Goal: Information Seeking & Learning: Learn about a topic

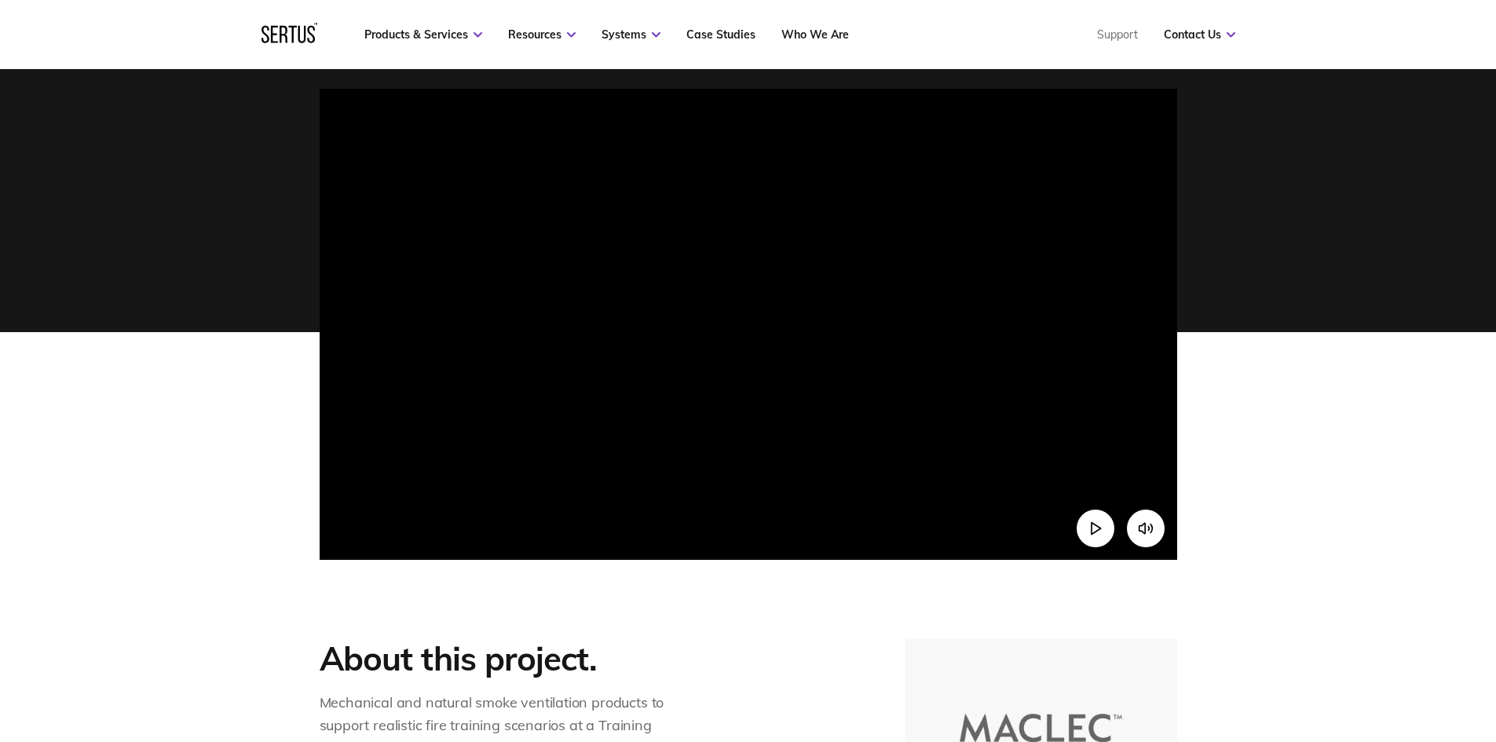
scroll to position [393, 0]
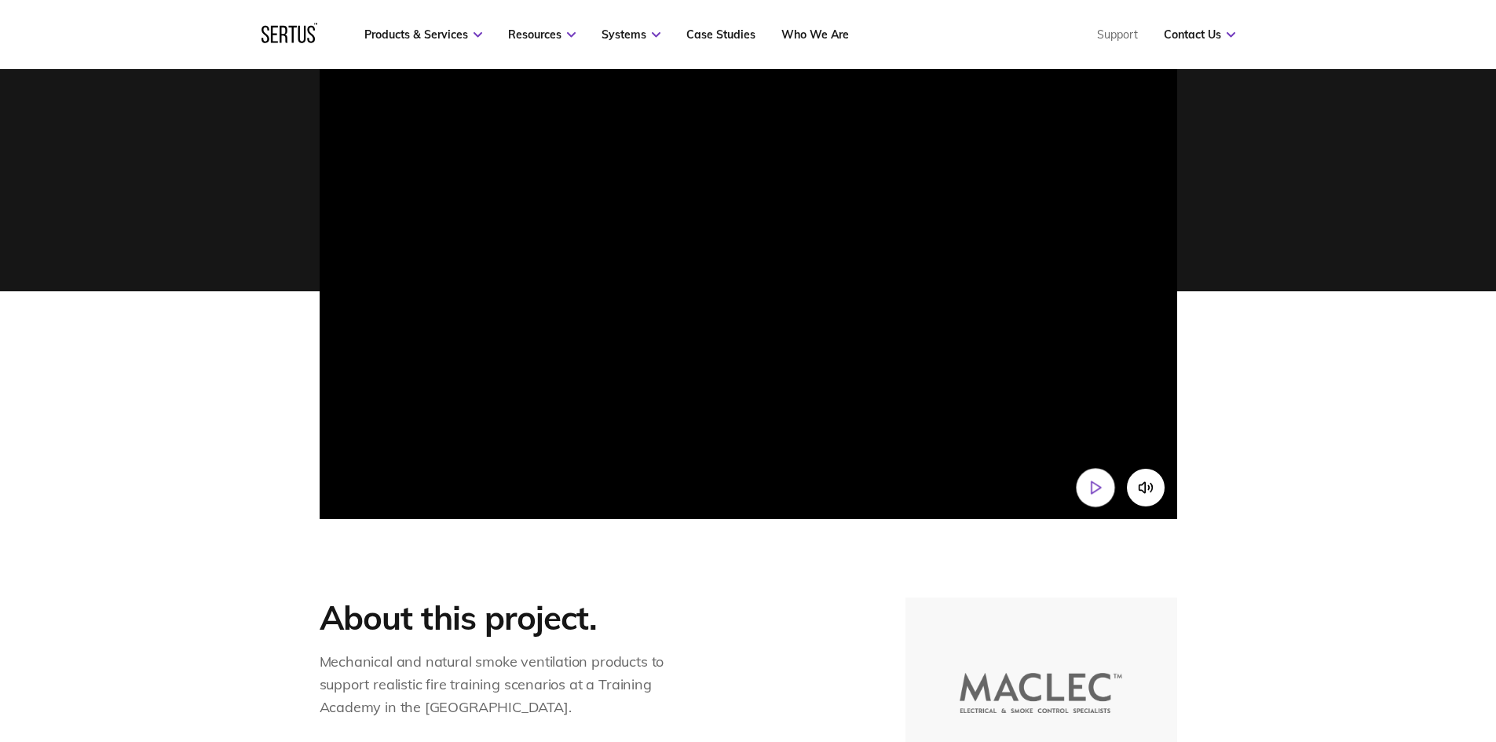
click at [1103, 483] on icon "Play video" at bounding box center [1095, 488] width 16 height 16
click at [1140, 492] on icon "Mute video" at bounding box center [1145, 488] width 16 height 16
click at [1142, 492] on icon "Unmute video" at bounding box center [1145, 488] width 16 height 16
click at [1143, 491] on icon "Mute video" at bounding box center [1142, 487] width 6 height 11
click at [1143, 491] on icon "Unmute video" at bounding box center [1142, 489] width 6 height 9
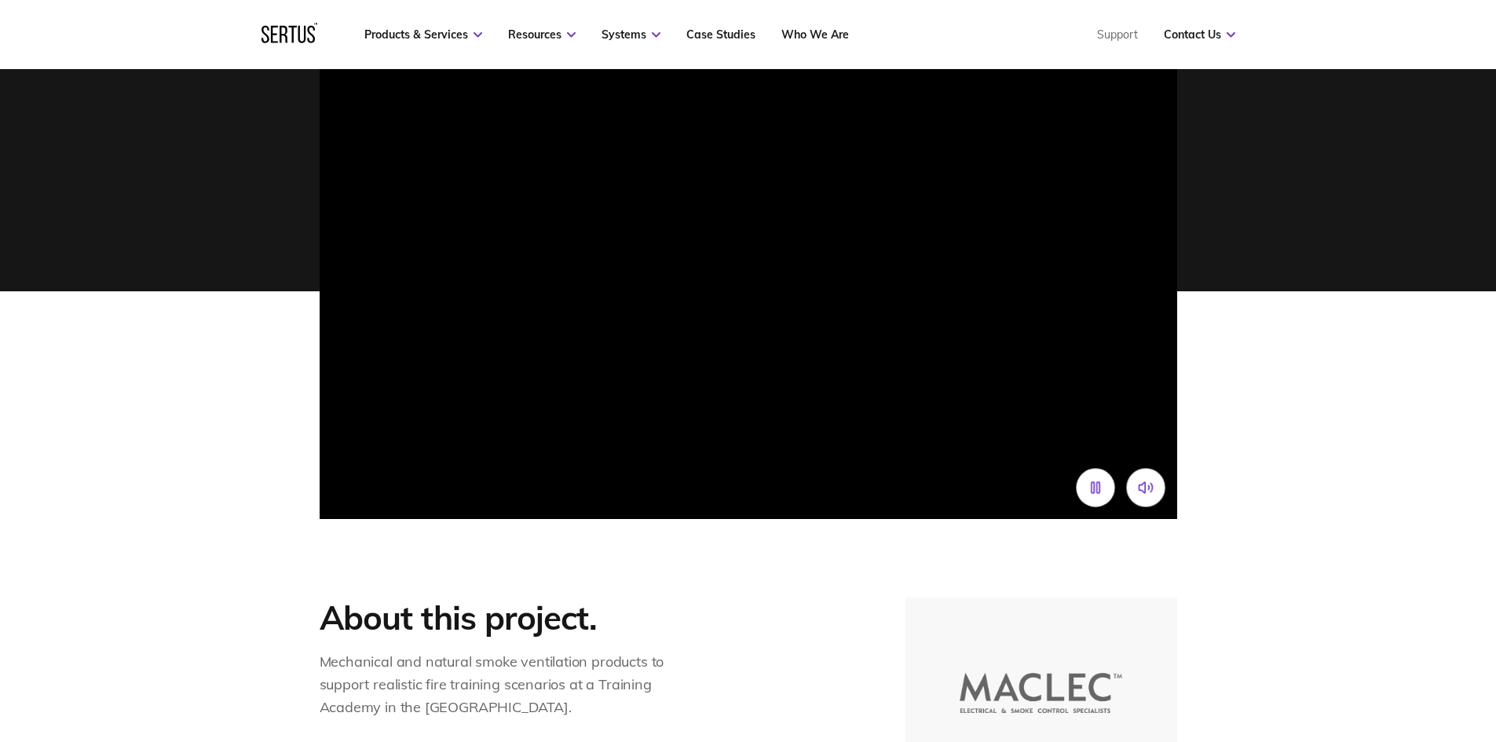
click at [1143, 491] on icon "Mute video" at bounding box center [1142, 487] width 6 height 11
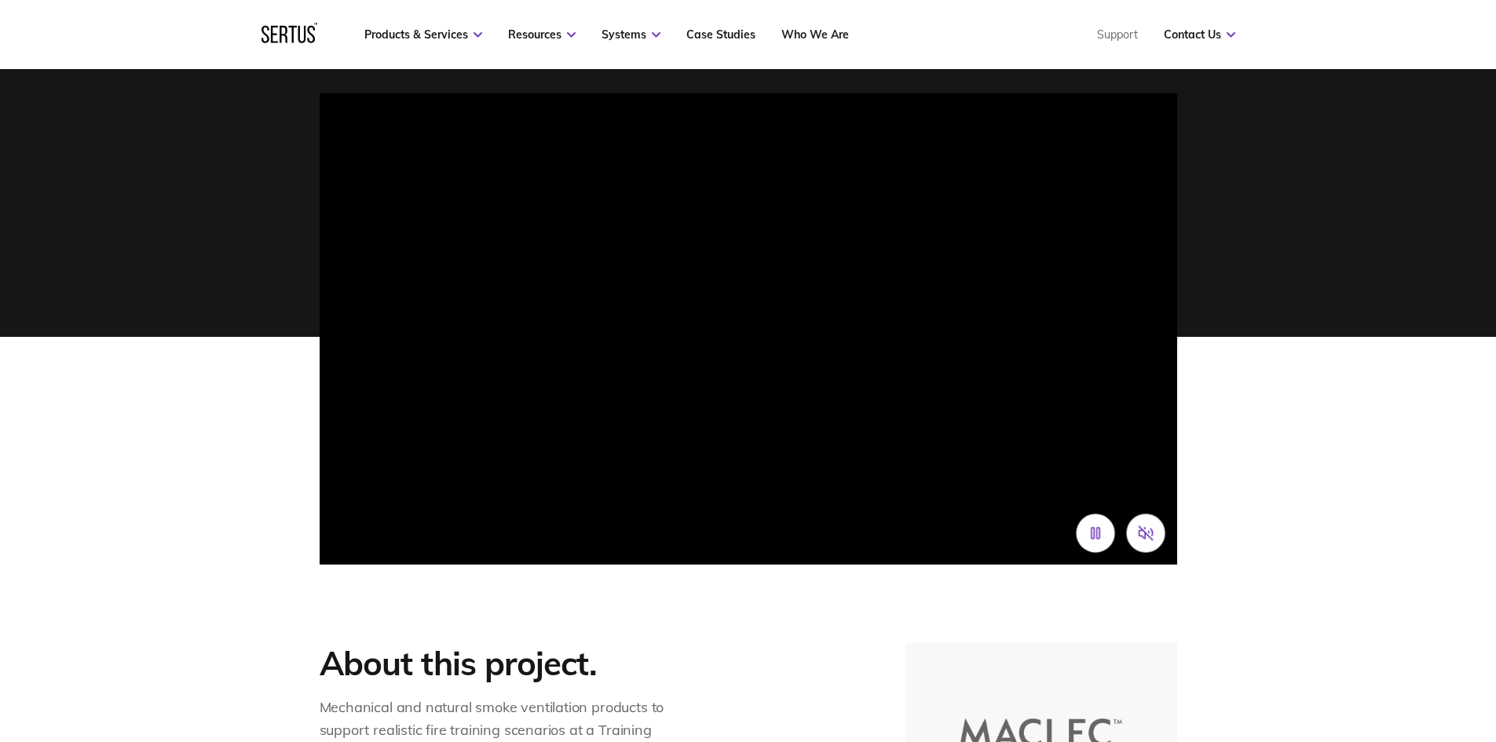
scroll to position [314, 0]
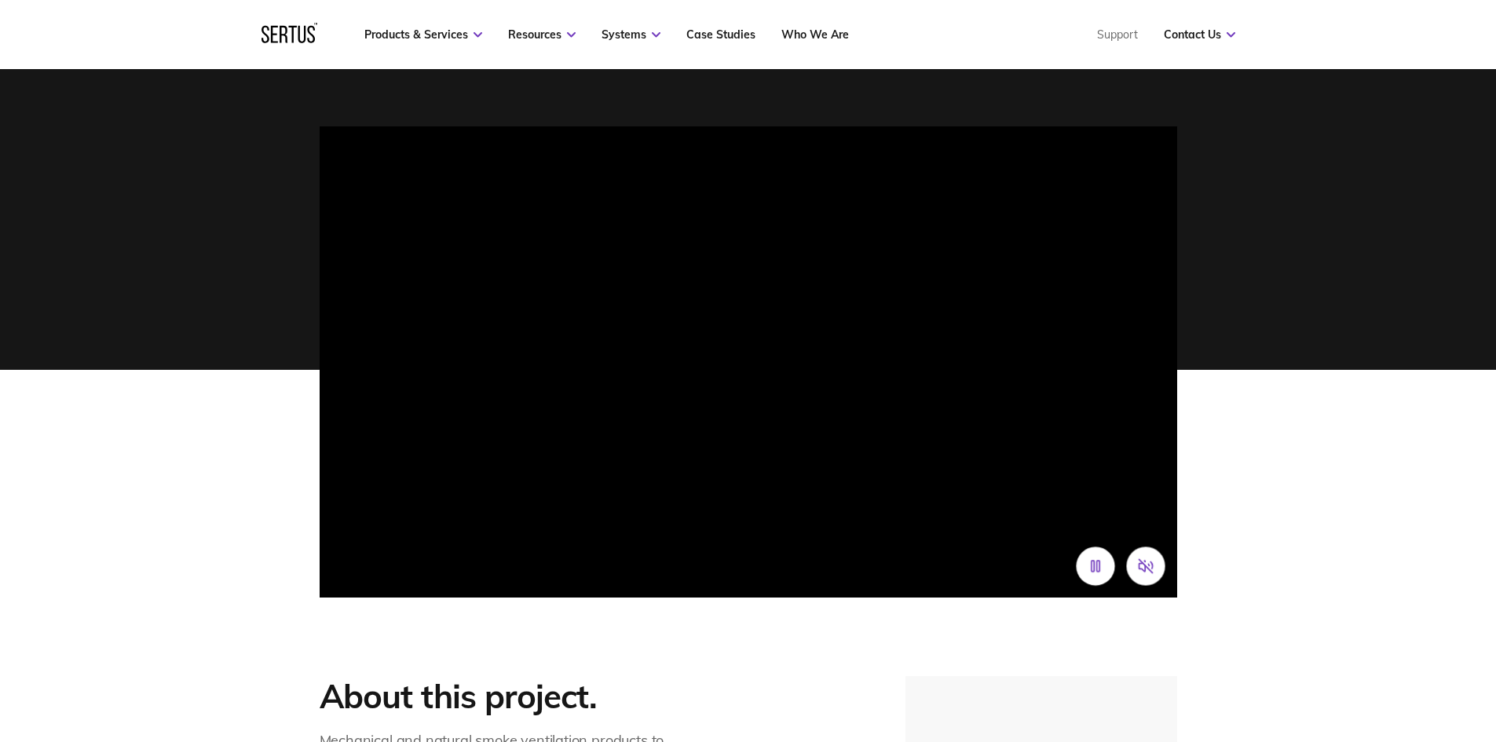
click at [1151, 557] on button "Unmute video" at bounding box center [1145, 566] width 38 height 38
drag, startPoint x: 1144, startPoint y: 572, endPoint x: 1381, endPoint y: 482, distance: 253.5
click at [712, 322] on video at bounding box center [749, 340] width 858 height 429
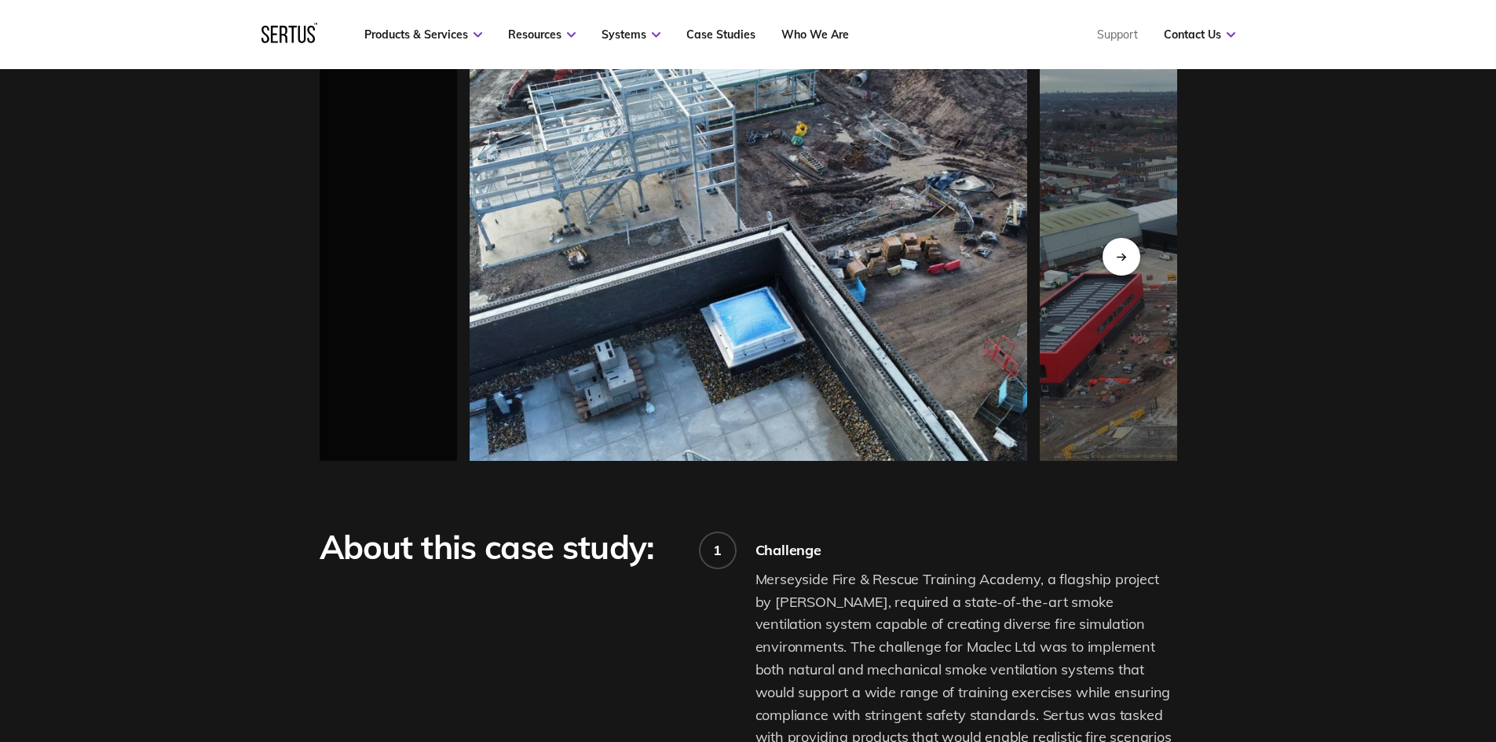
scroll to position [1414, 0]
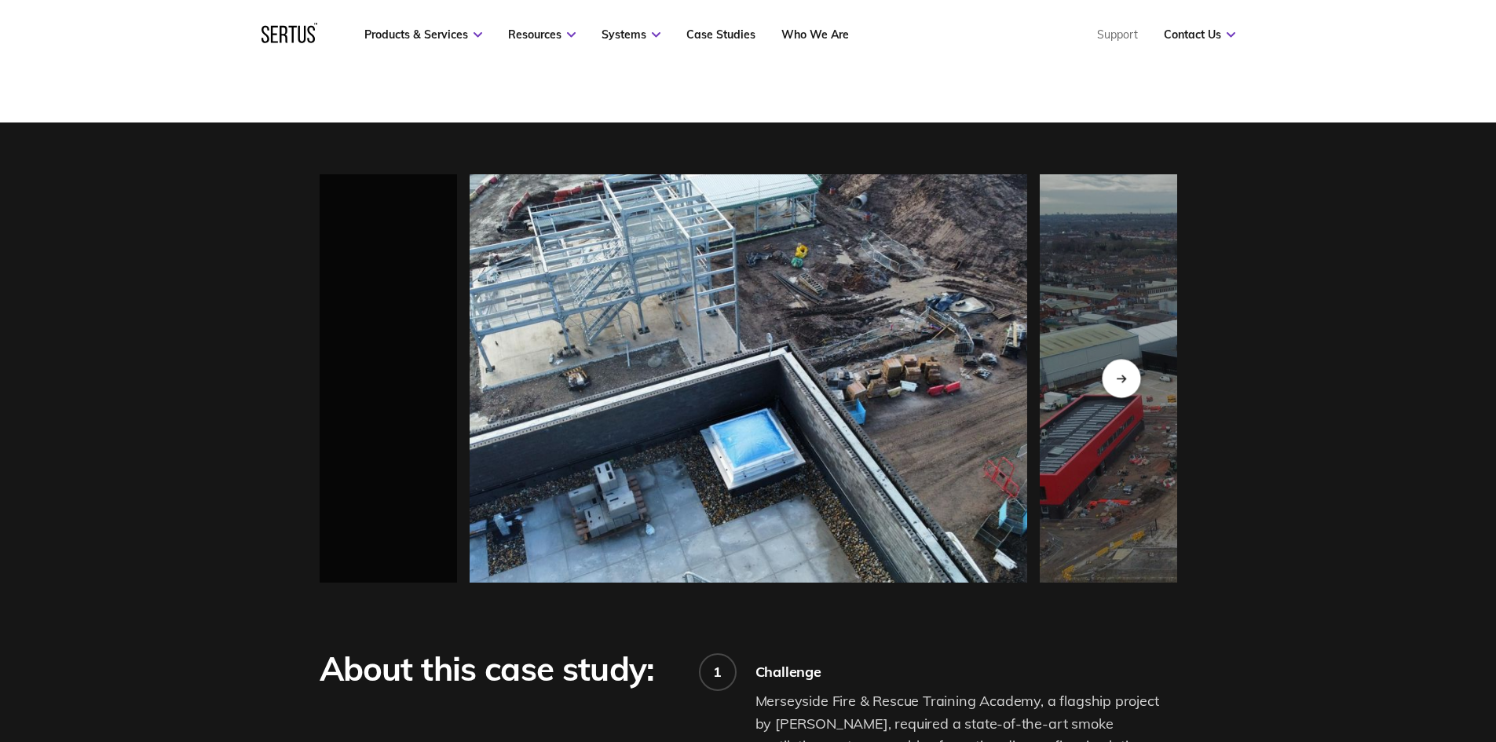
click at [1121, 359] on div "Next slide" at bounding box center [1121, 378] width 38 height 38
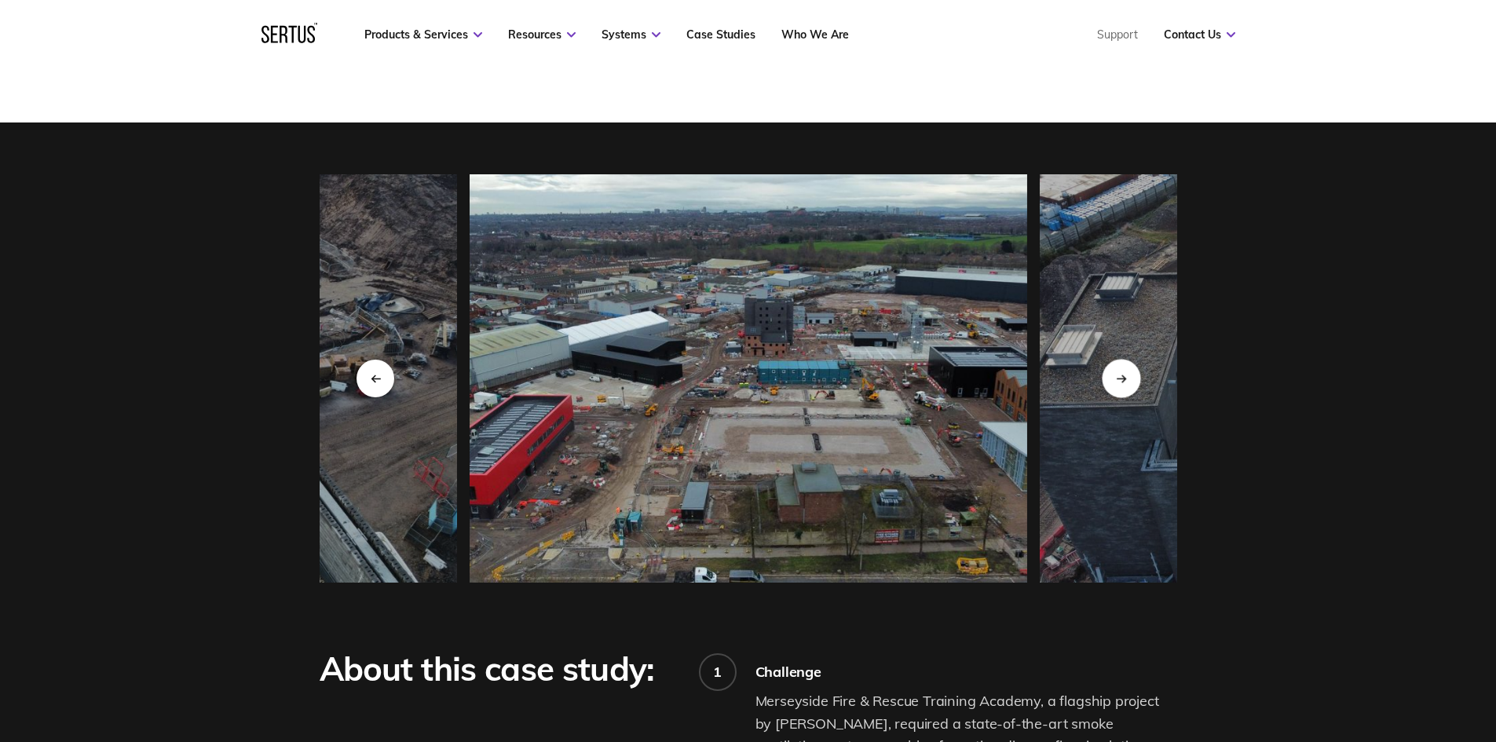
click at [1121, 359] on div "Next slide" at bounding box center [1121, 378] width 38 height 38
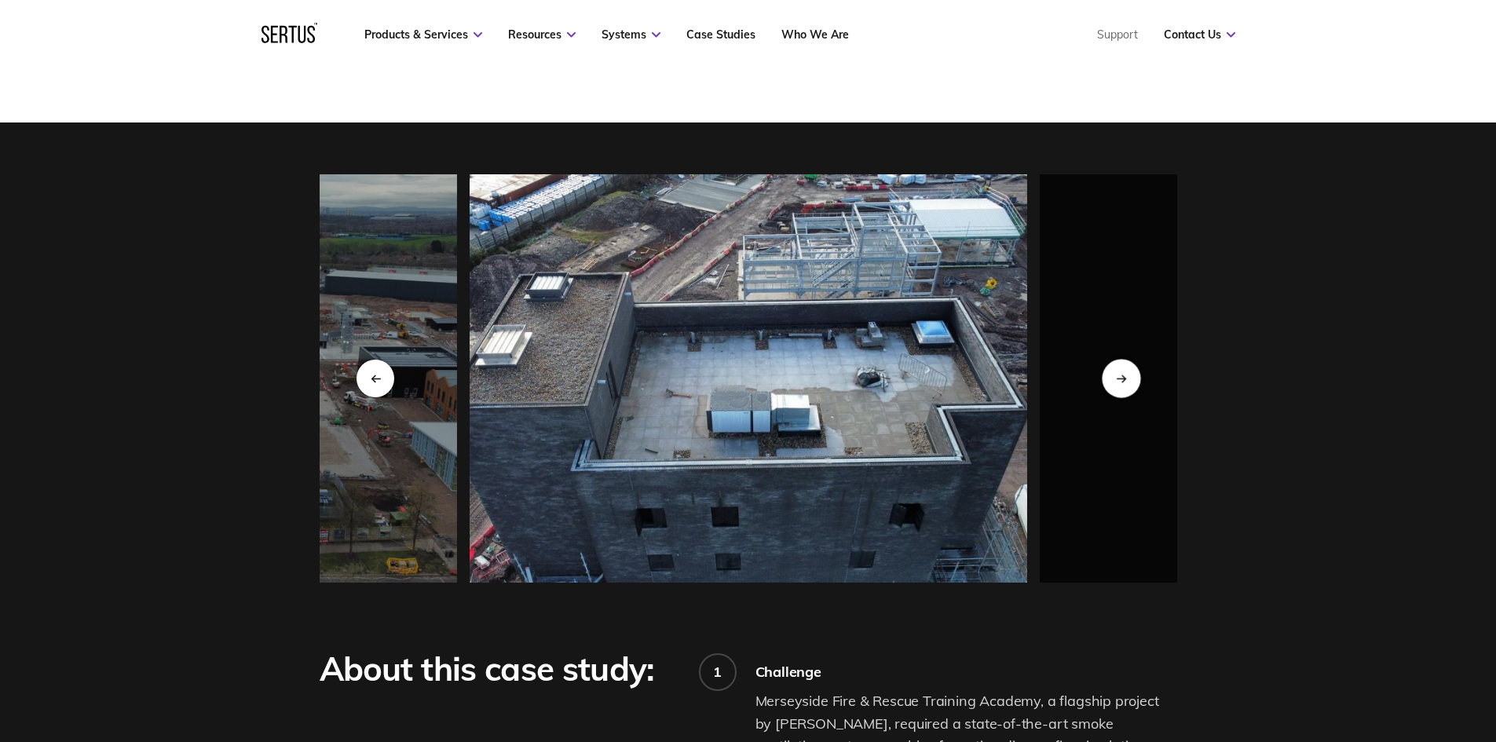
click at [1121, 359] on div "Next slide" at bounding box center [1121, 378] width 38 height 38
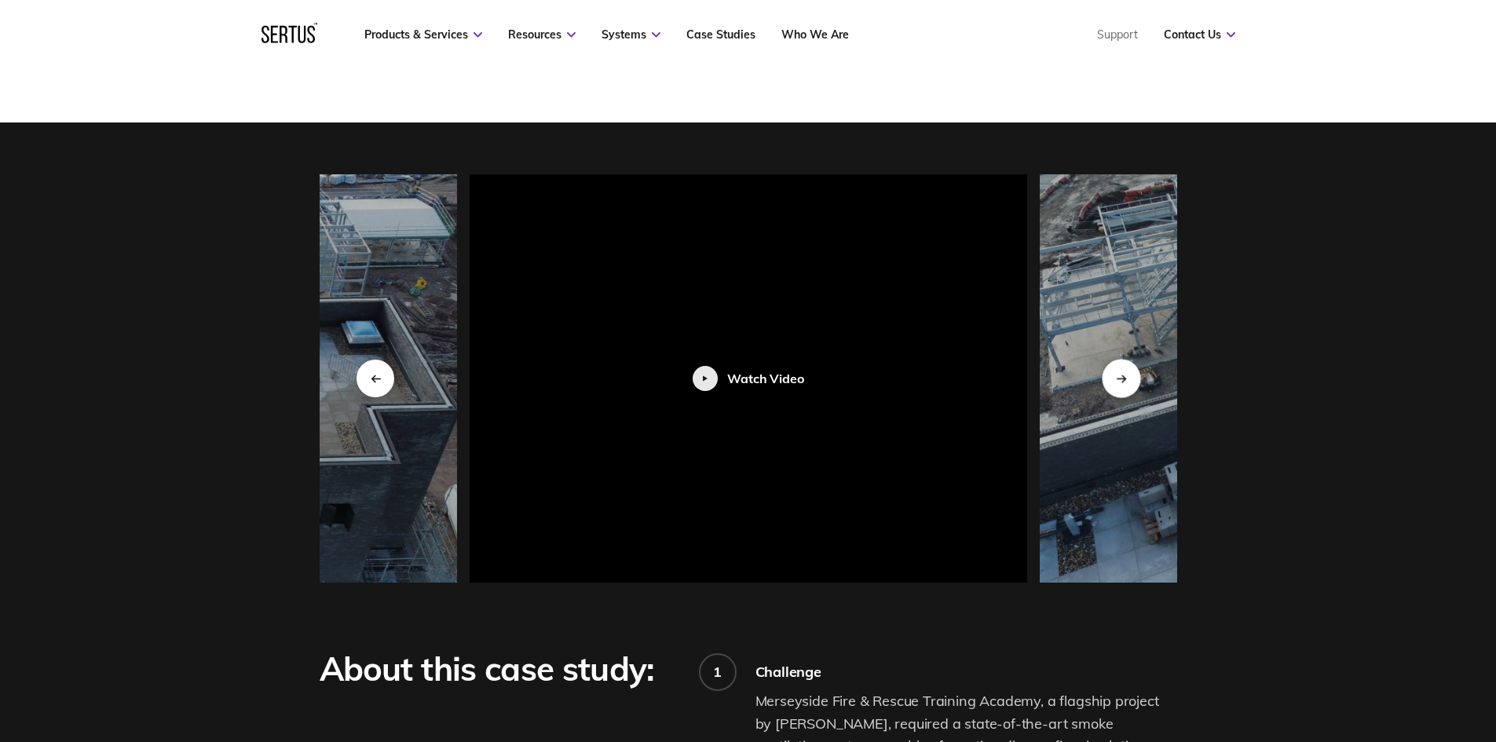
click at [1121, 359] on div "Next slide" at bounding box center [1121, 378] width 38 height 38
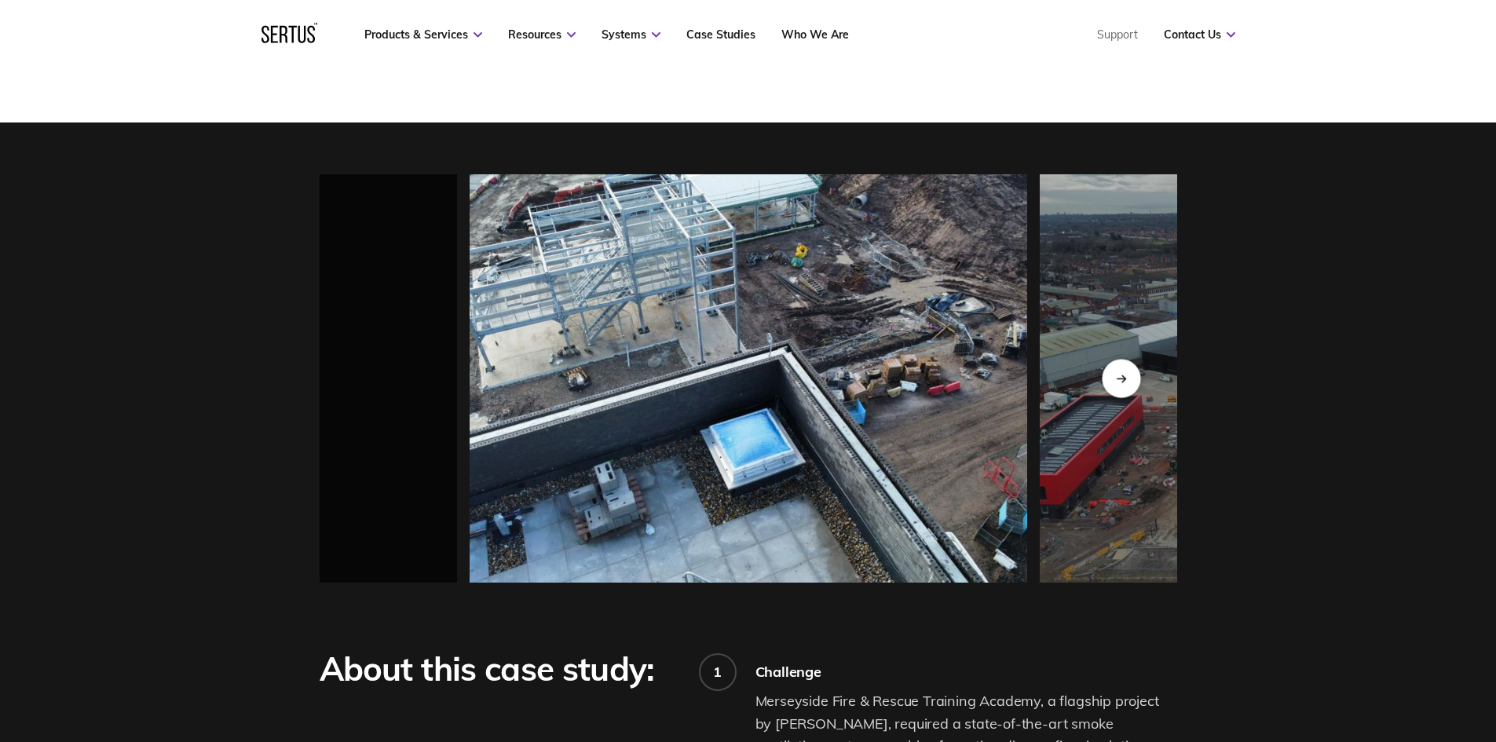
click at [1121, 359] on div "Next slide" at bounding box center [1121, 378] width 38 height 38
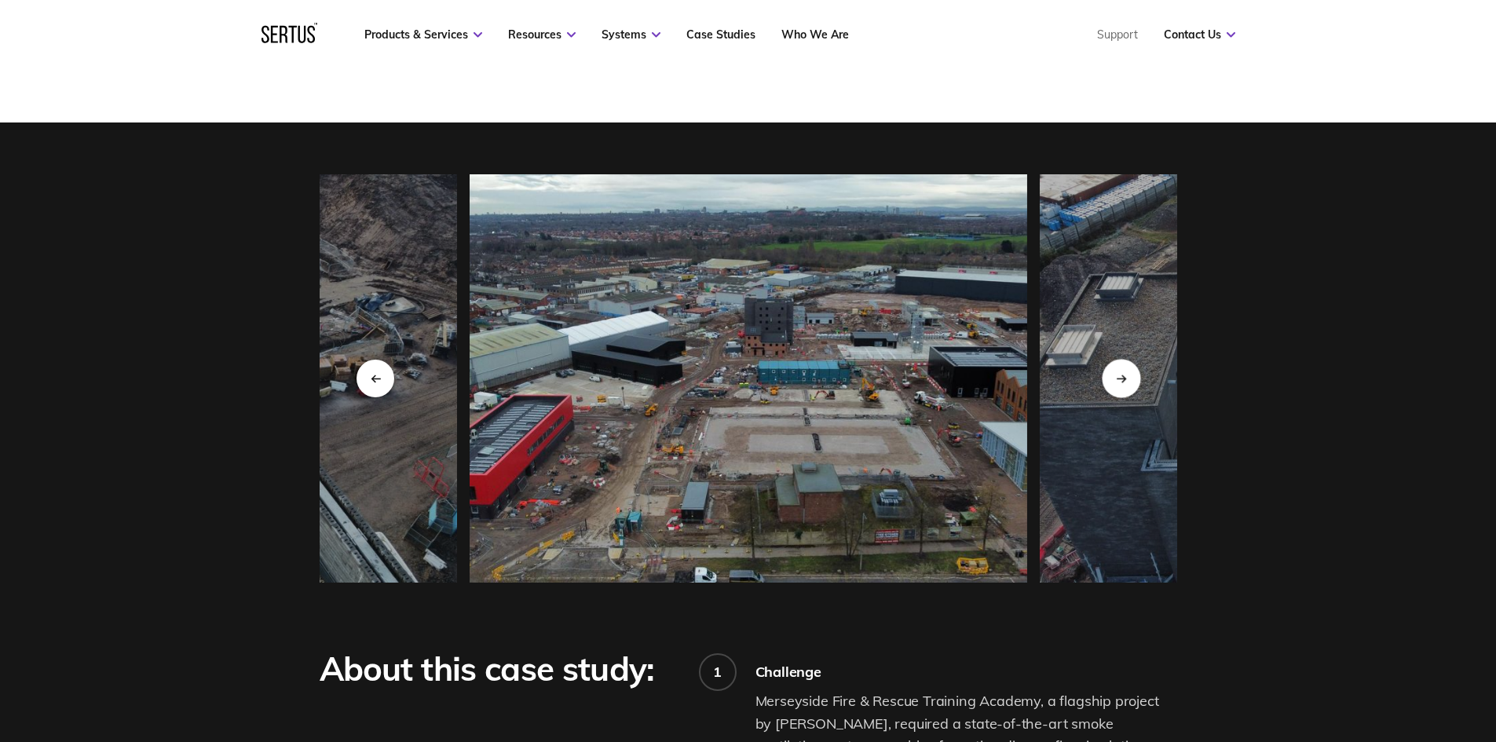
click at [1121, 359] on div "Next slide" at bounding box center [1121, 378] width 38 height 38
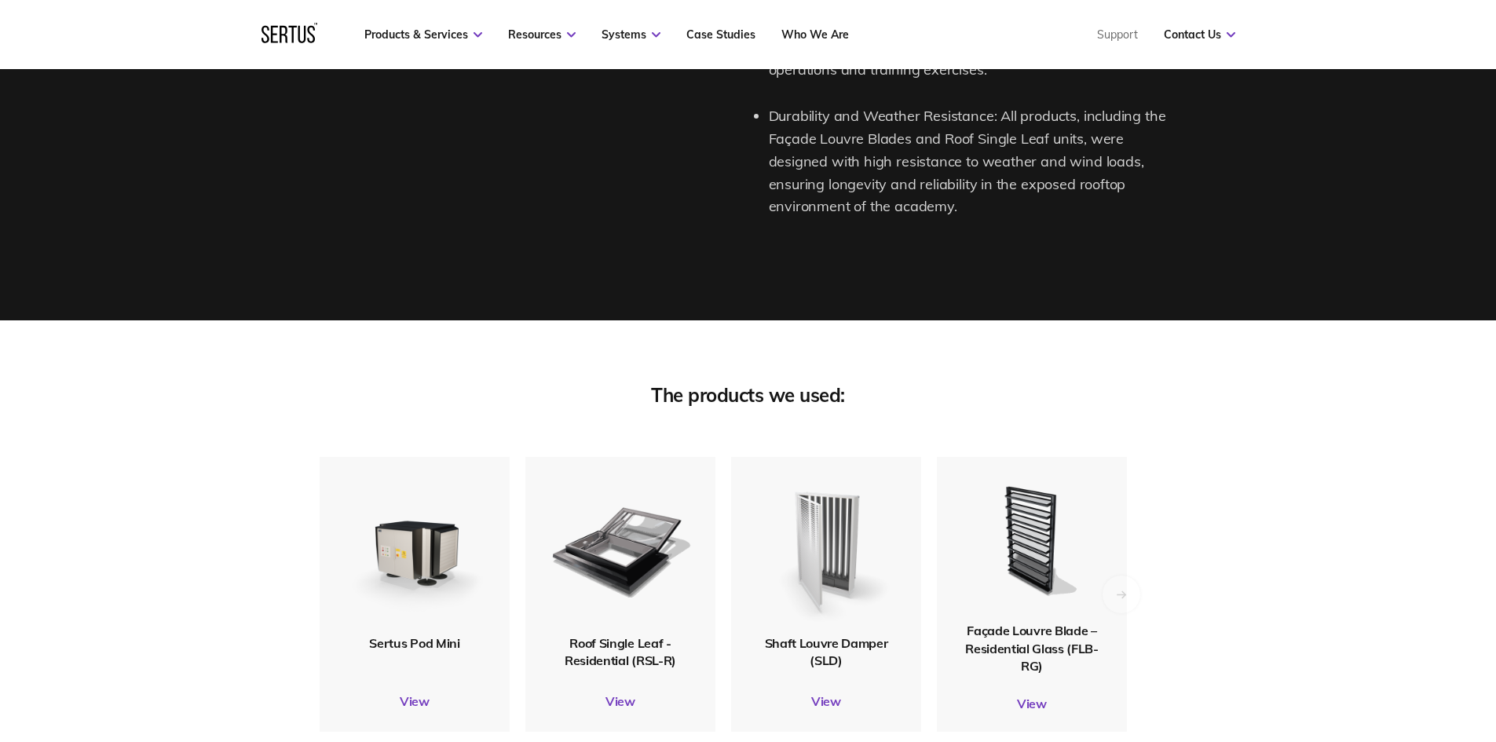
scroll to position [3613, 0]
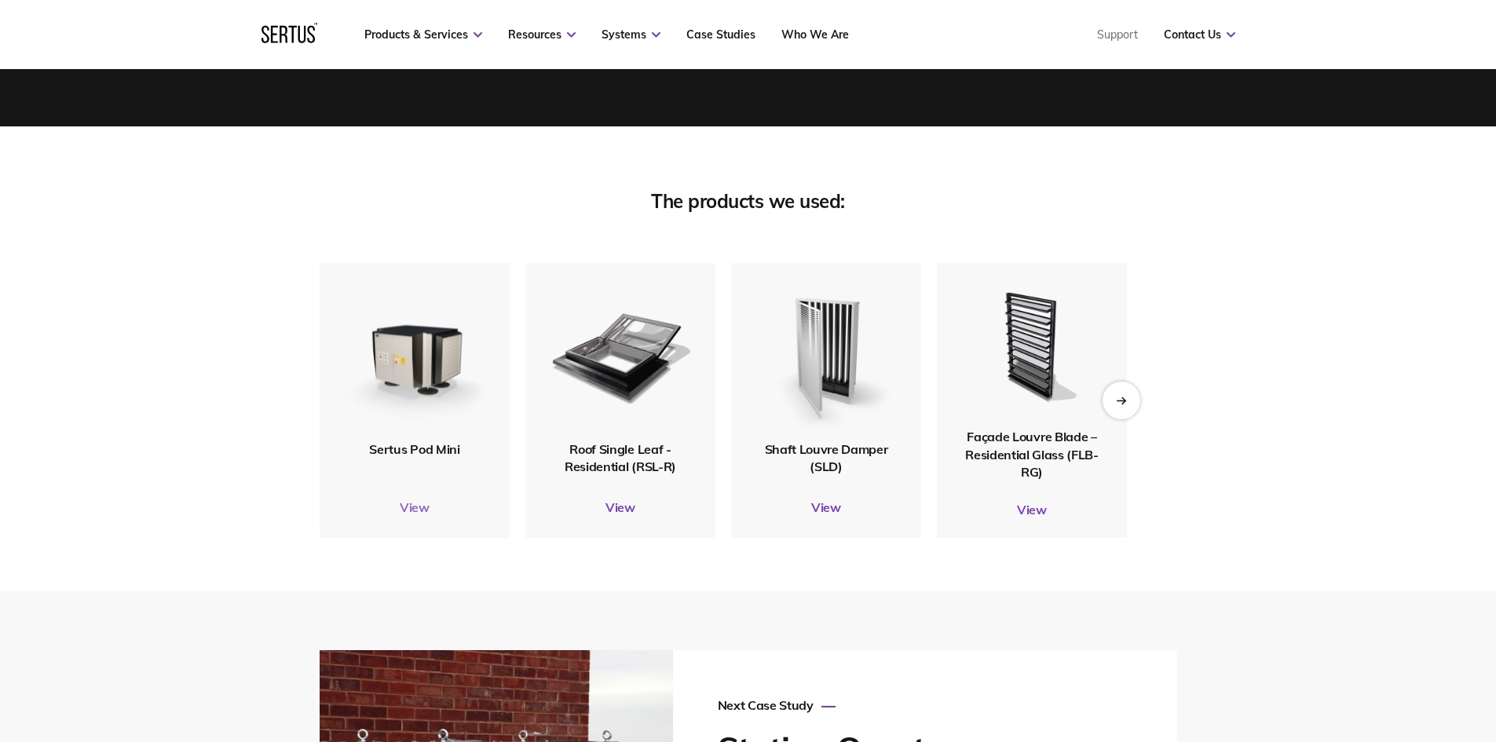
click at [417, 499] on link "View" at bounding box center [415, 507] width 190 height 16
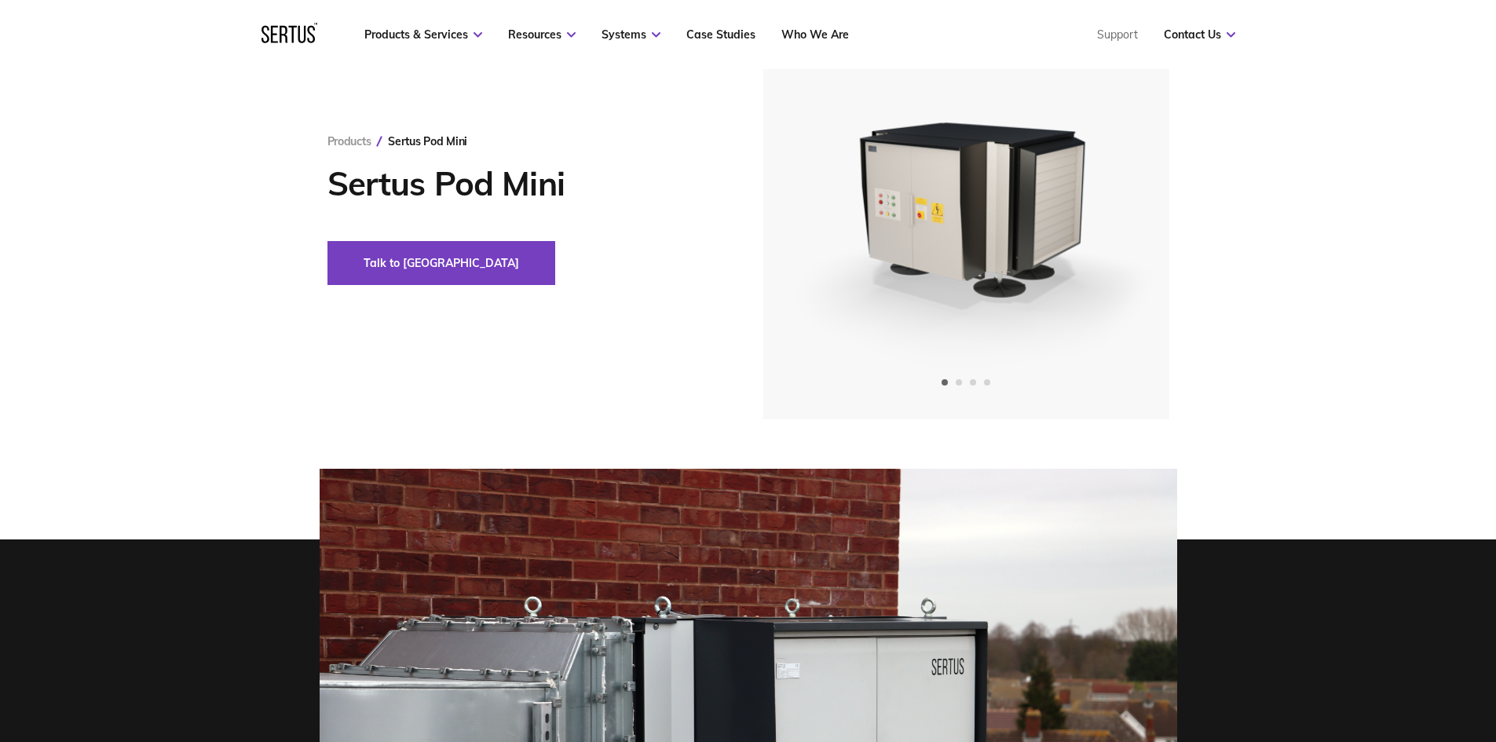
scroll to position [79, 0]
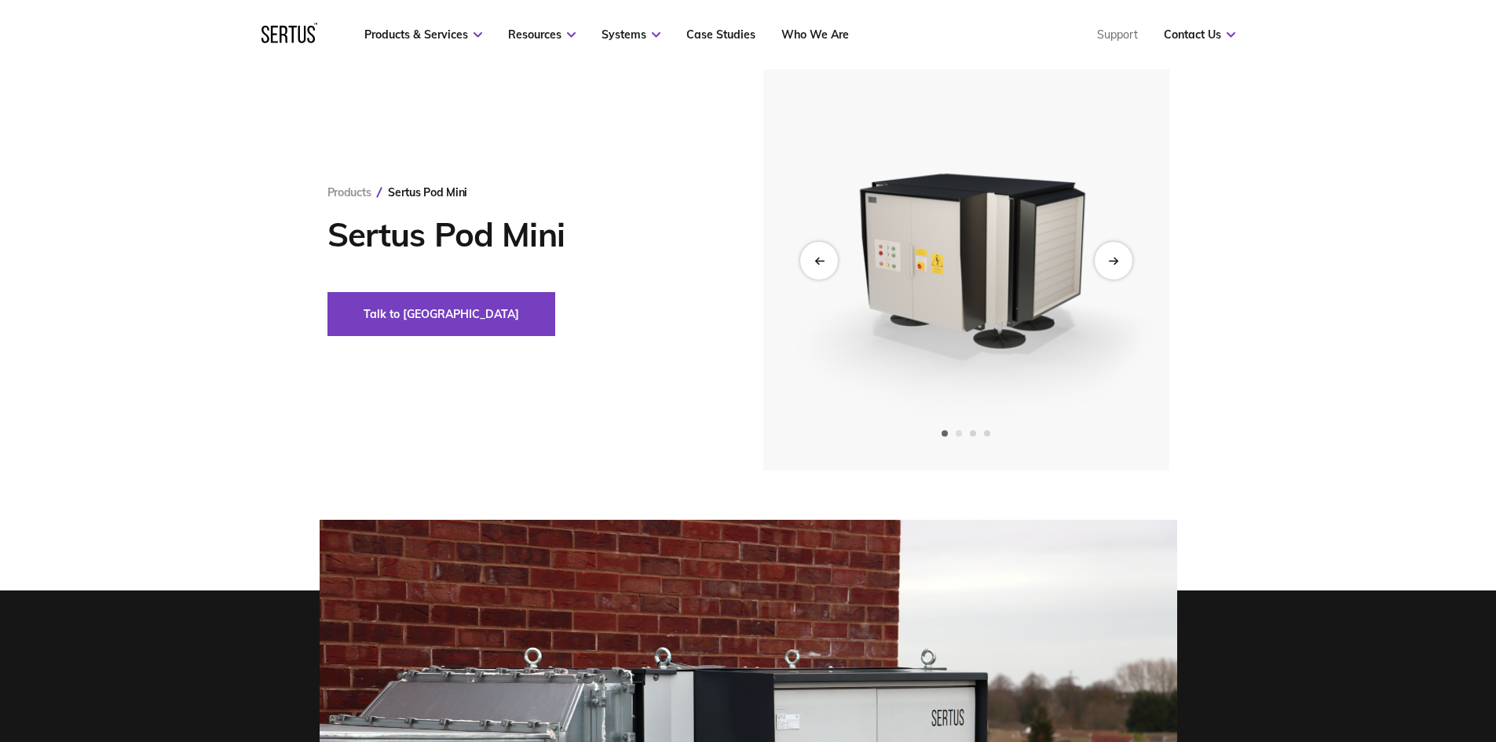
click at [957, 432] on span "Go to slide 2" at bounding box center [959, 433] width 6 height 6
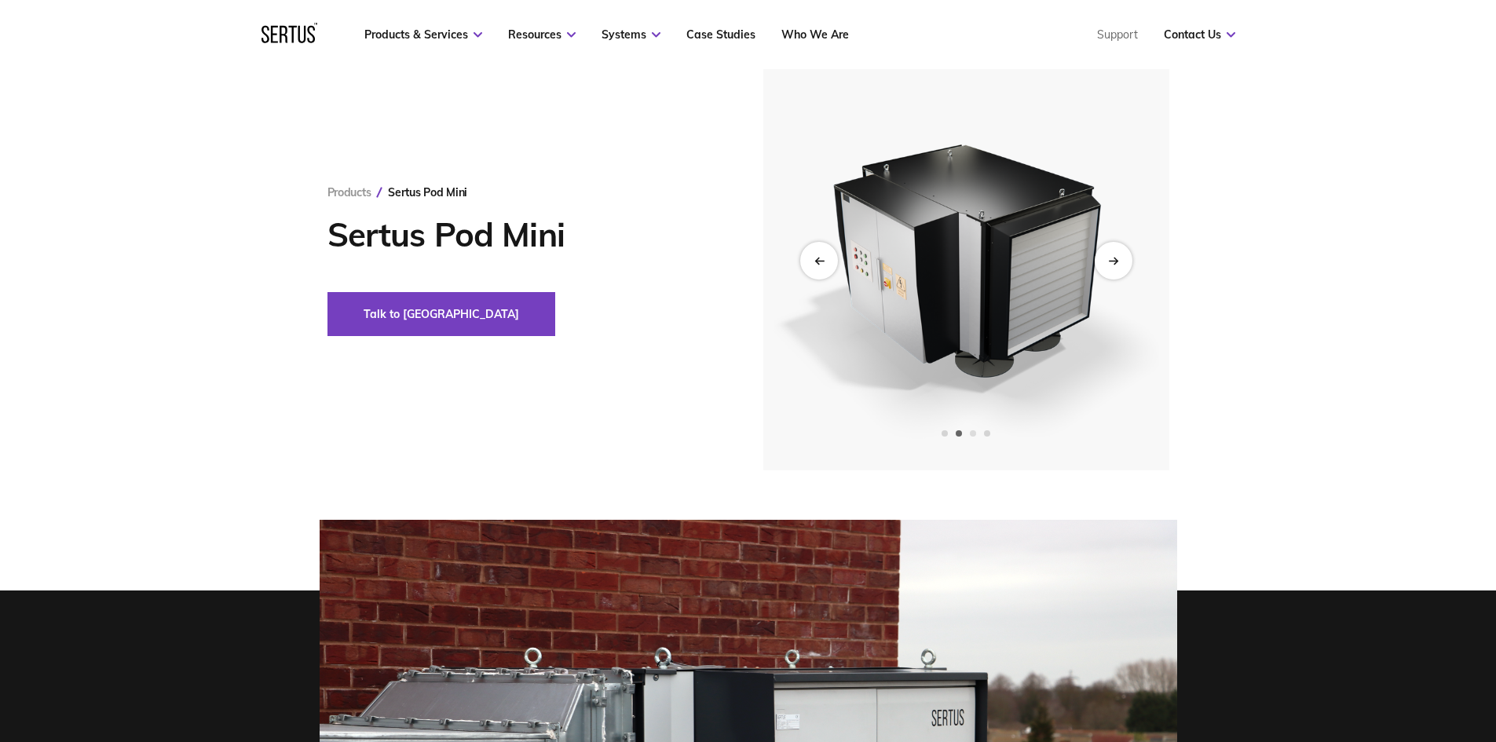
click at [976, 432] on span "Go to slide 3" at bounding box center [973, 433] width 6 height 6
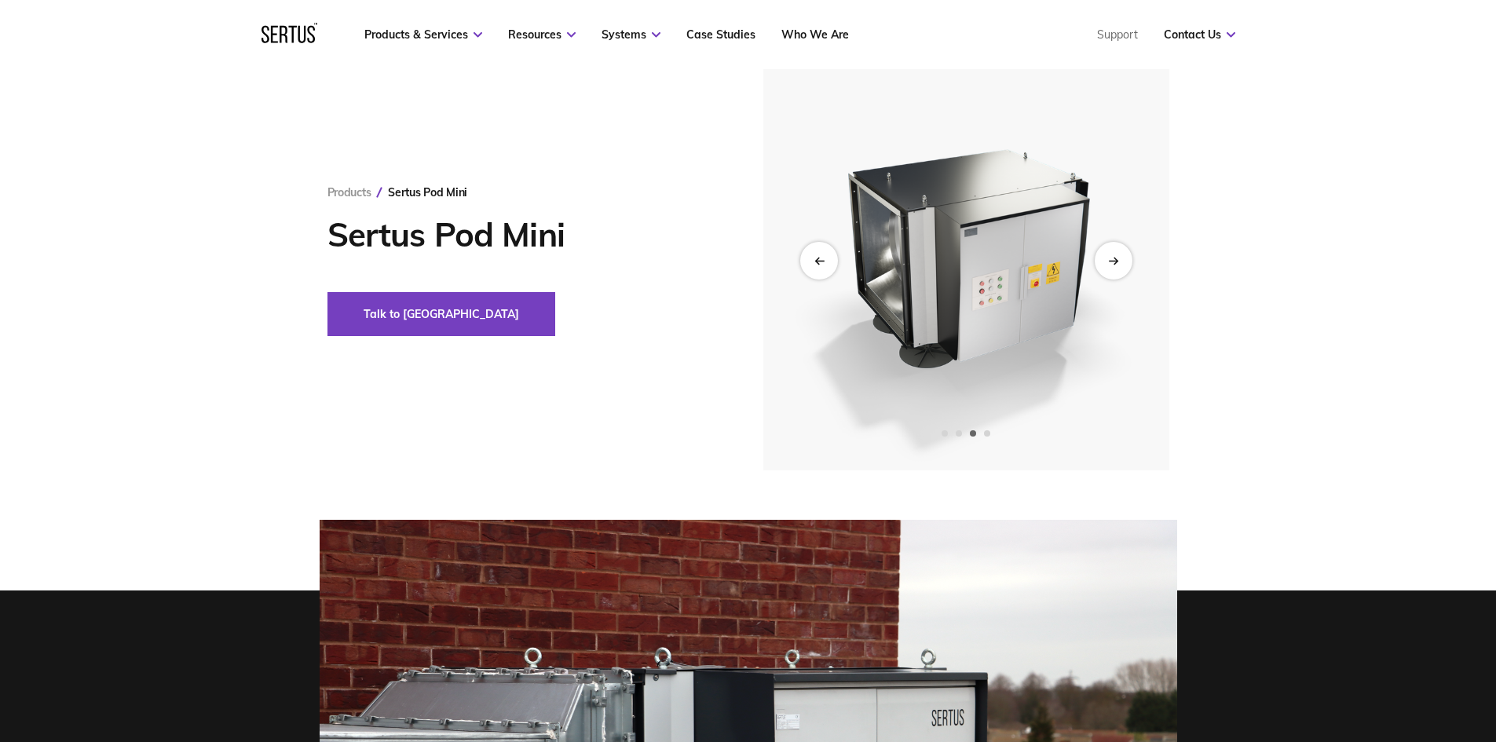
click at [1003, 432] on div at bounding box center [966, 433] width 406 height 6
click at [985, 434] on span "Go to slide 4" at bounding box center [987, 433] width 6 height 6
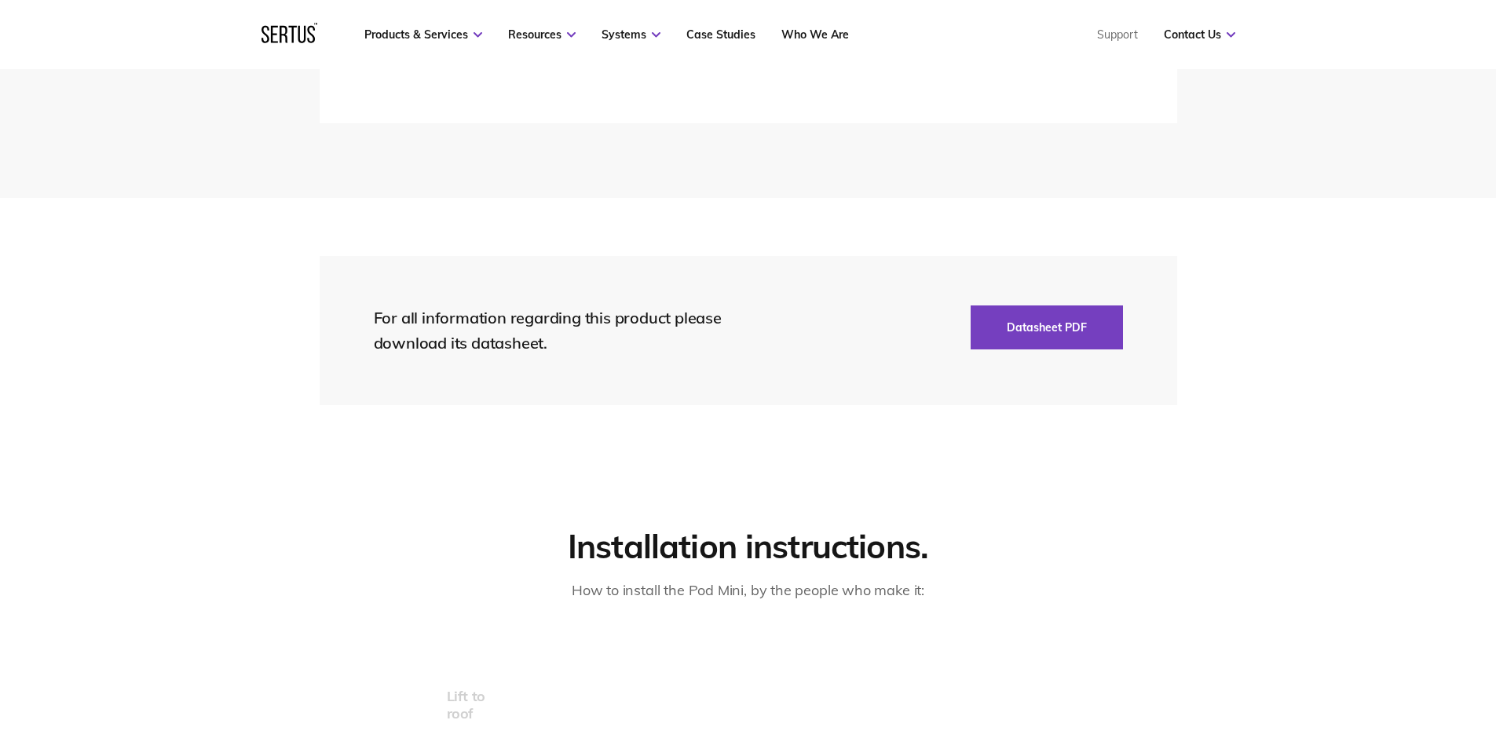
scroll to position [3063, 0]
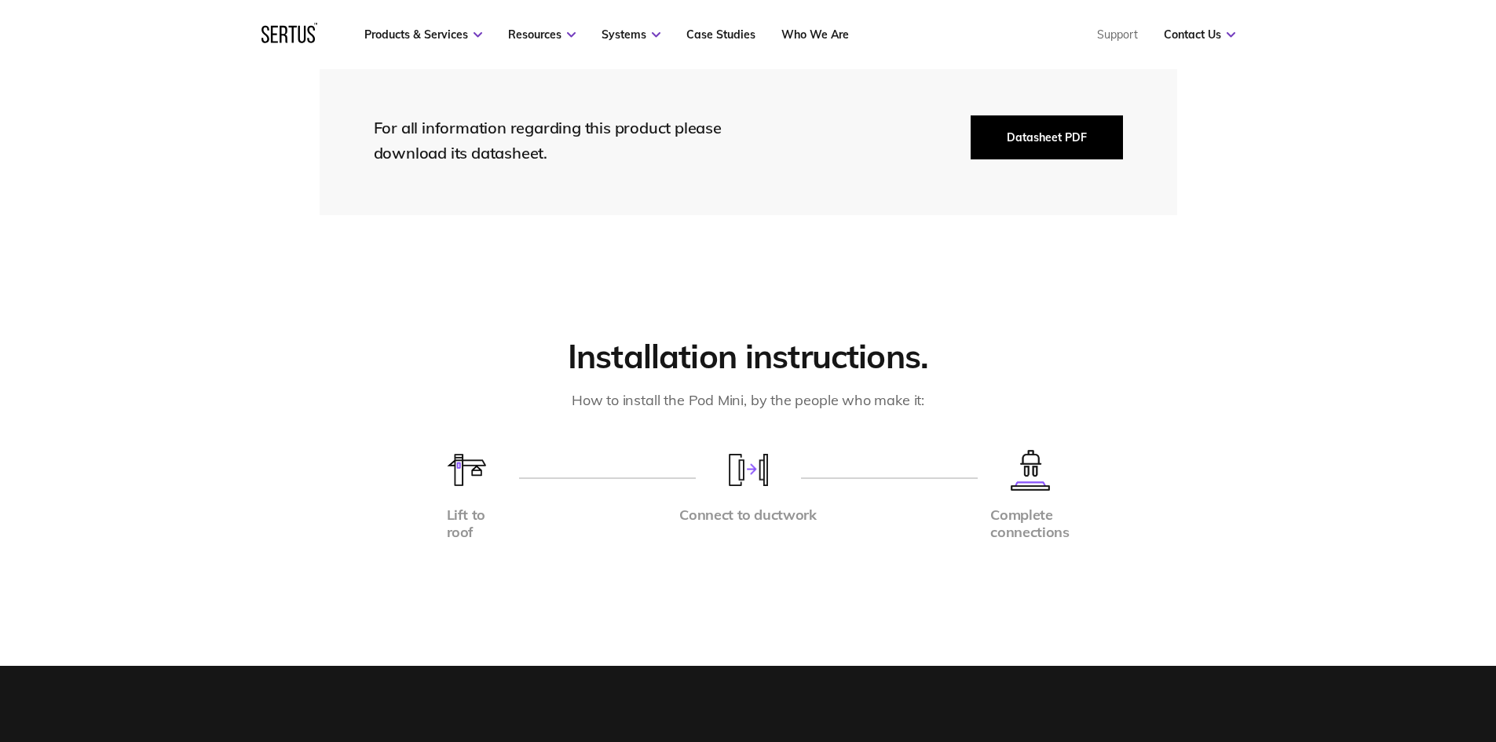
click at [1030, 134] on button "Datasheet PDF" at bounding box center [1047, 137] width 152 height 44
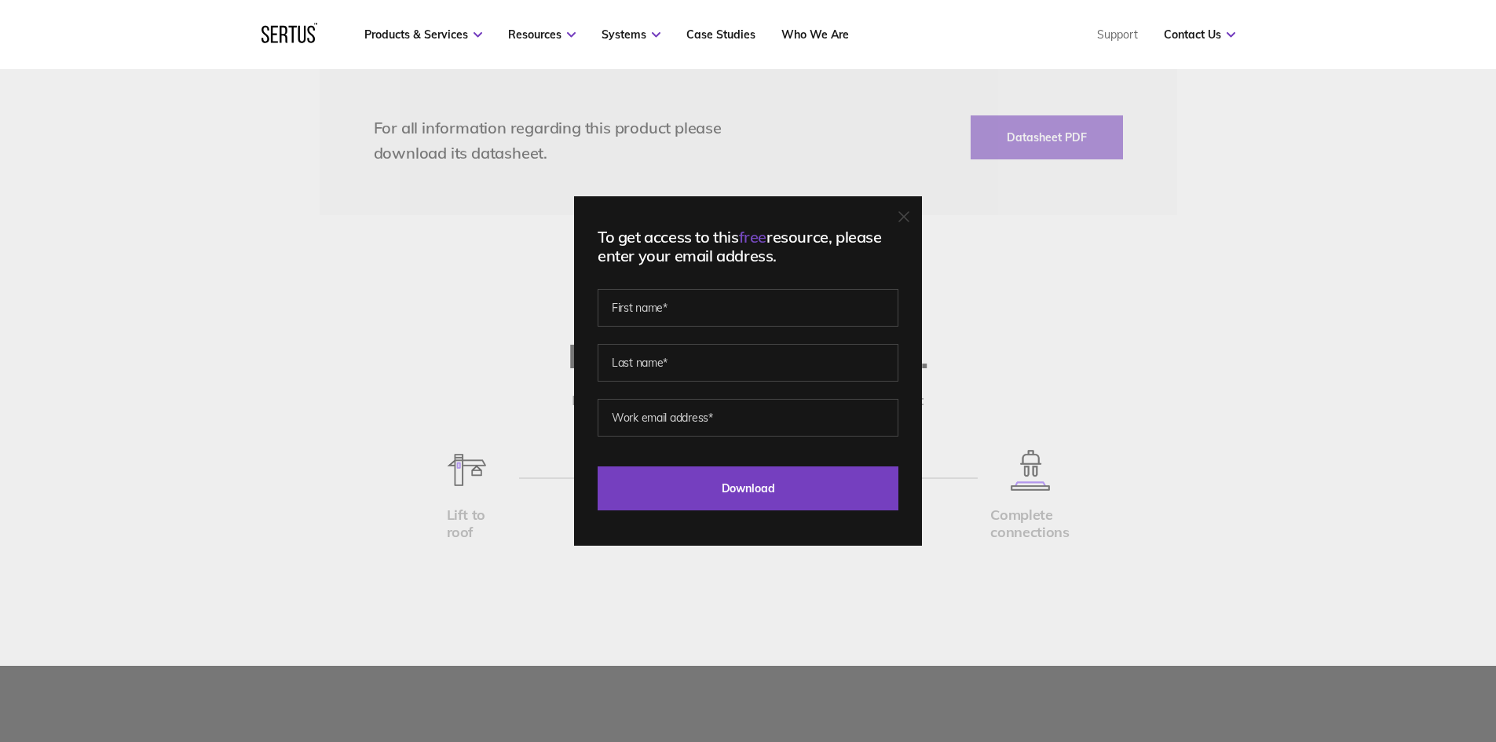
click at [1235, 388] on div "To get access to this free resource, please enter your email address. Last Down…" at bounding box center [748, 371] width 1496 height 742
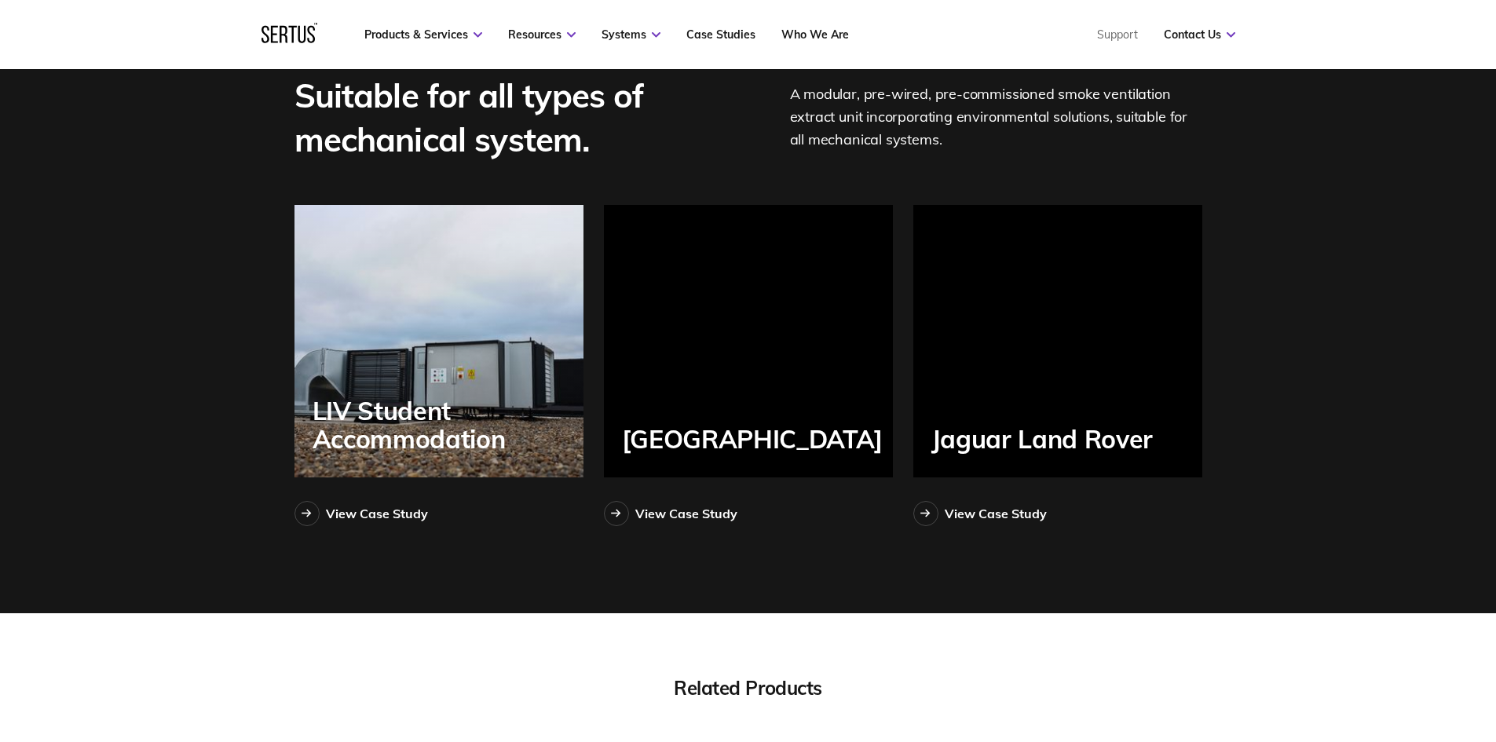
scroll to position [3770, 0]
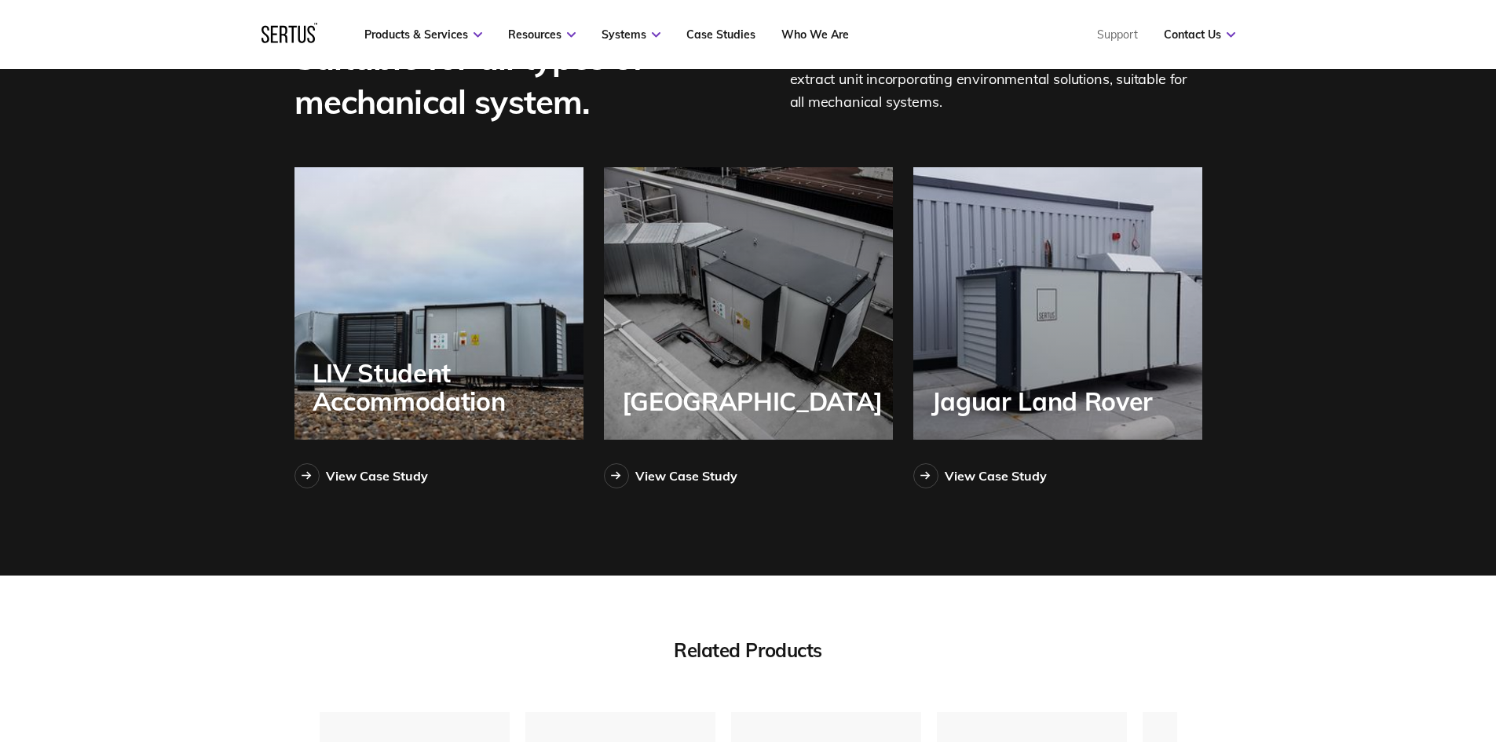
click at [348, 295] on div "LIV Student Accommodation" at bounding box center [439, 303] width 289 height 273
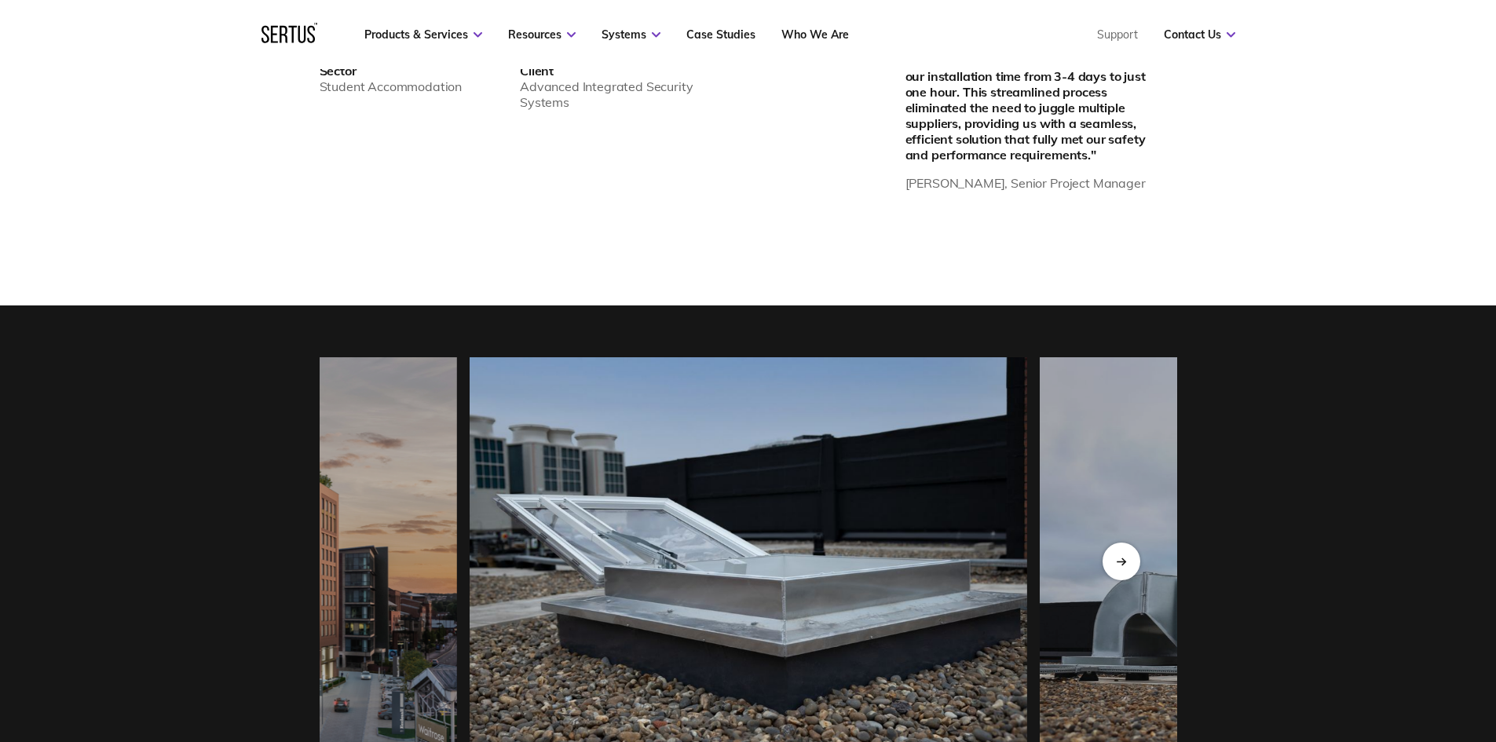
scroll to position [1414, 0]
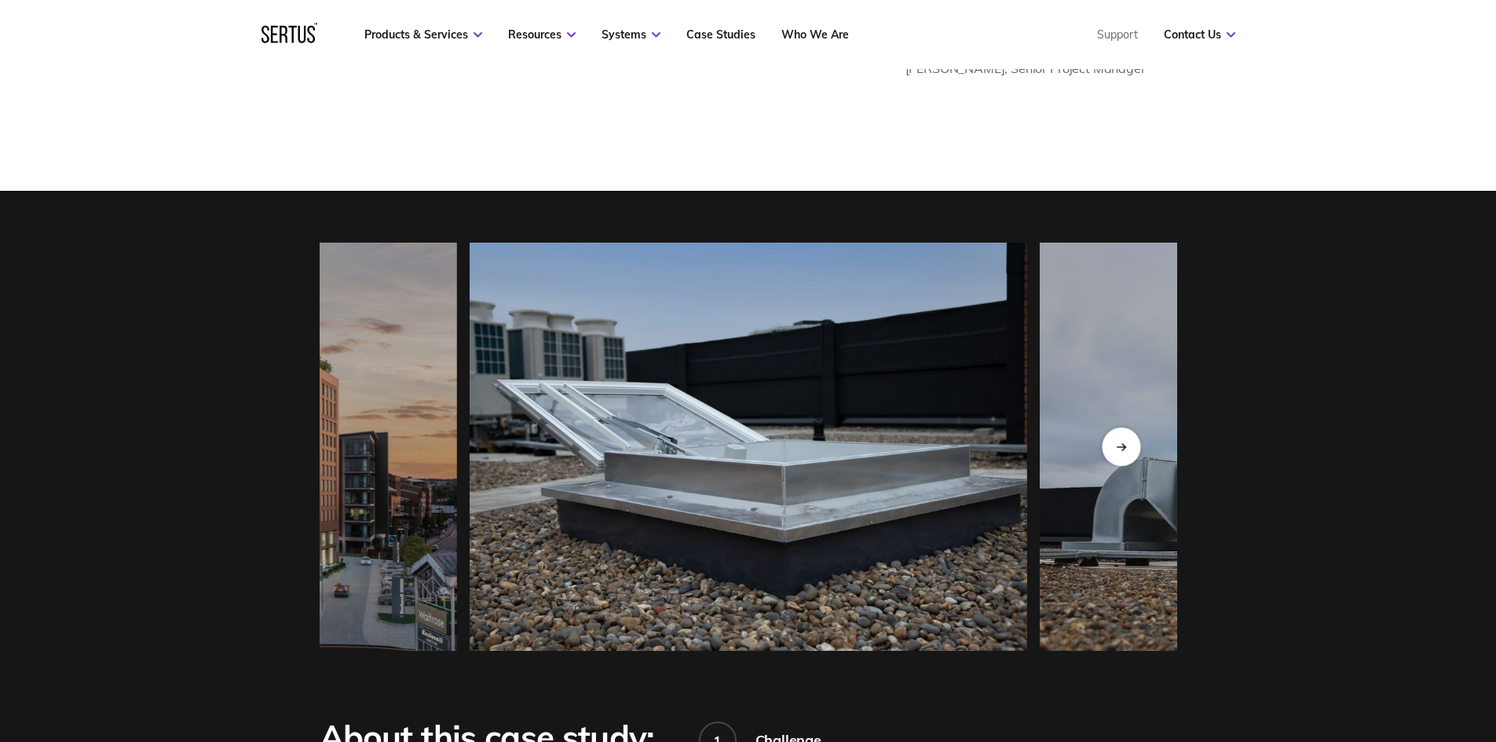
click at [1117, 458] on div "Next slide" at bounding box center [1121, 446] width 38 height 38
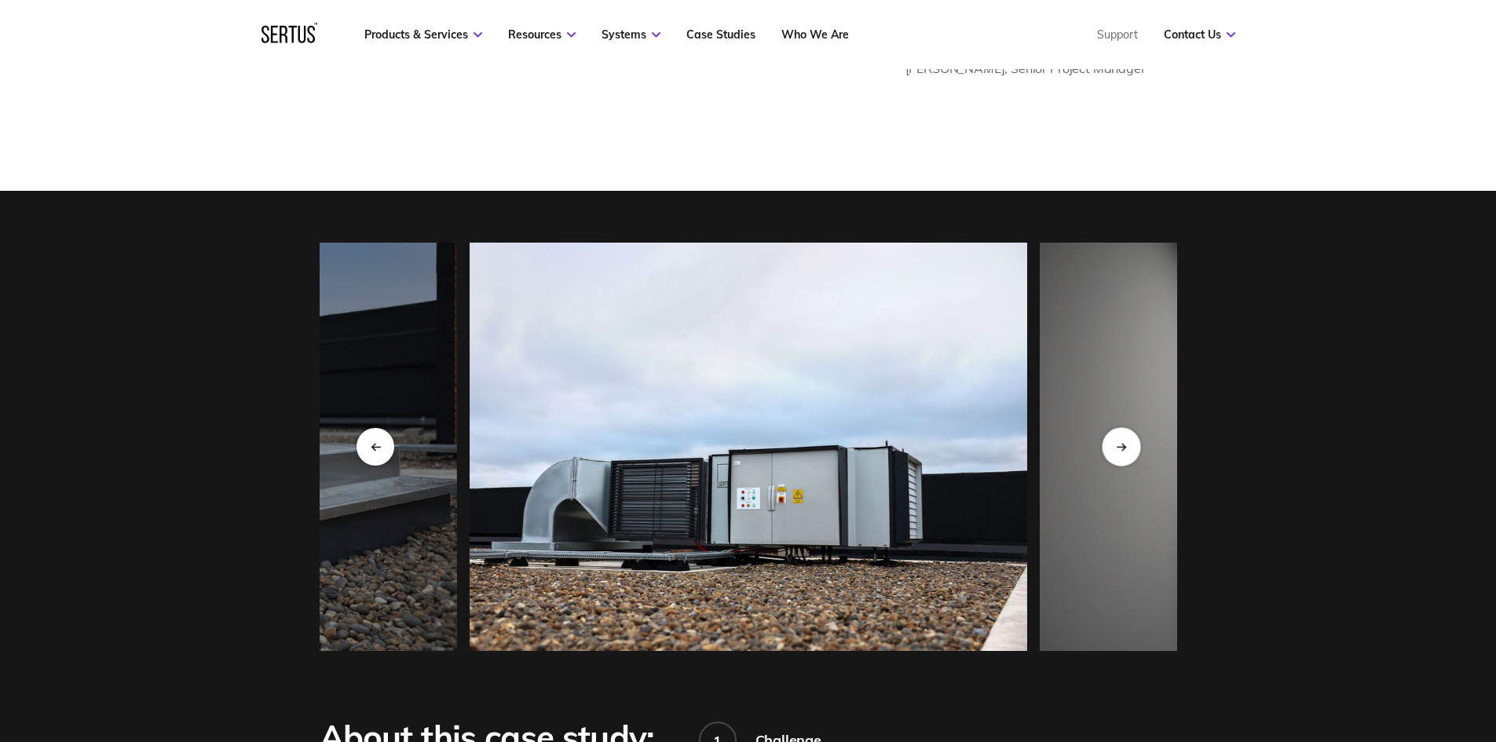
click at [1117, 458] on div "Next slide" at bounding box center [1121, 446] width 38 height 38
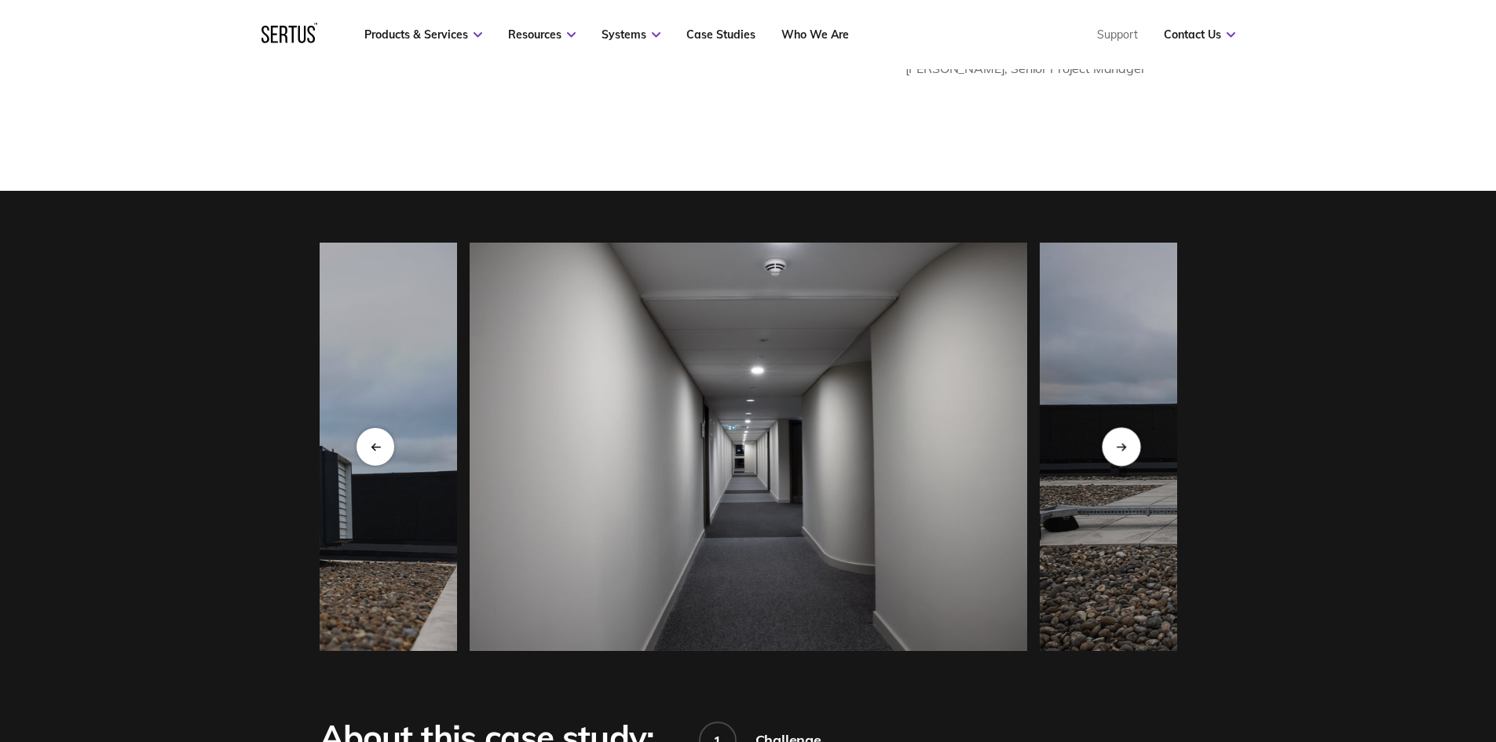
click at [1117, 458] on div "Next slide" at bounding box center [1121, 446] width 38 height 38
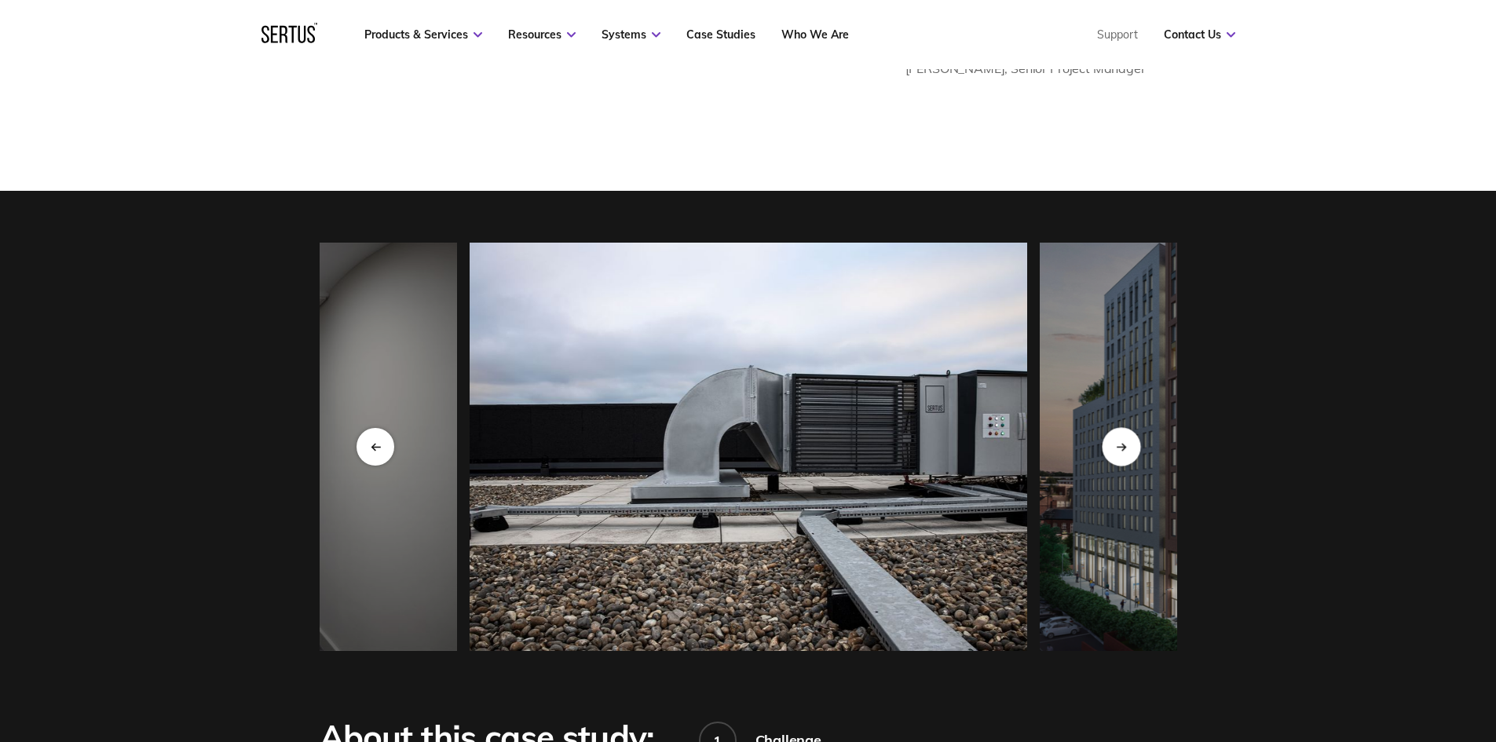
click at [1117, 458] on div "Next slide" at bounding box center [1121, 446] width 38 height 38
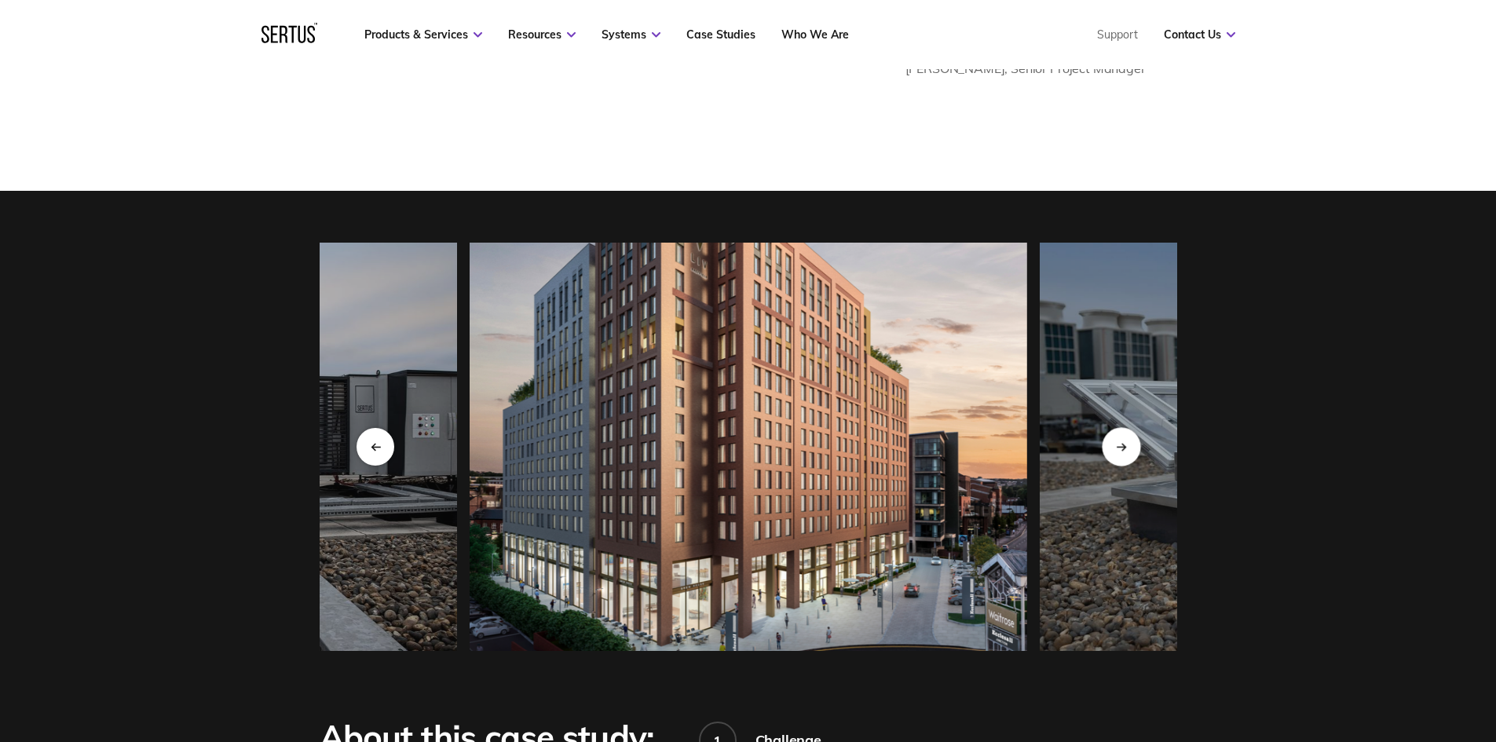
click at [1117, 458] on div "Next slide" at bounding box center [1121, 446] width 38 height 38
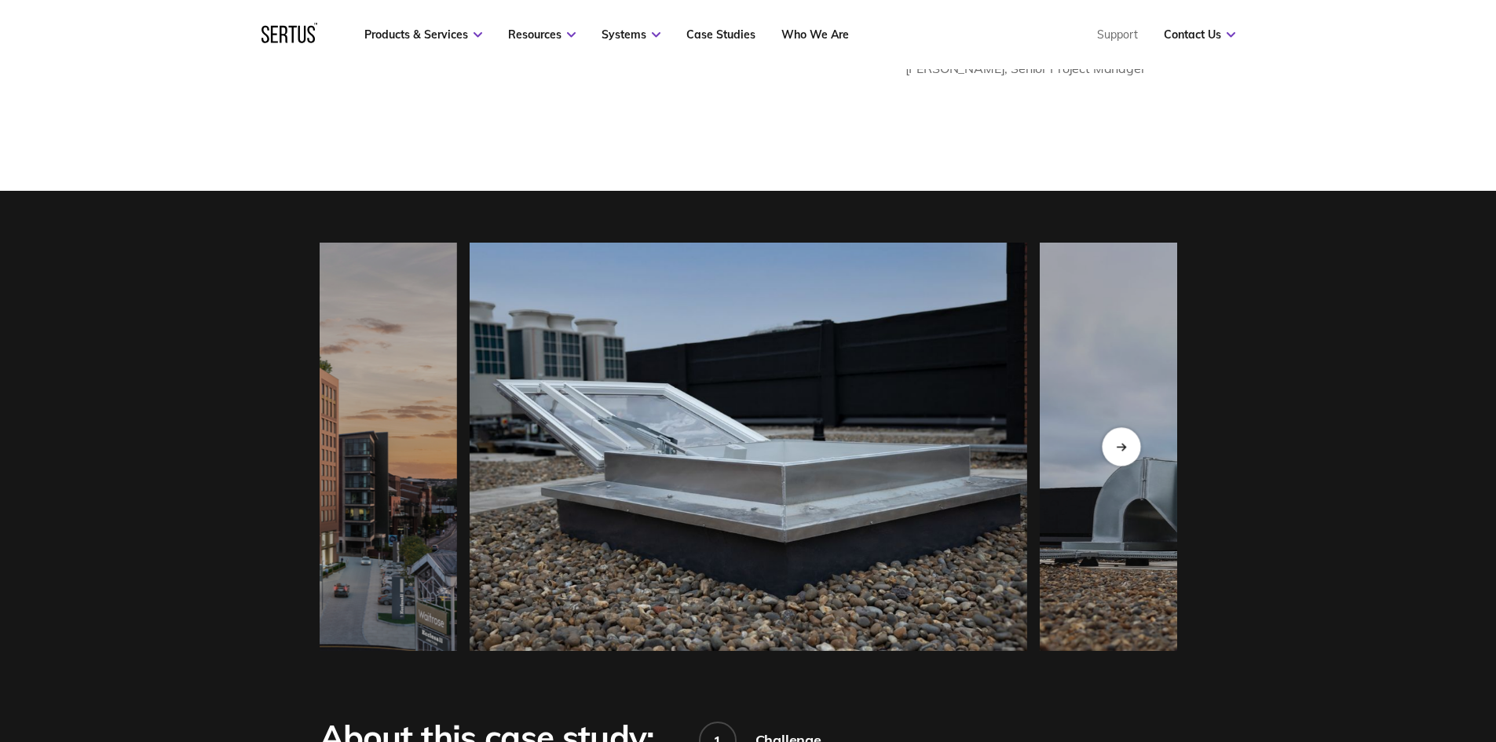
click at [1117, 458] on div "Next slide" at bounding box center [1121, 446] width 38 height 38
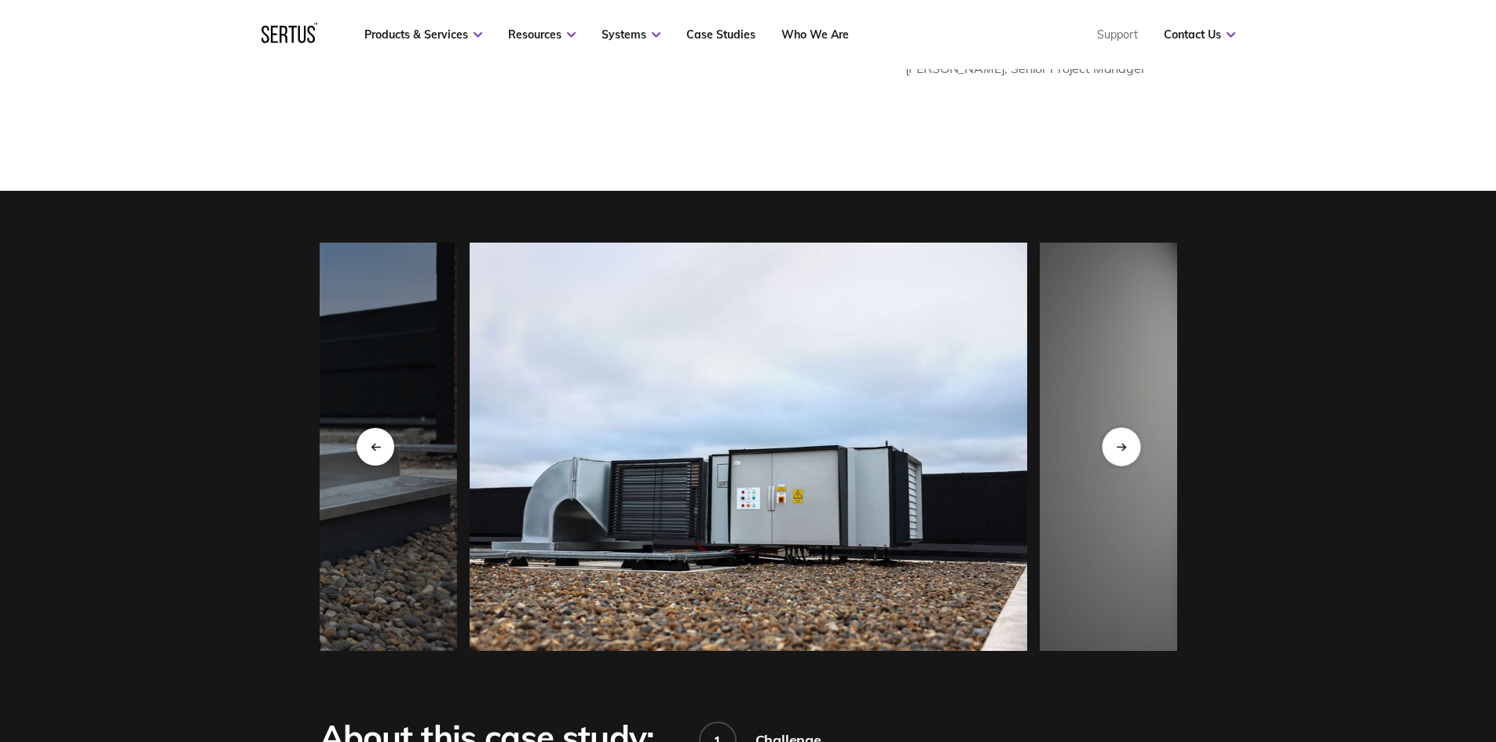
click at [1117, 458] on div "Next slide" at bounding box center [1121, 446] width 38 height 38
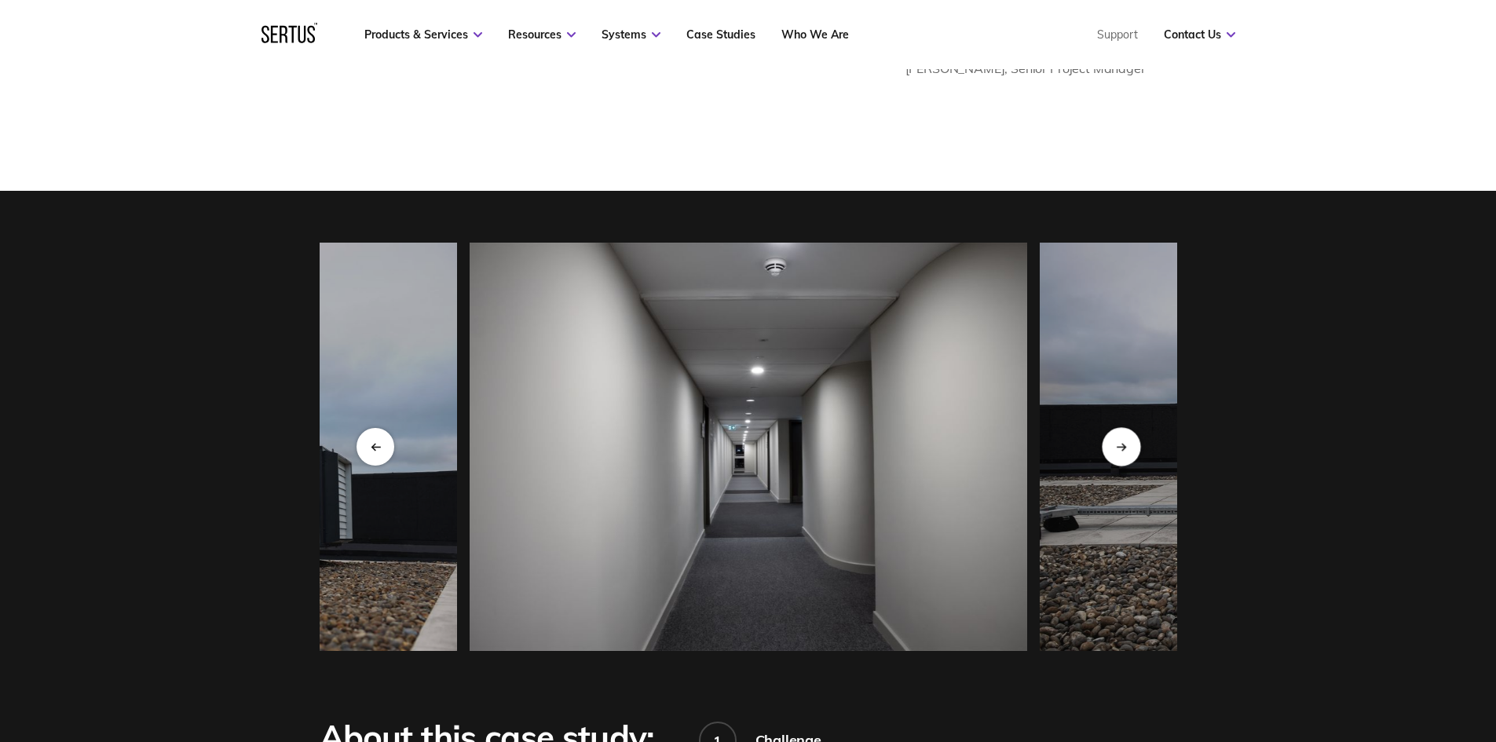
click at [1117, 458] on div "Next slide" at bounding box center [1121, 446] width 38 height 38
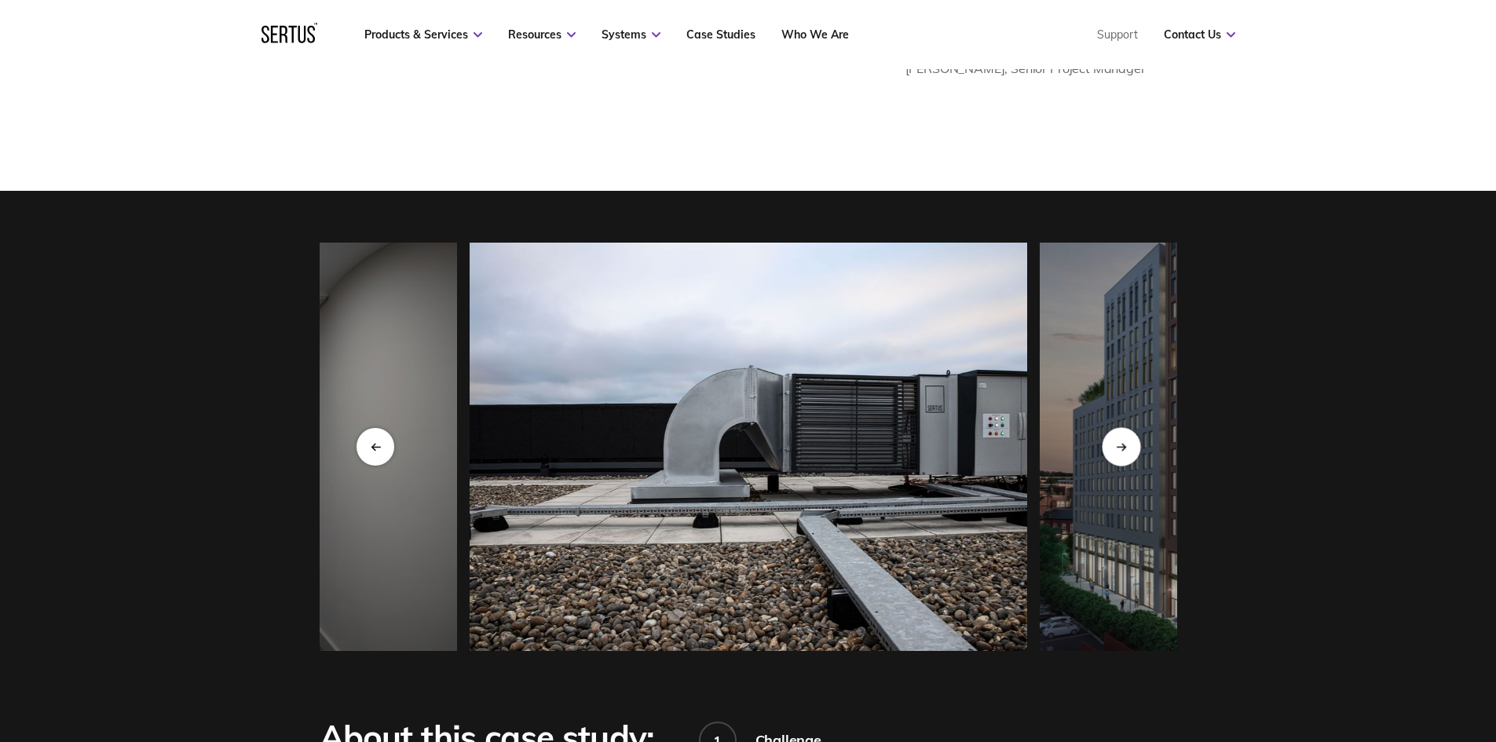
click at [1117, 458] on div "Next slide" at bounding box center [1121, 446] width 38 height 38
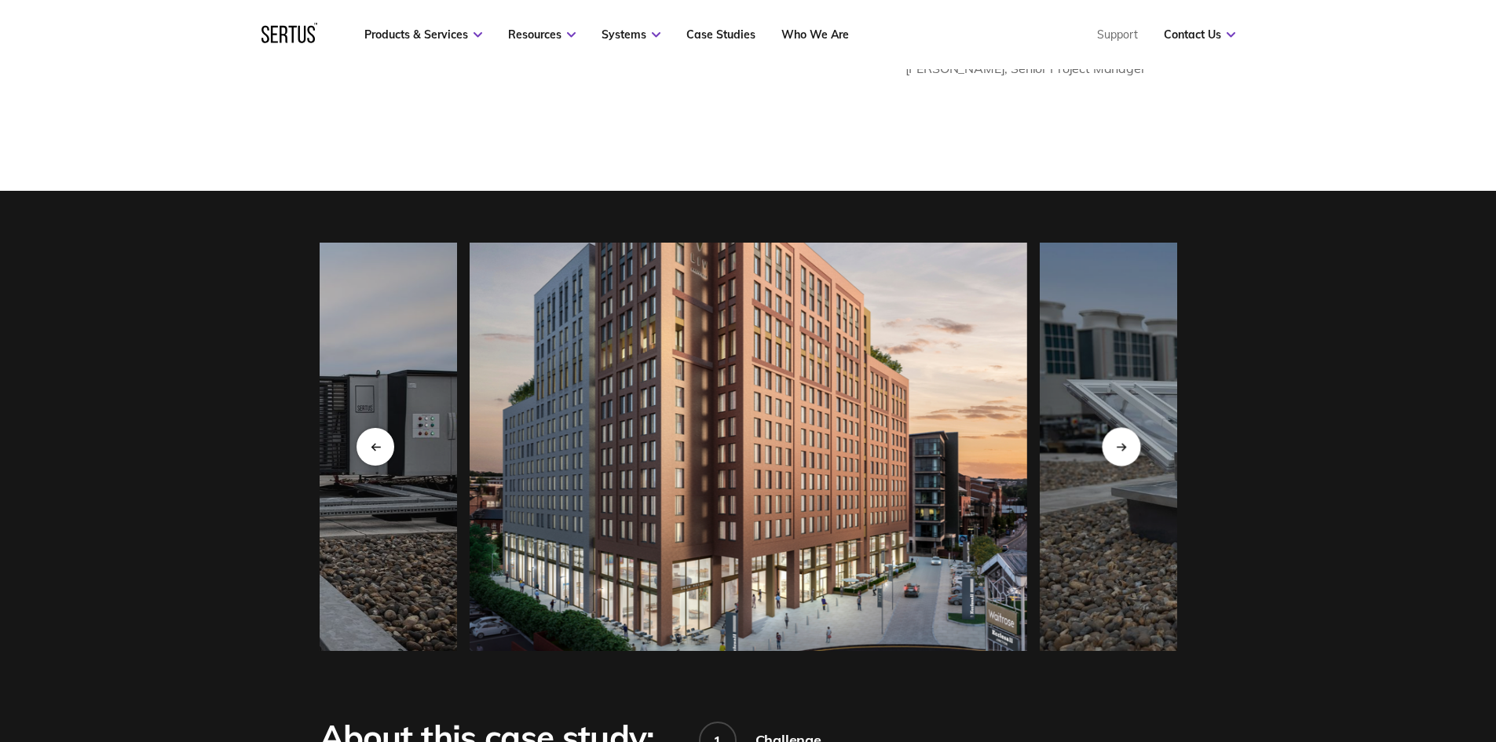
click at [1117, 458] on div "Next slide" at bounding box center [1121, 446] width 38 height 38
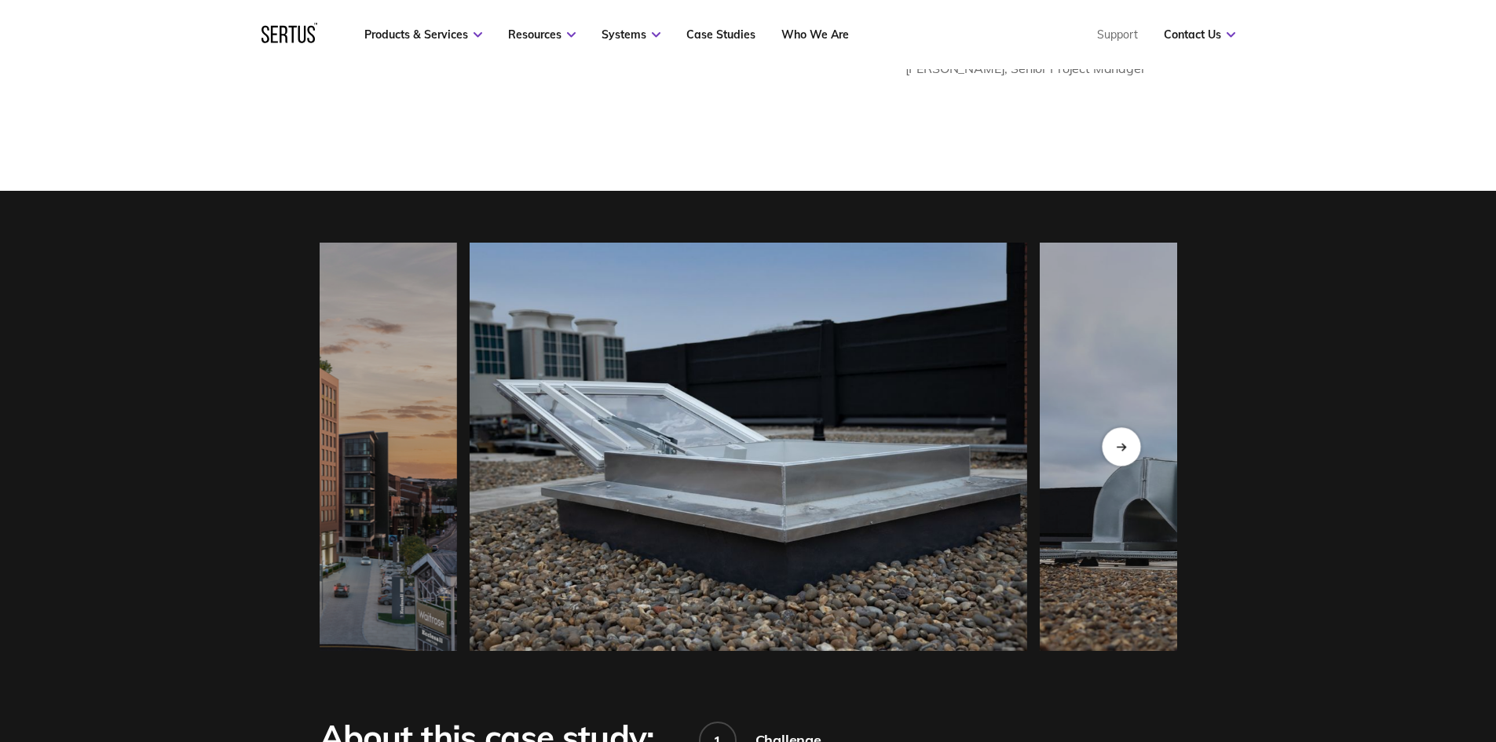
click at [1117, 458] on div "Next slide" at bounding box center [1121, 446] width 38 height 38
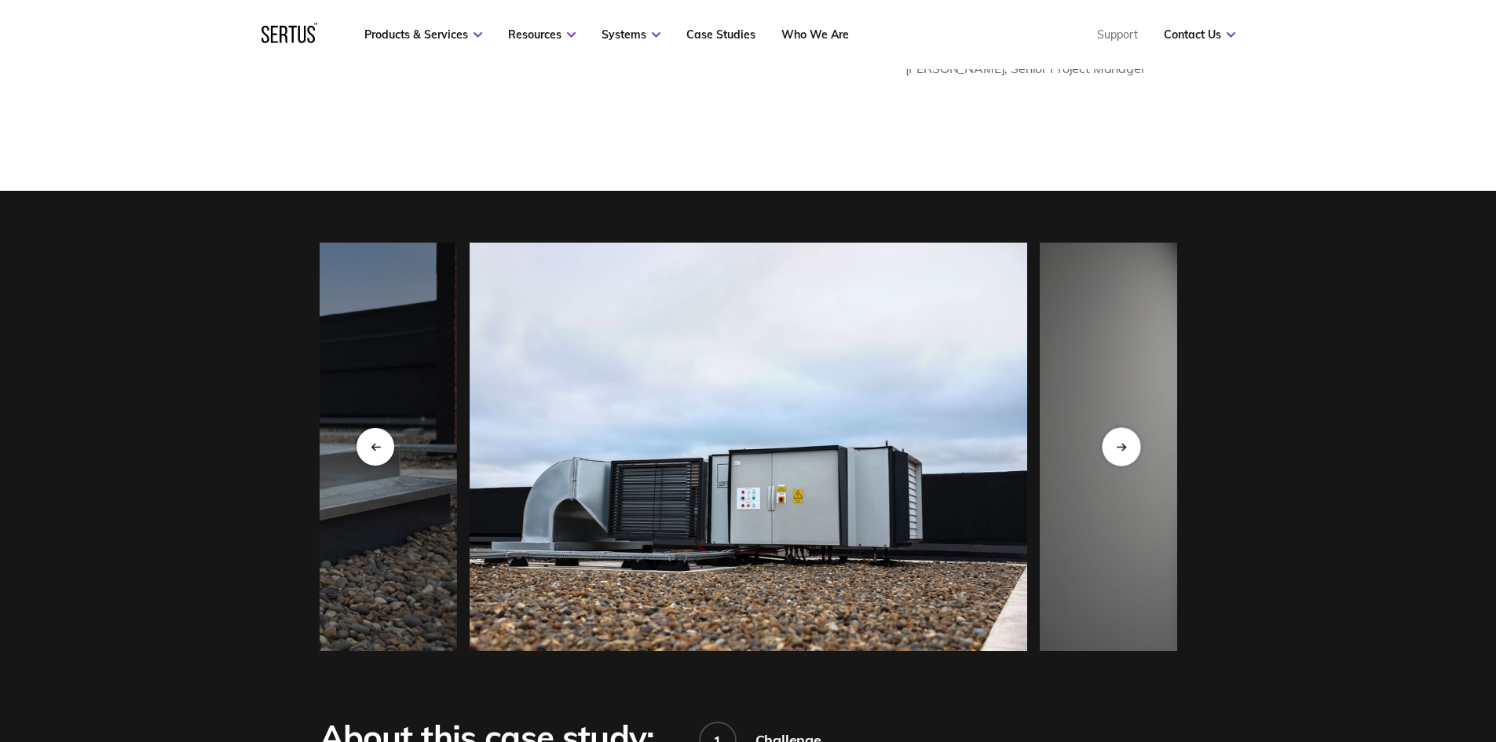
click at [1117, 458] on div "Next slide" at bounding box center [1121, 446] width 38 height 38
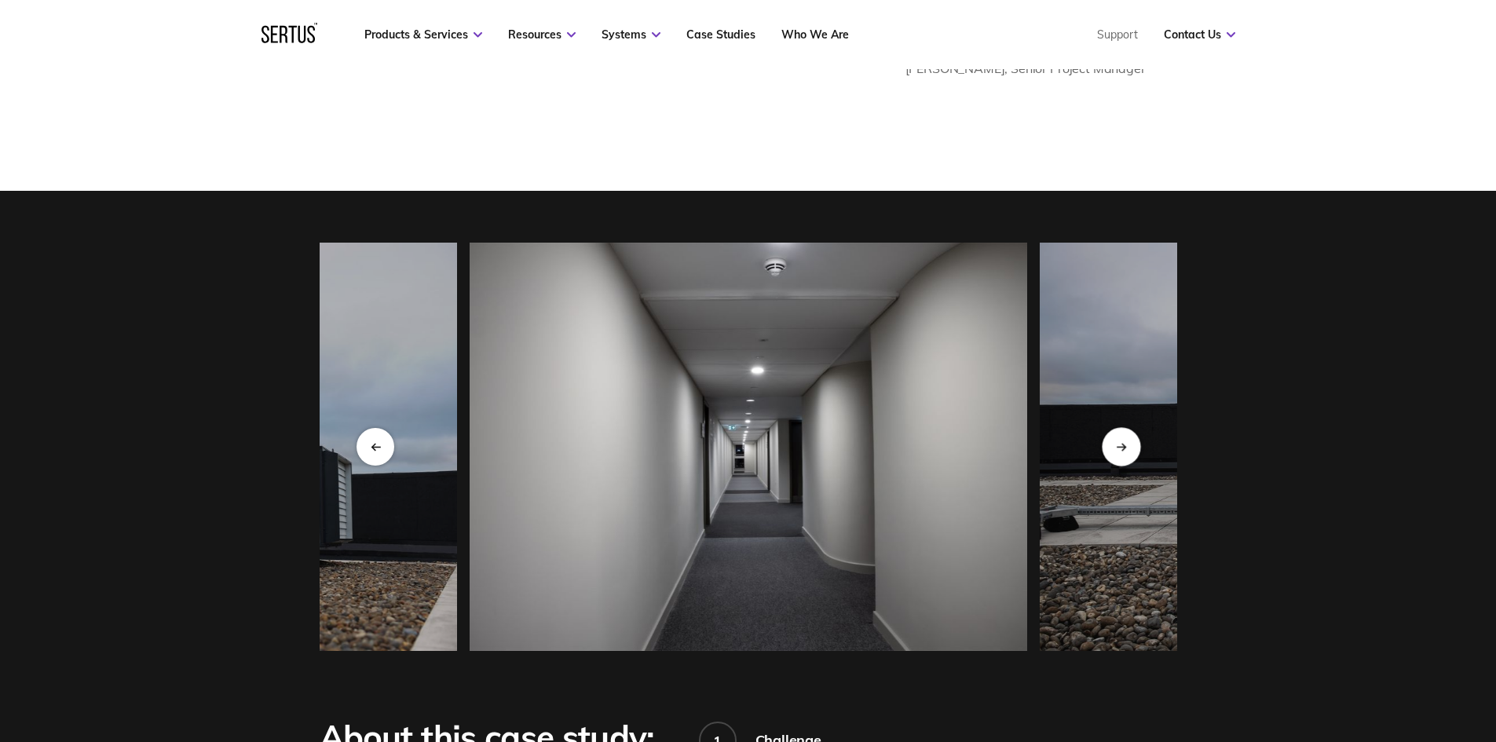
click at [1117, 458] on div "Next slide" at bounding box center [1121, 446] width 38 height 38
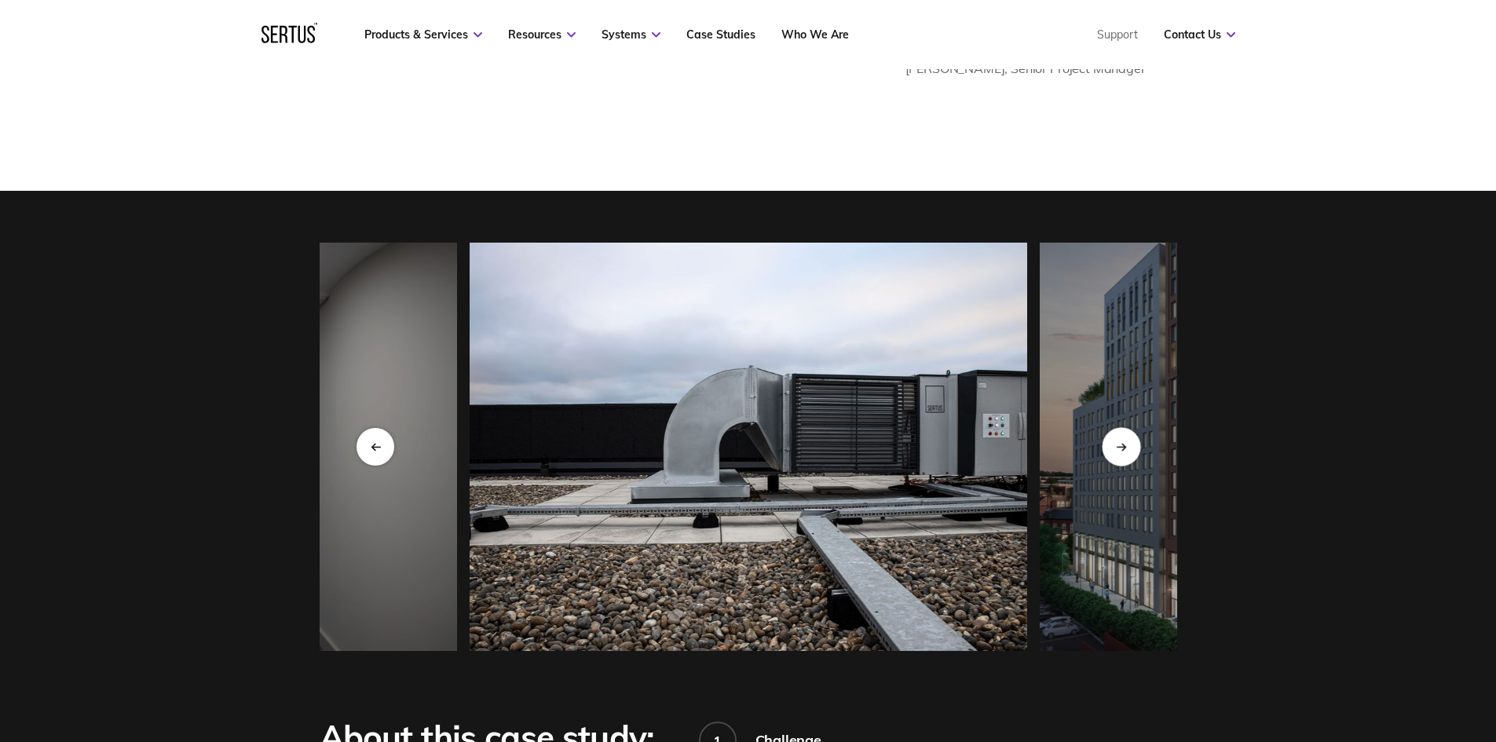
click at [1117, 458] on div "Next slide" at bounding box center [1121, 446] width 38 height 38
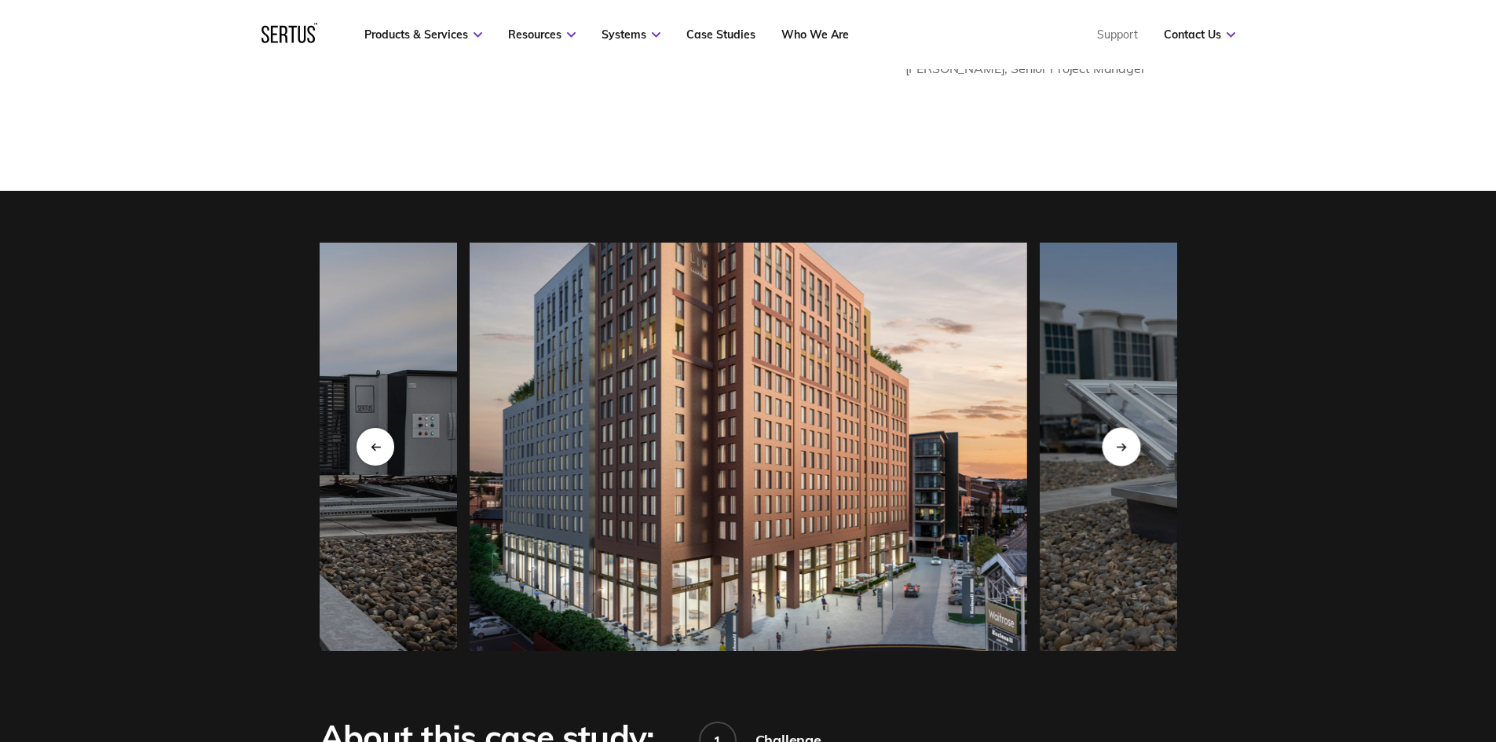
click at [1117, 458] on div "Next slide" at bounding box center [1121, 446] width 38 height 38
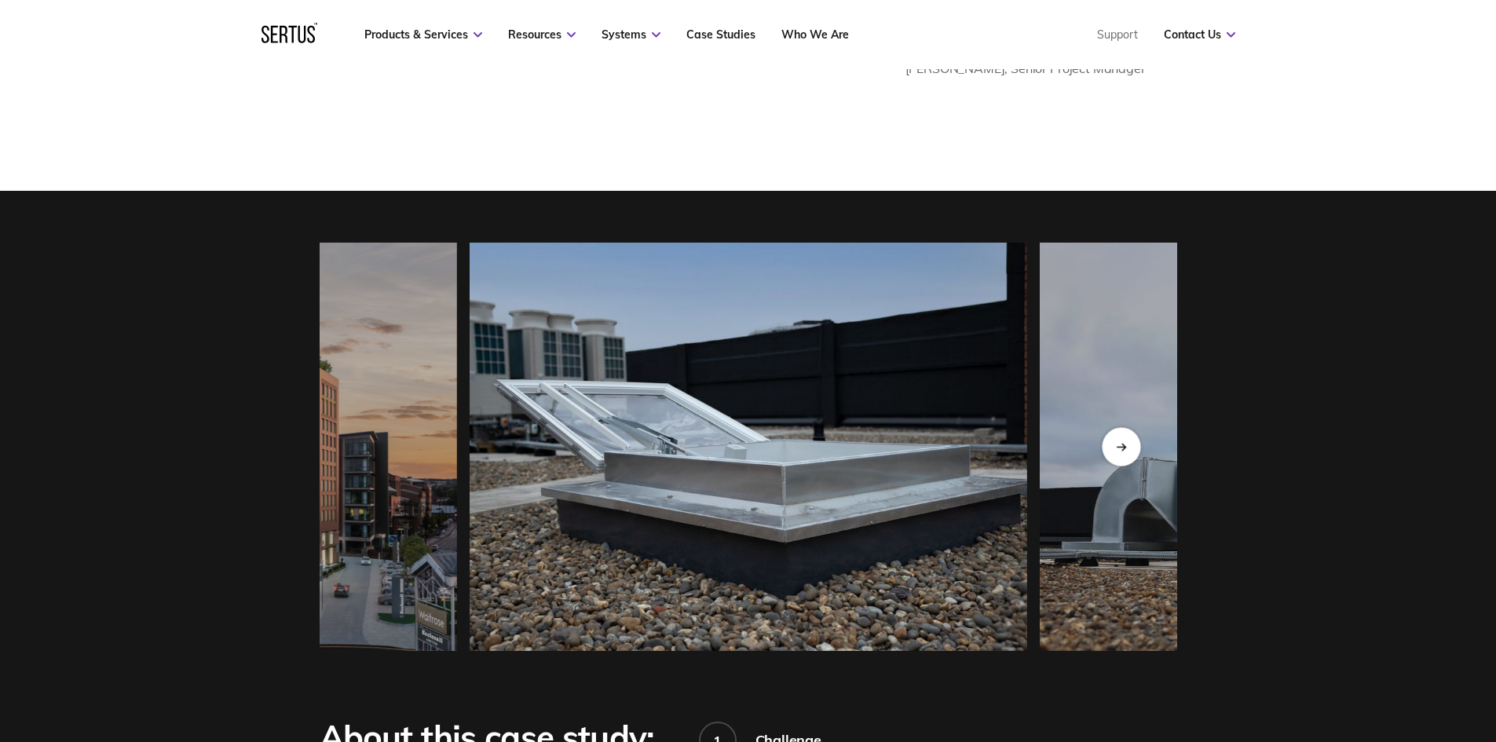
click at [1117, 458] on div "Next slide" at bounding box center [1121, 446] width 38 height 38
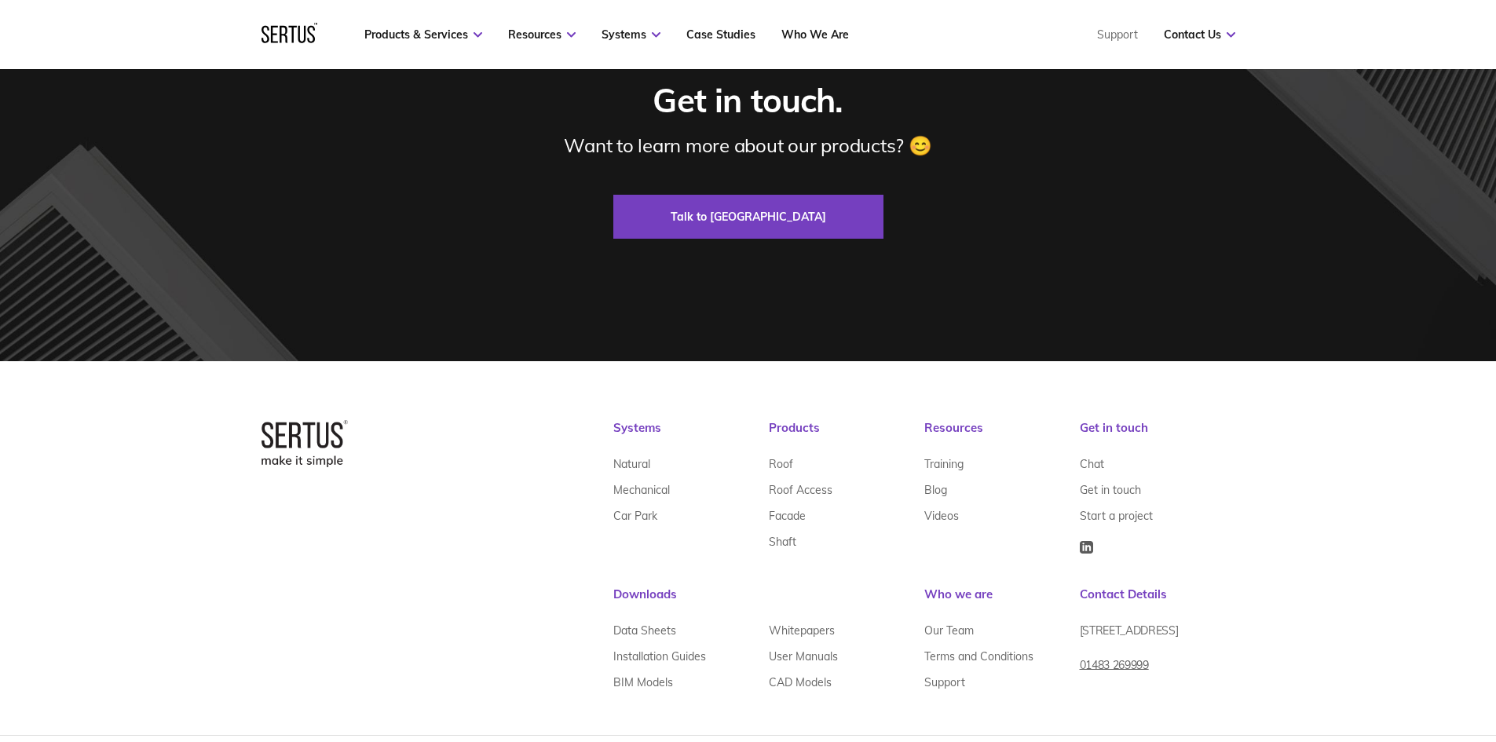
scroll to position [4905, 0]
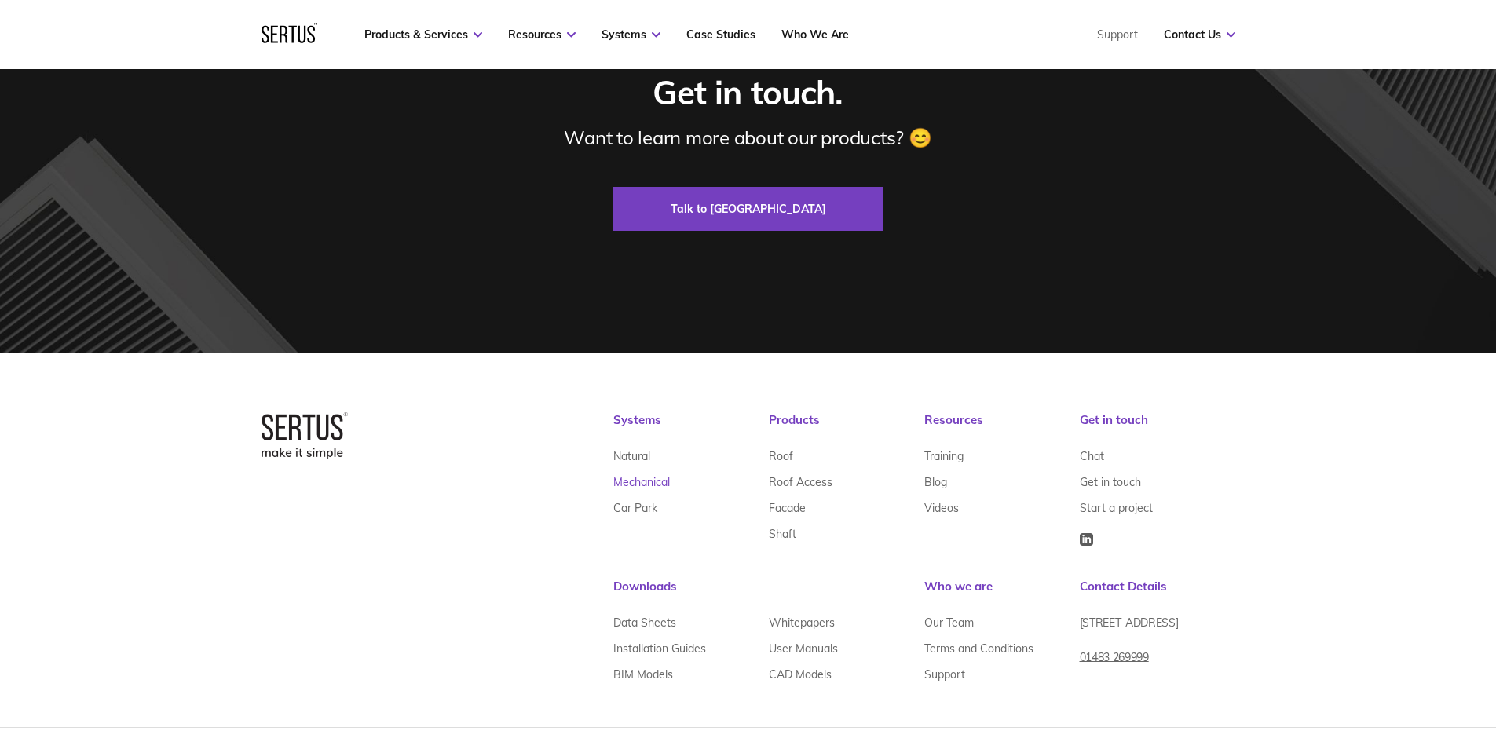
click at [631, 470] on link "Mechanical" at bounding box center [641, 483] width 57 height 26
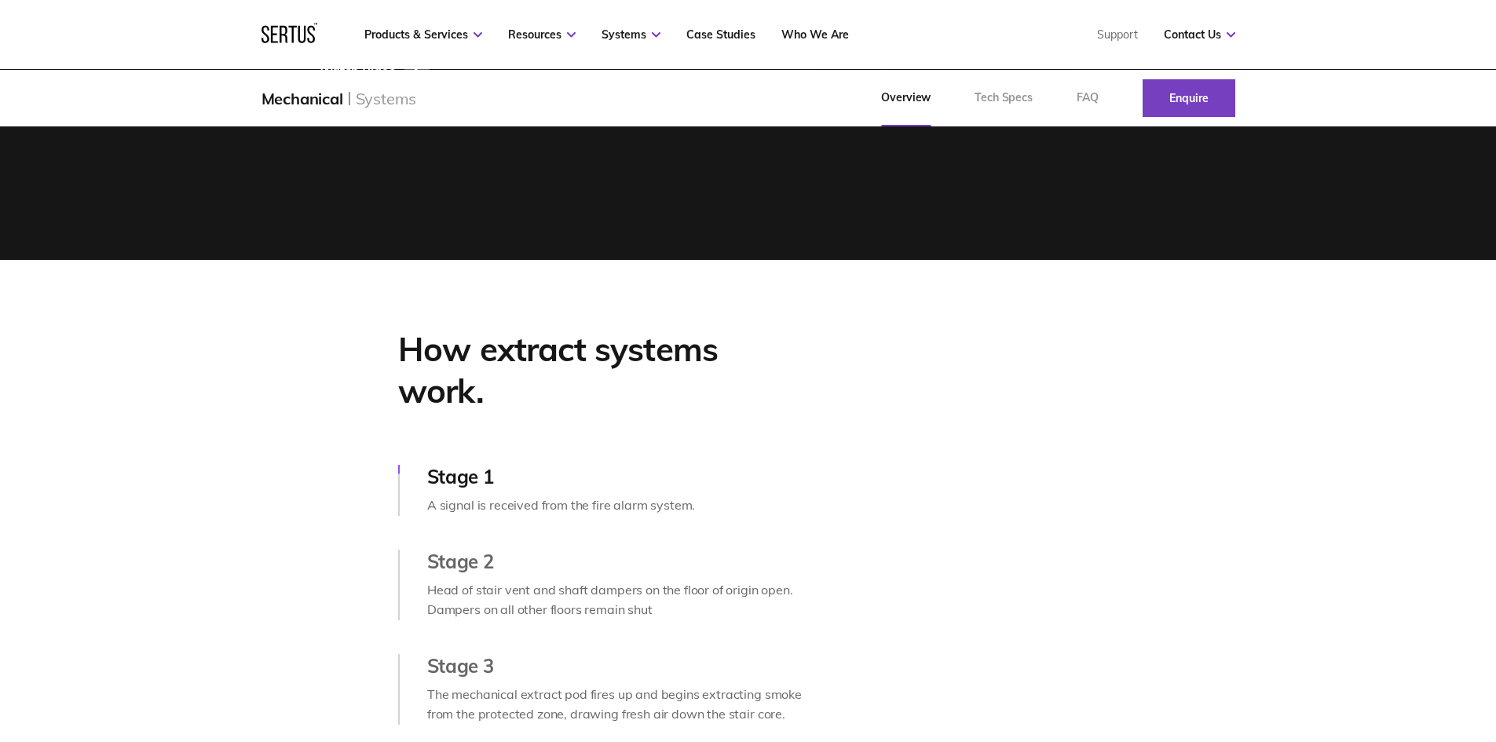
scroll to position [707, 0]
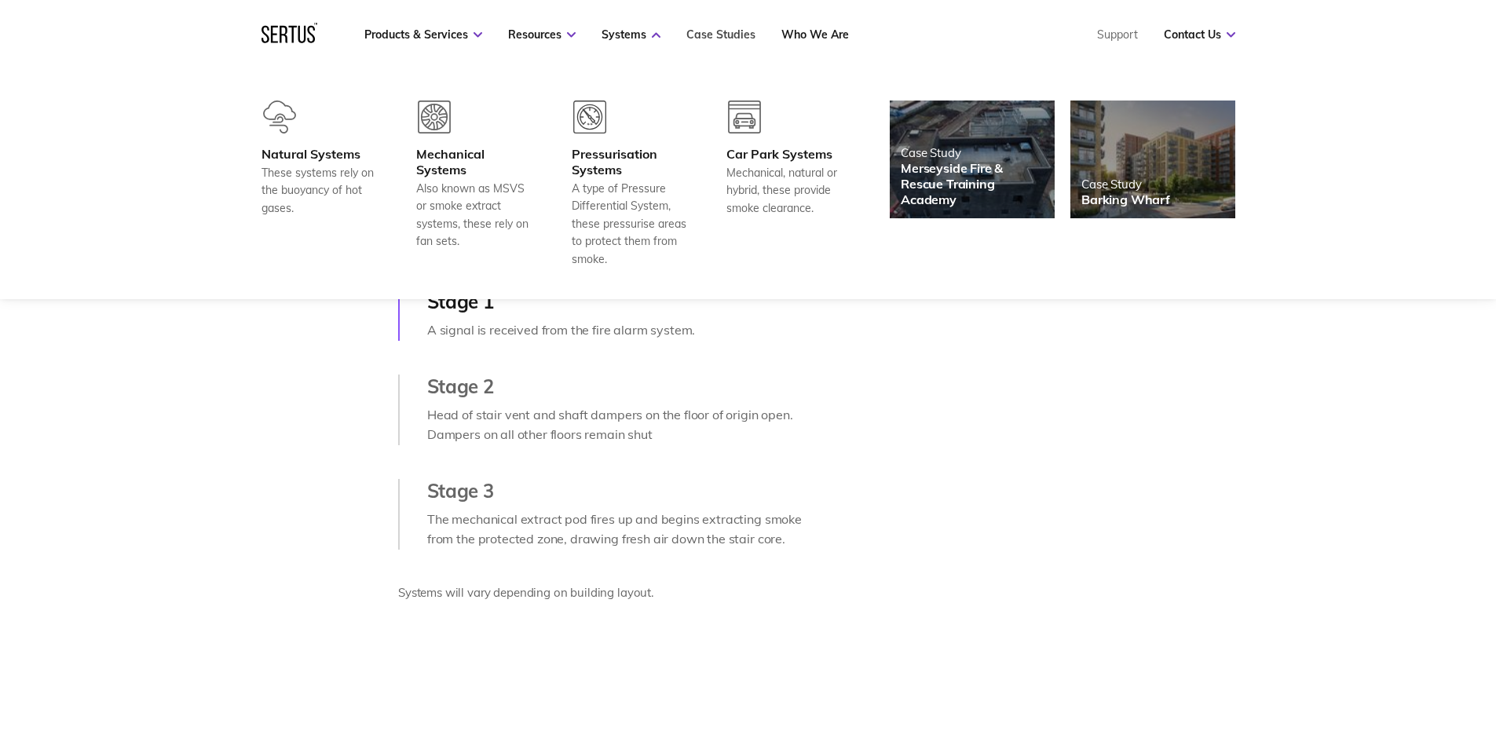
click at [726, 34] on link "Case Studies" at bounding box center [720, 34] width 69 height 14
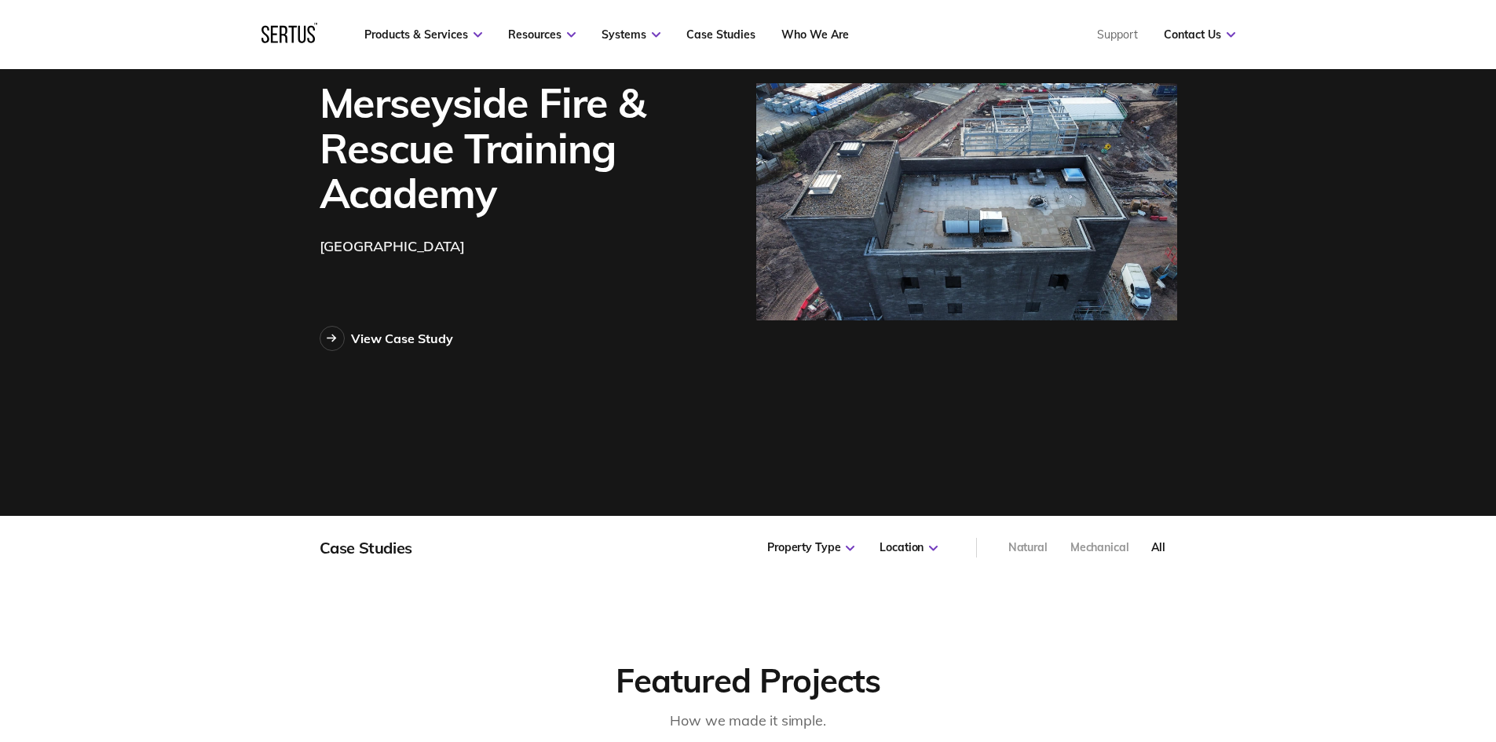
scroll to position [236, 0]
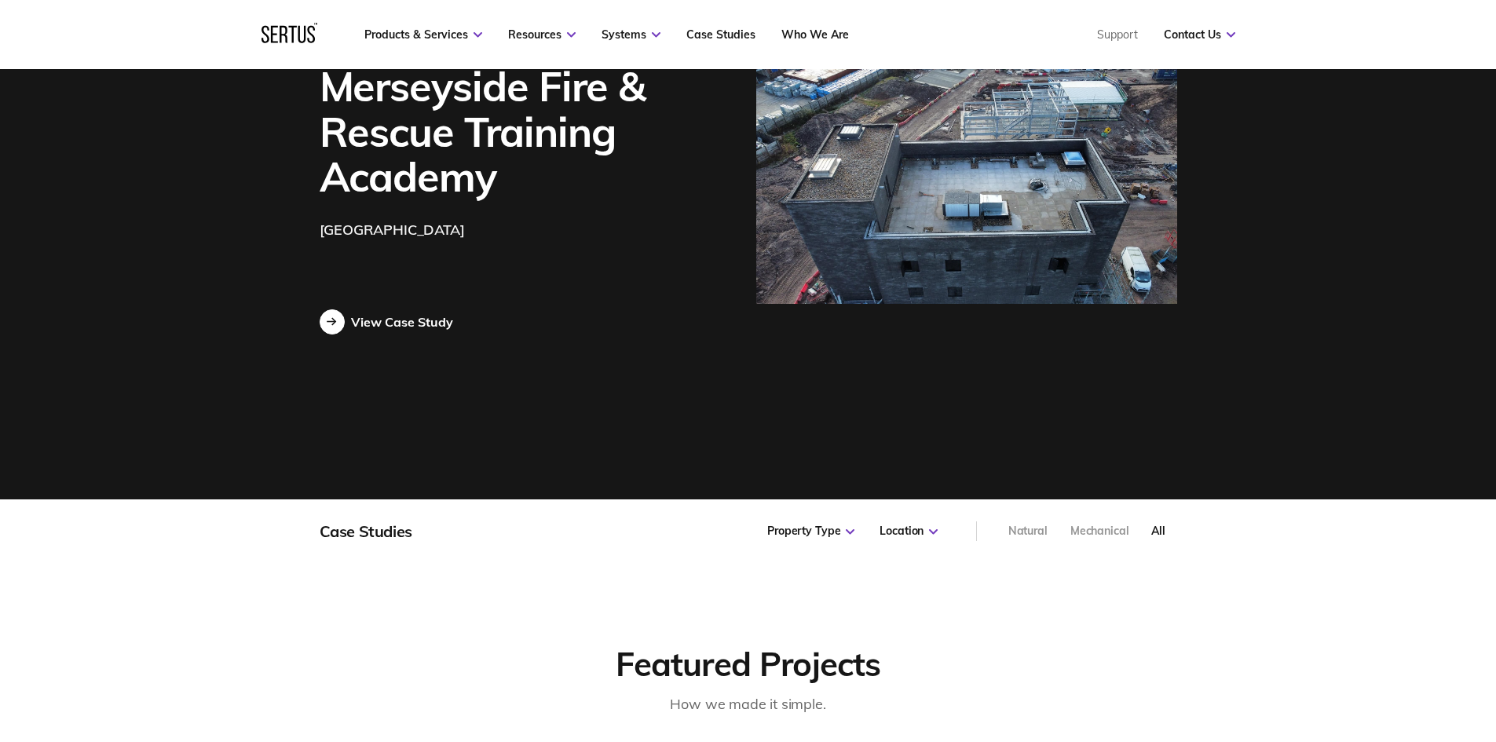
click at [338, 321] on div at bounding box center [332, 321] width 25 height 25
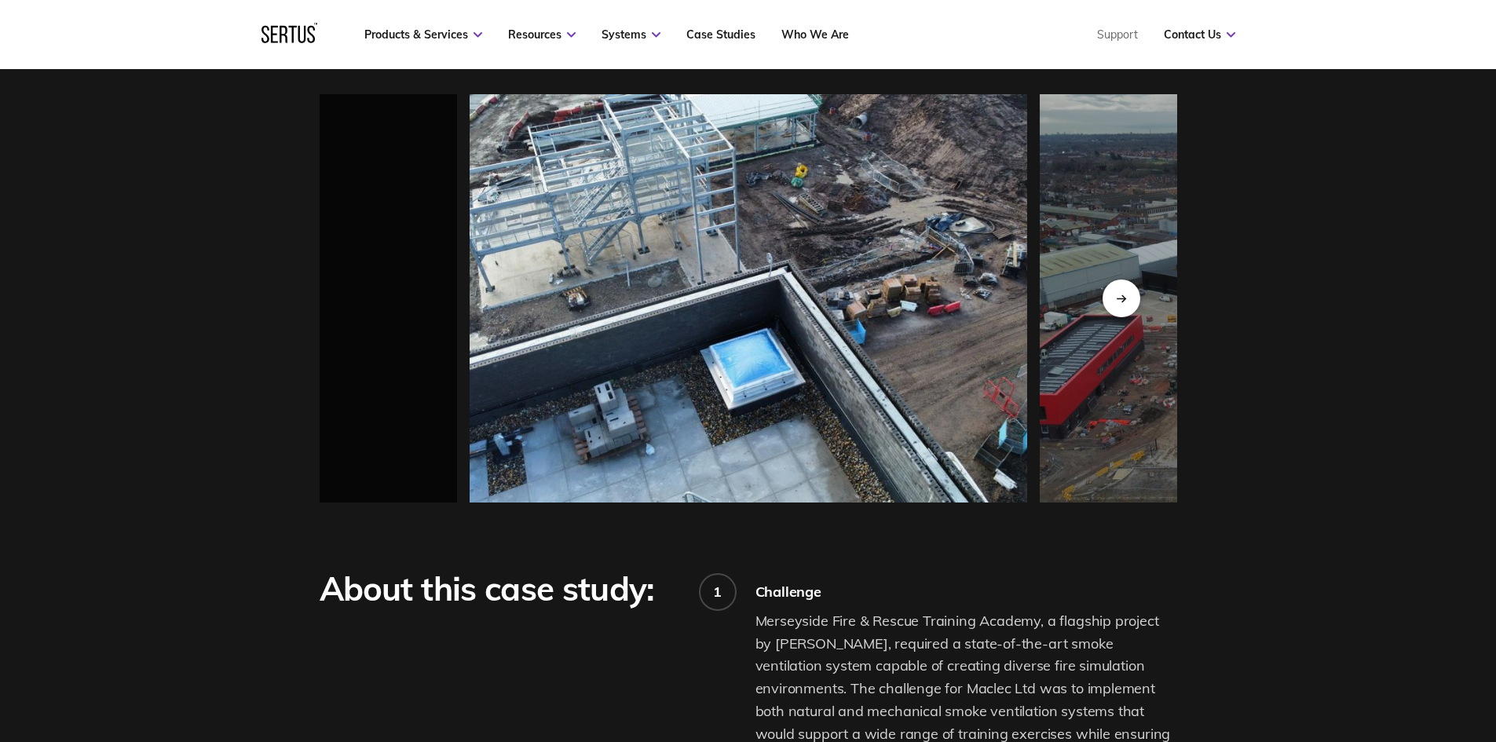
scroll to position [1178, 0]
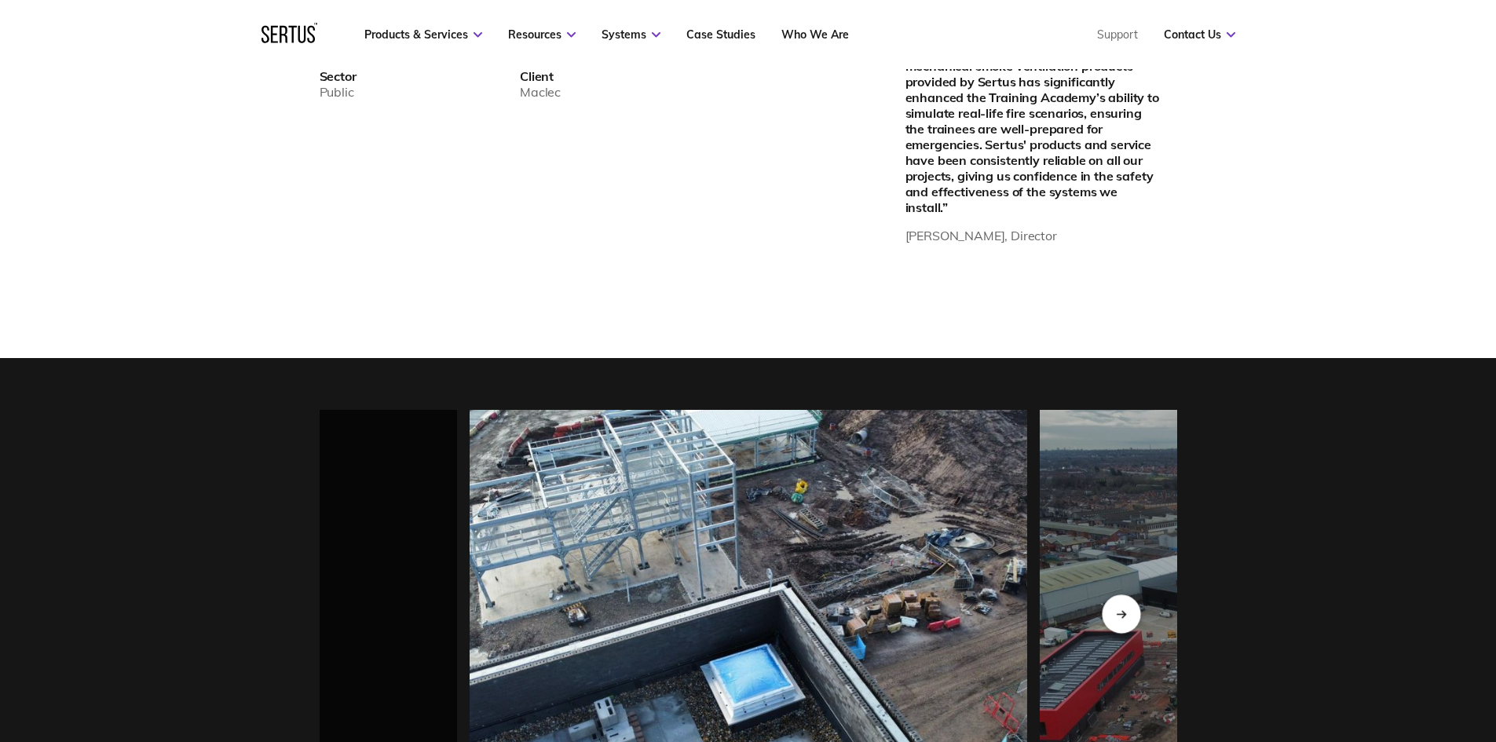
click at [1129, 600] on div "Next slide" at bounding box center [1121, 614] width 38 height 38
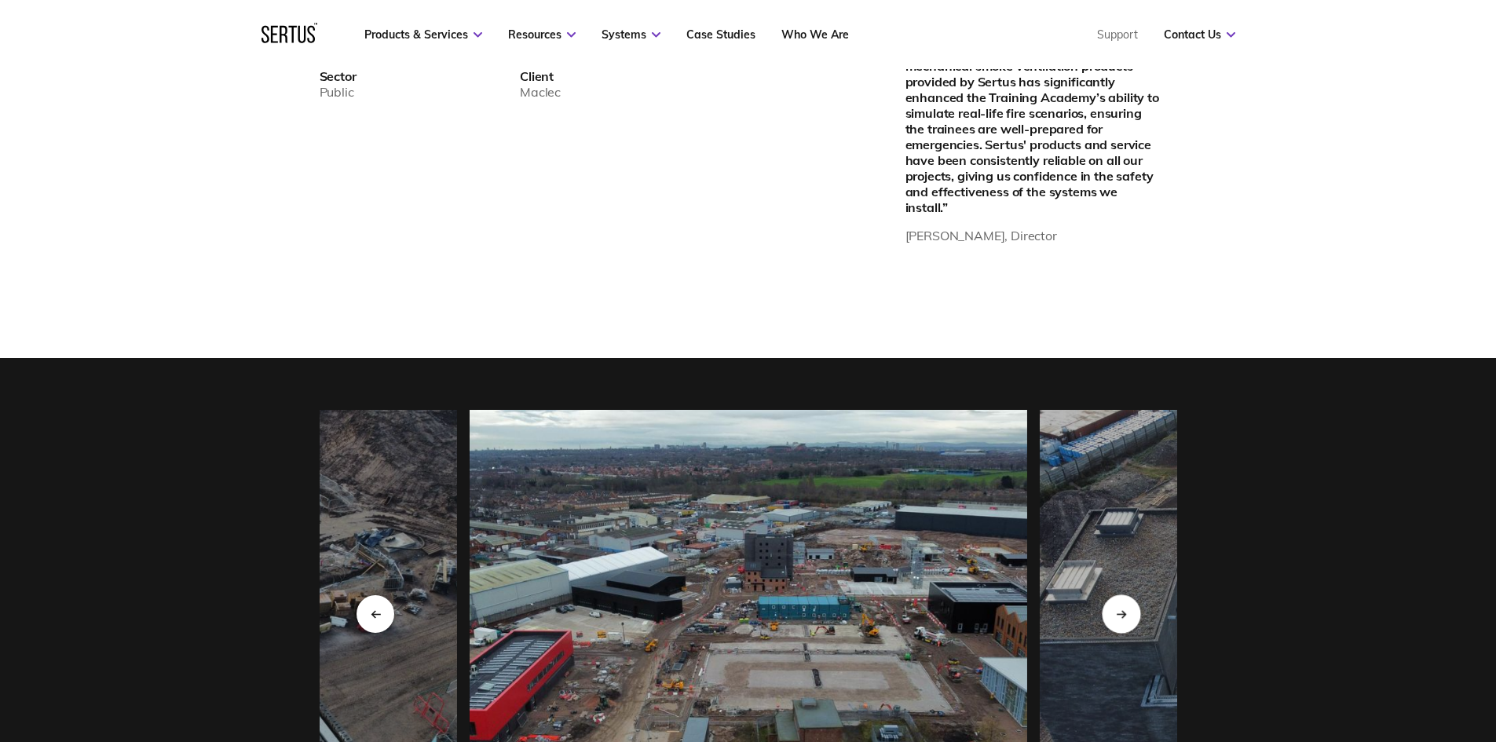
click at [1125, 609] on icon "Next slide" at bounding box center [1121, 613] width 10 height 9
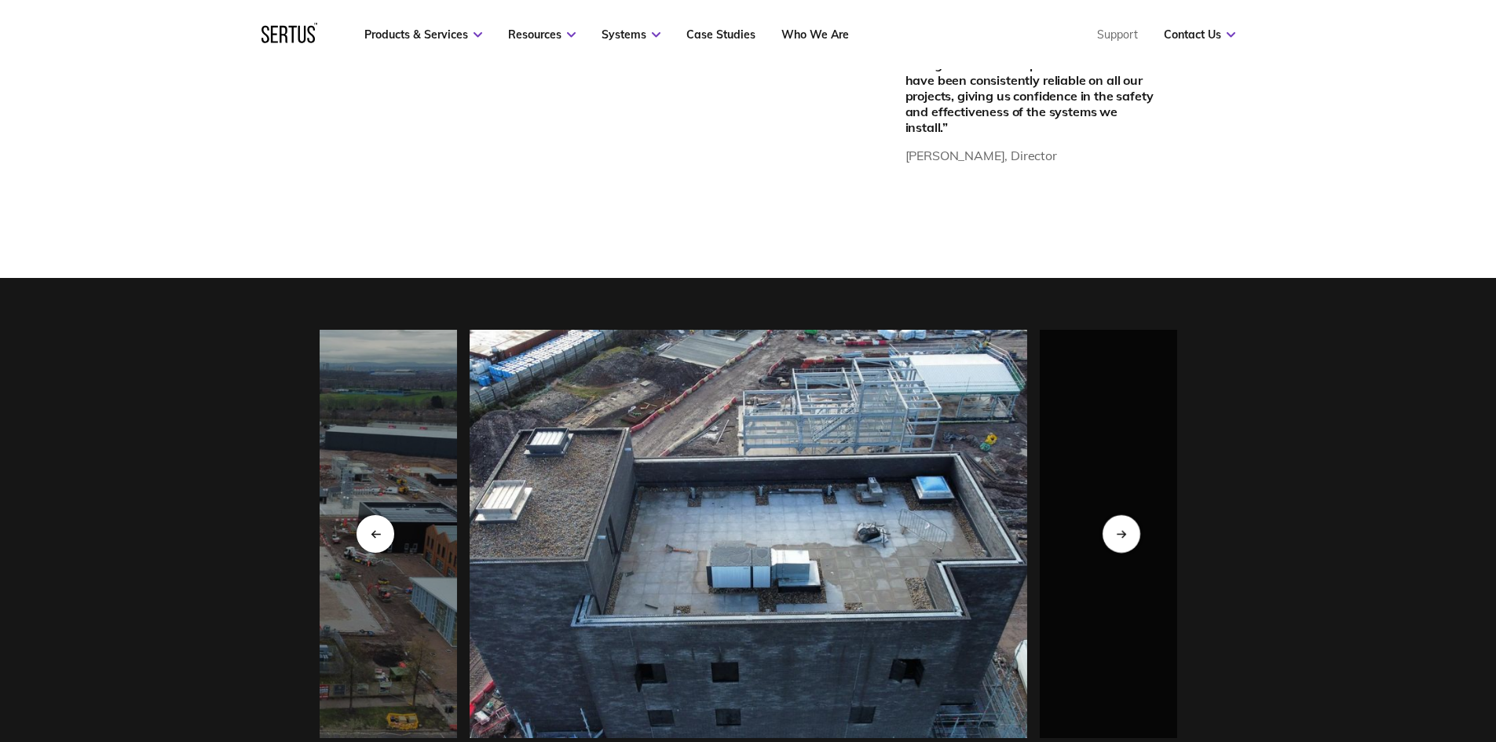
scroll to position [1335, 0]
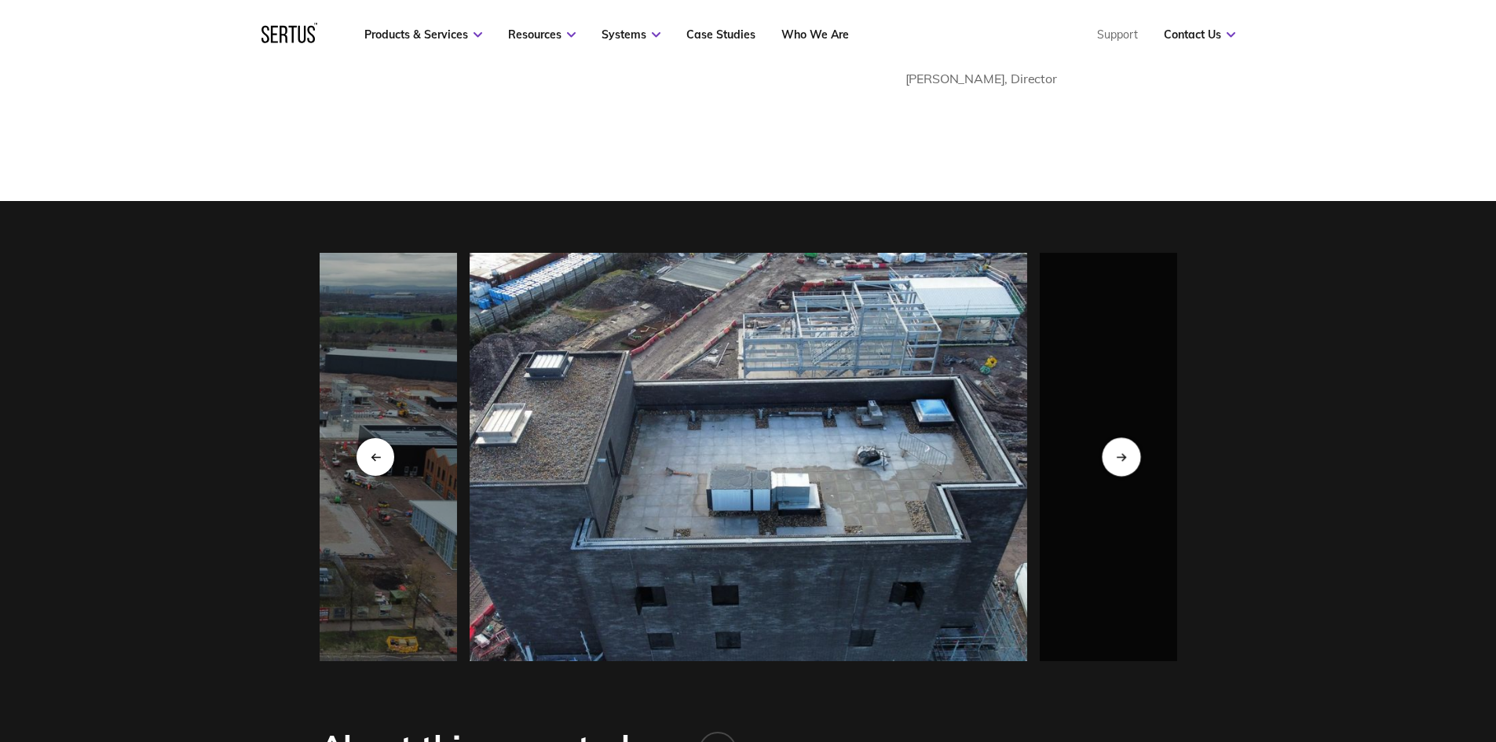
click at [1126, 452] on icon "Next slide" at bounding box center [1121, 456] width 10 height 9
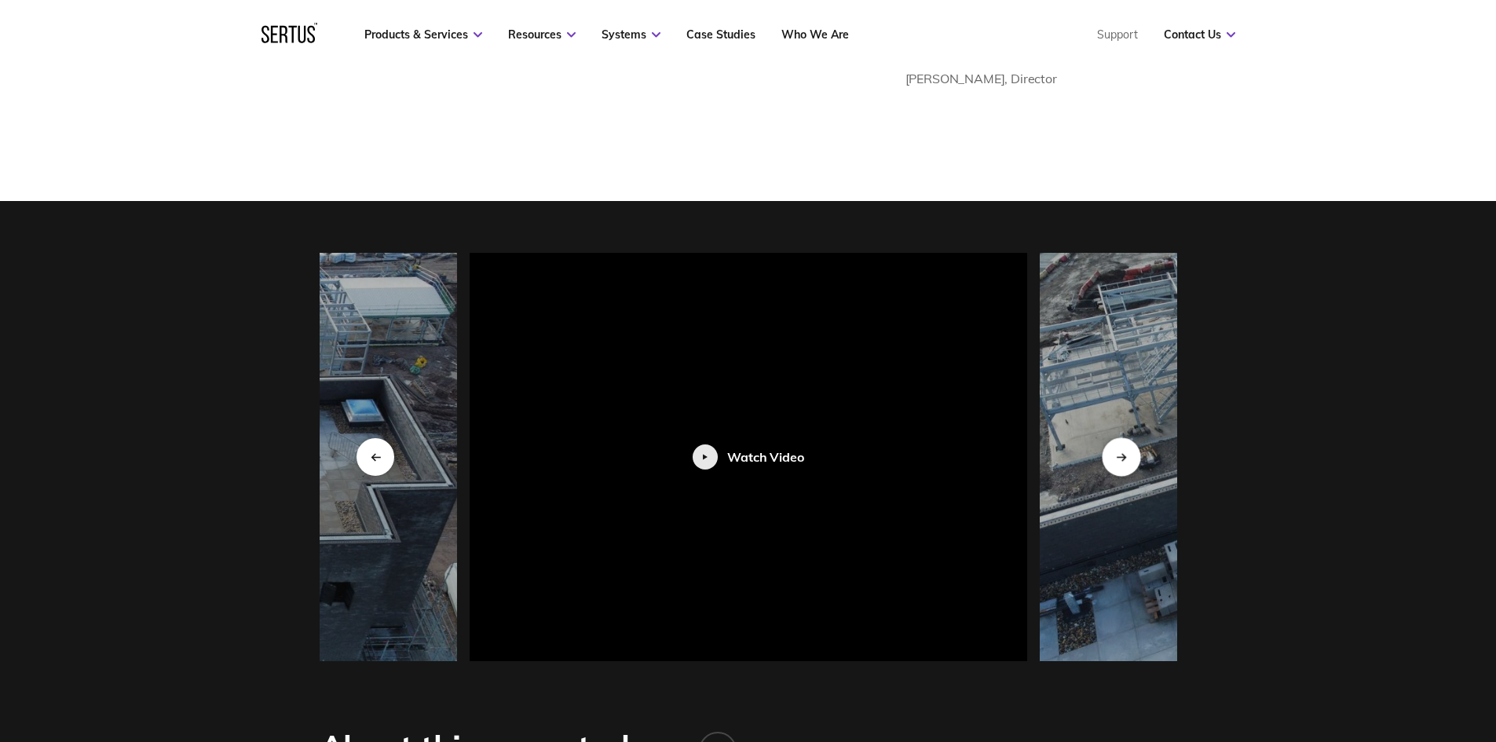
click at [1126, 452] on icon "Next slide" at bounding box center [1121, 456] width 10 height 9
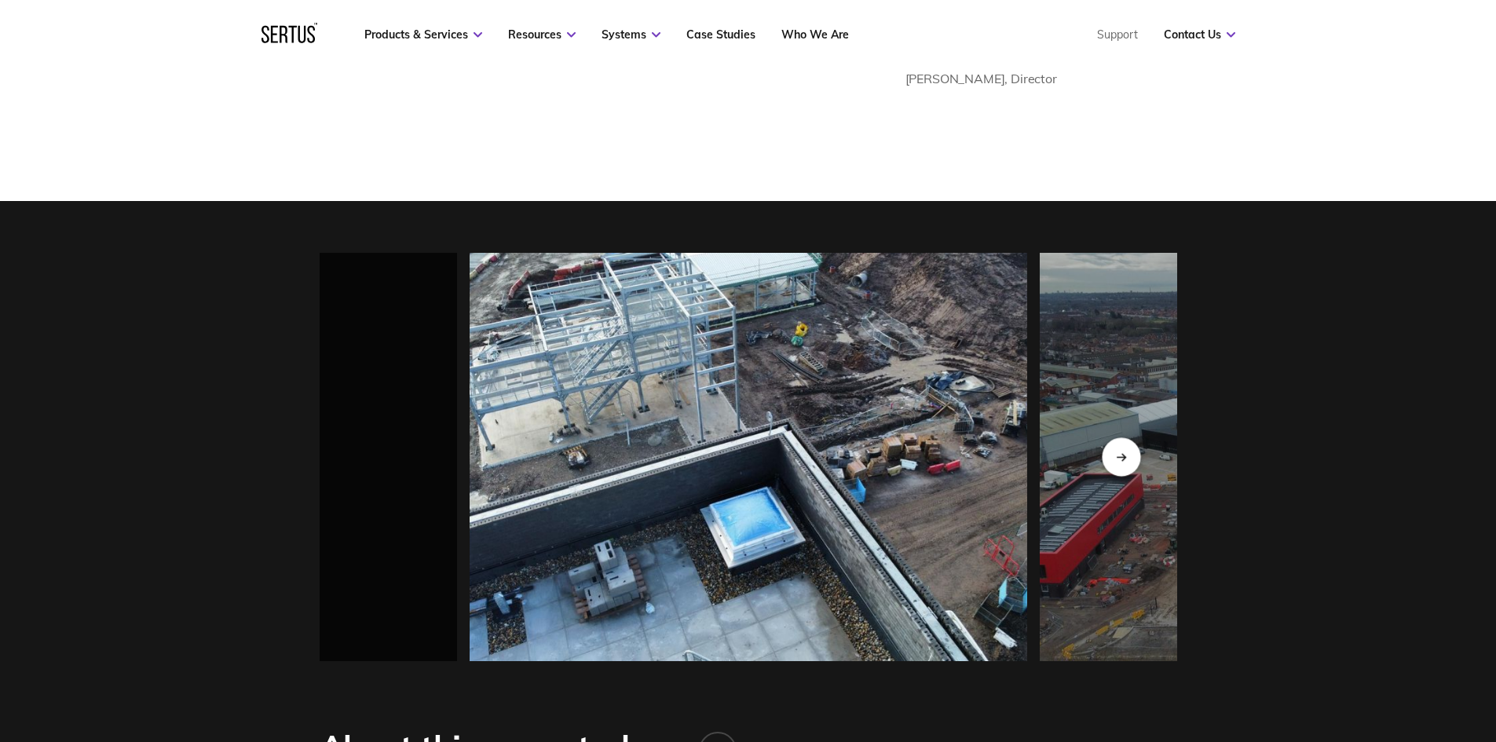
click at [1126, 452] on icon "Next slide" at bounding box center [1121, 456] width 10 height 9
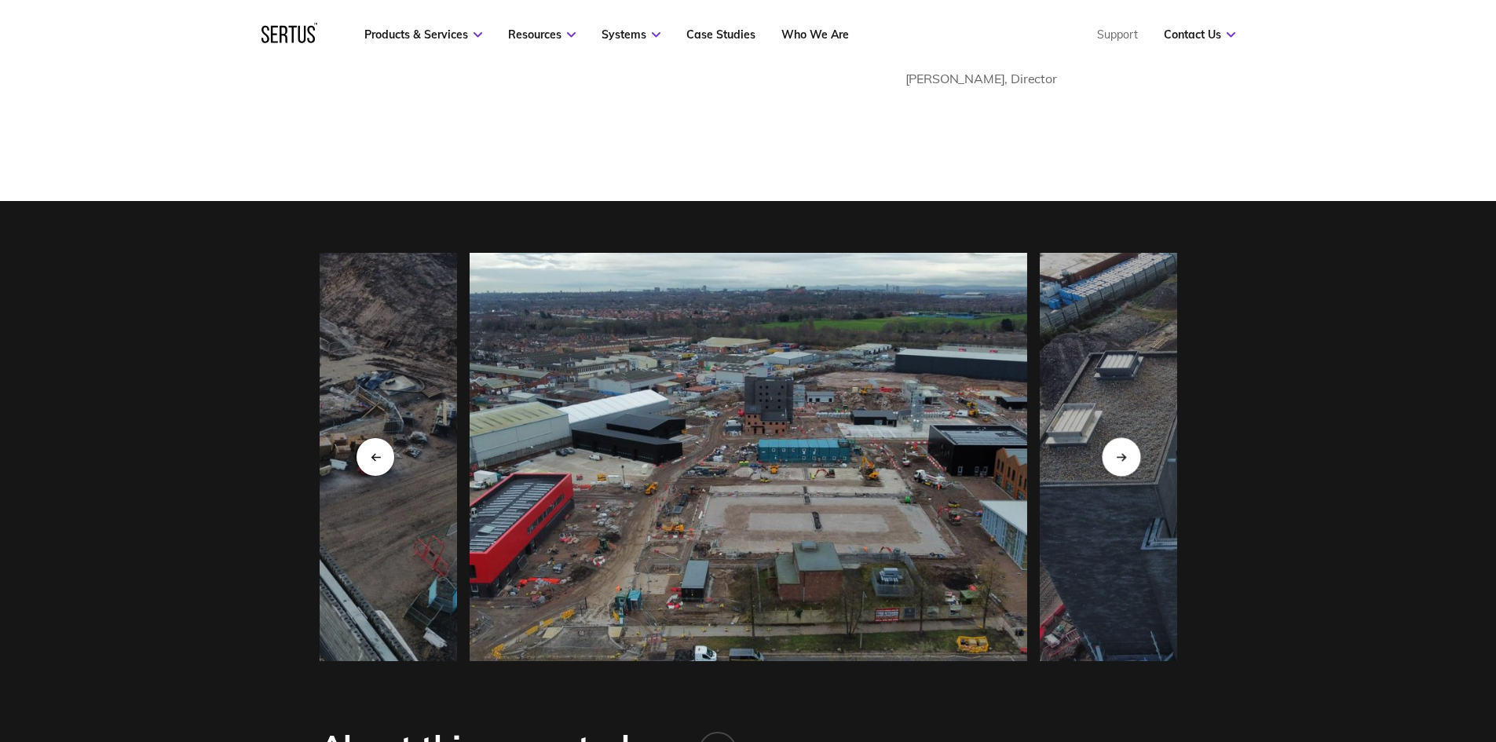
click at [1126, 452] on icon "Next slide" at bounding box center [1121, 456] width 10 height 9
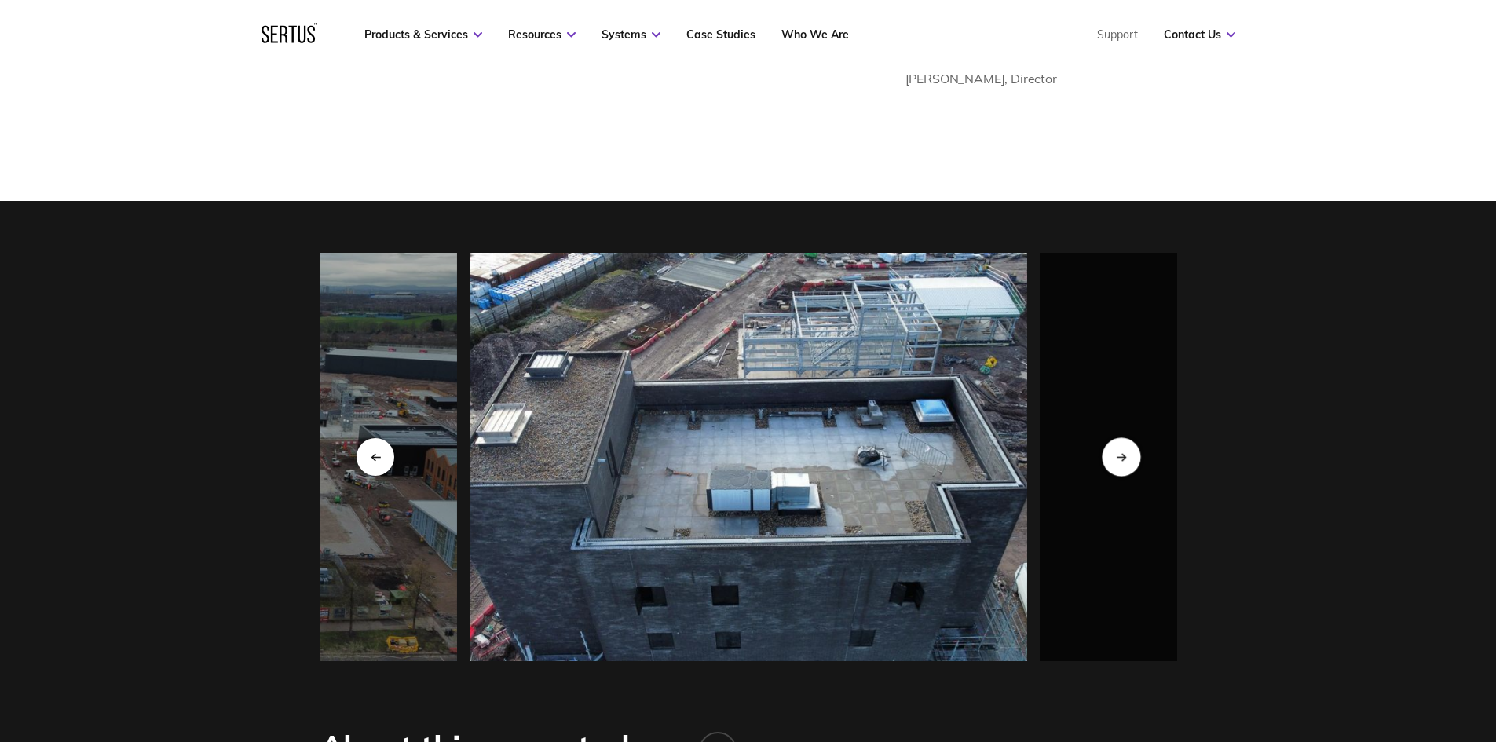
click at [1126, 452] on icon "Next slide" at bounding box center [1121, 456] width 10 height 9
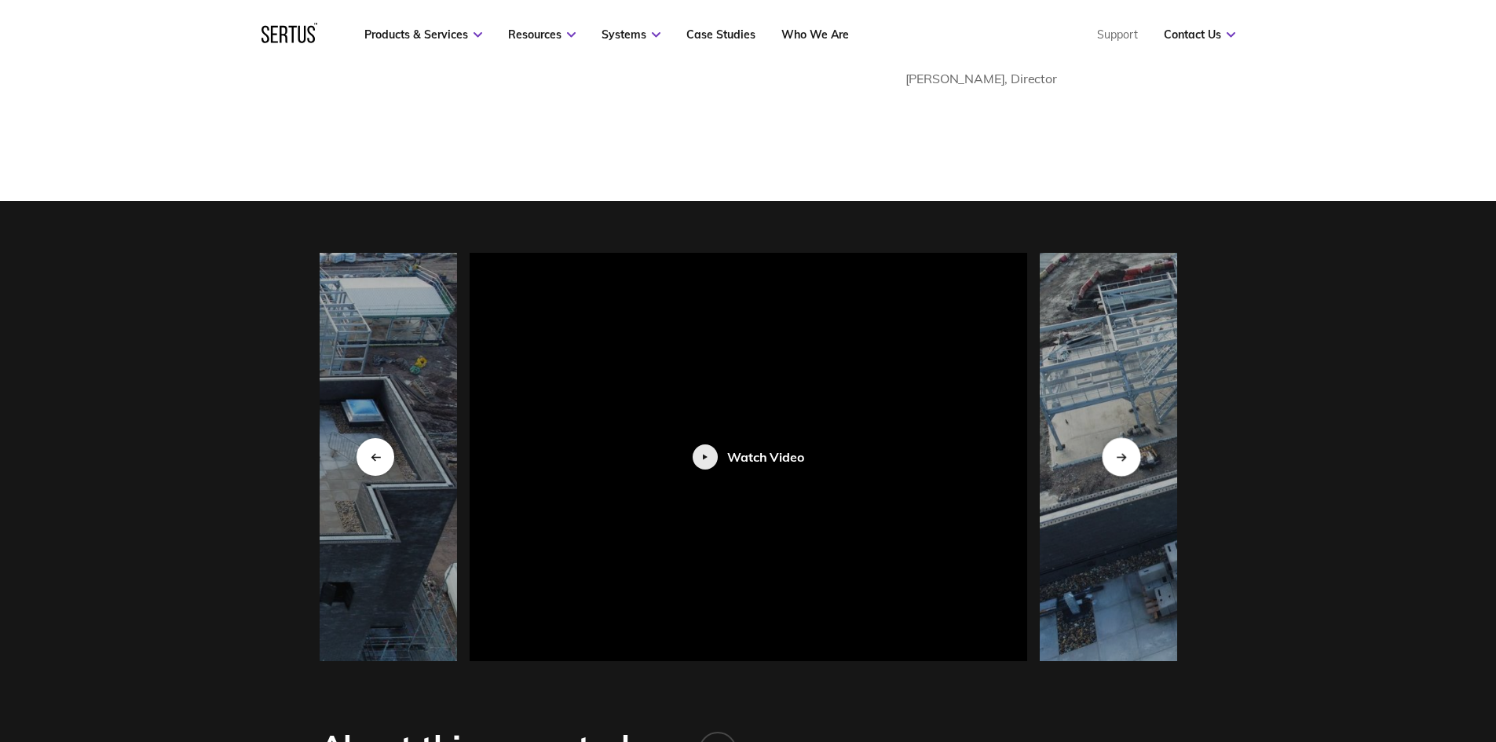
click at [1126, 452] on icon "Next slide" at bounding box center [1121, 456] width 10 height 9
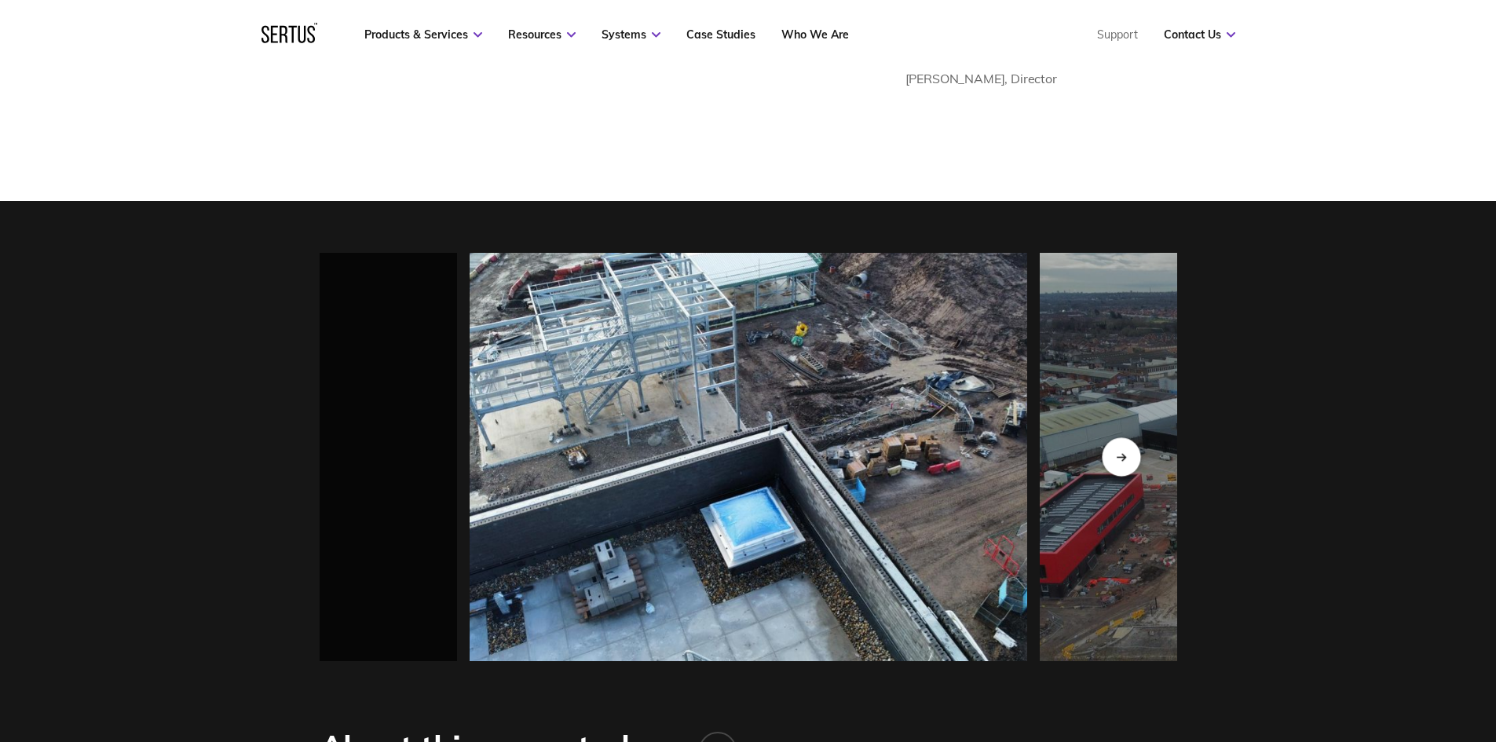
click at [1126, 452] on icon "Next slide" at bounding box center [1121, 456] width 10 height 9
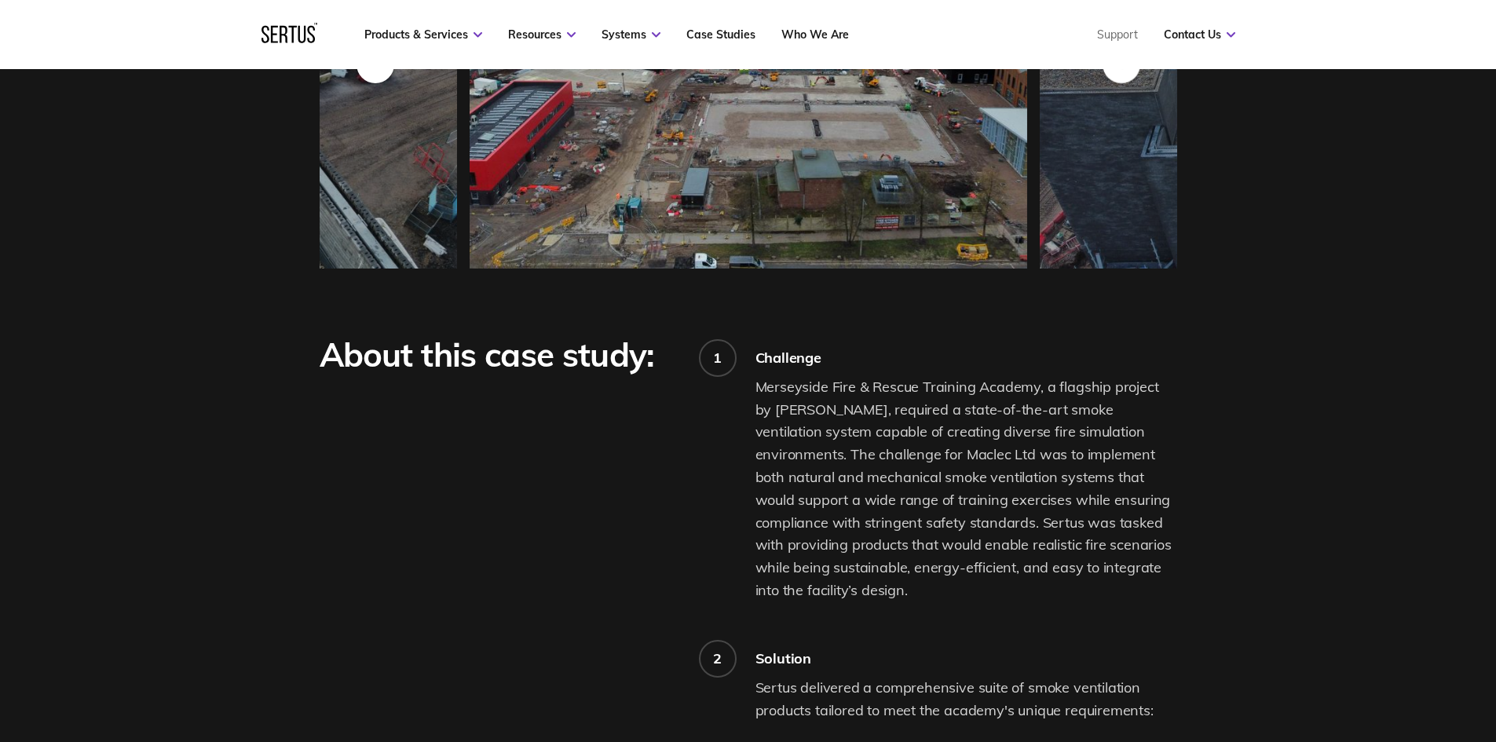
scroll to position [1492, 0]
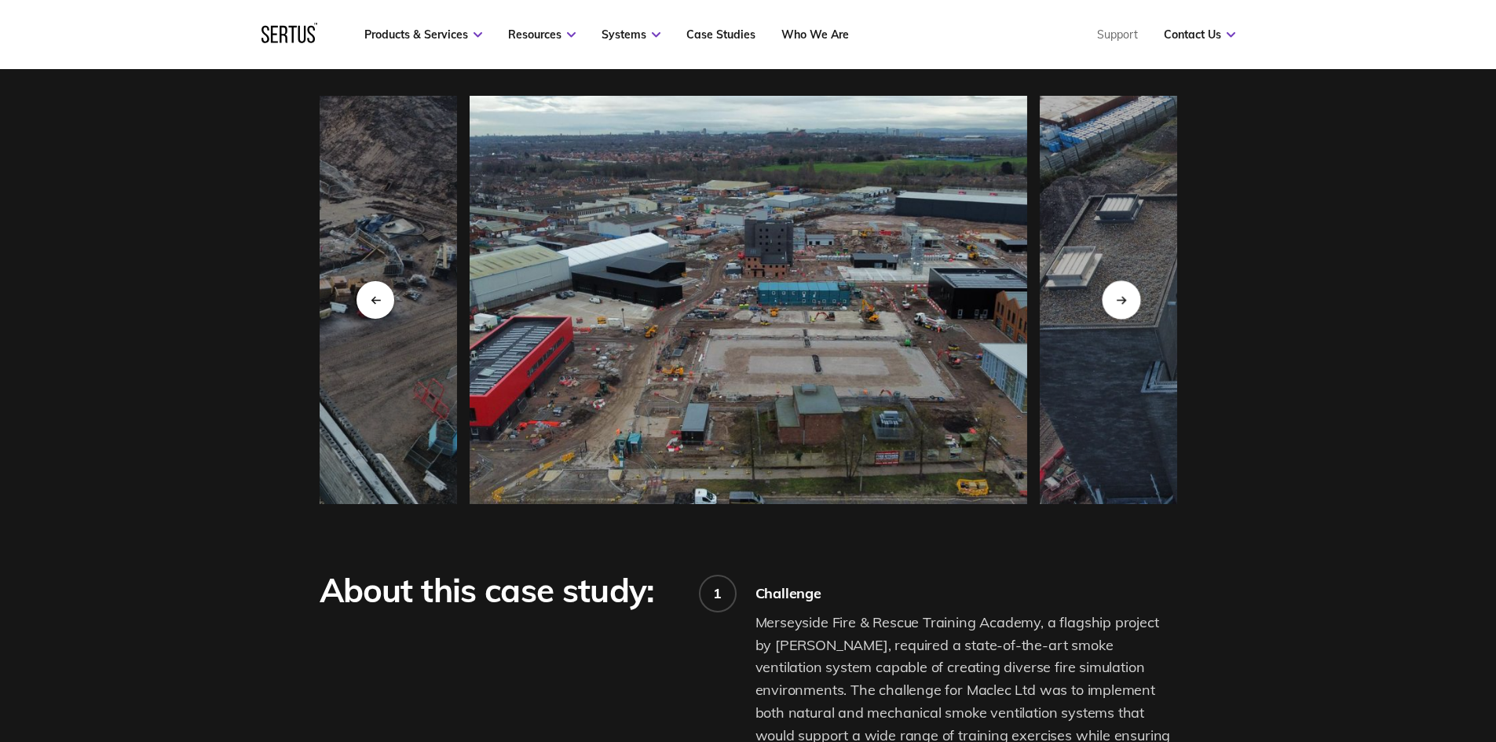
click at [1121, 295] on icon "Next slide" at bounding box center [1121, 299] width 10 height 9
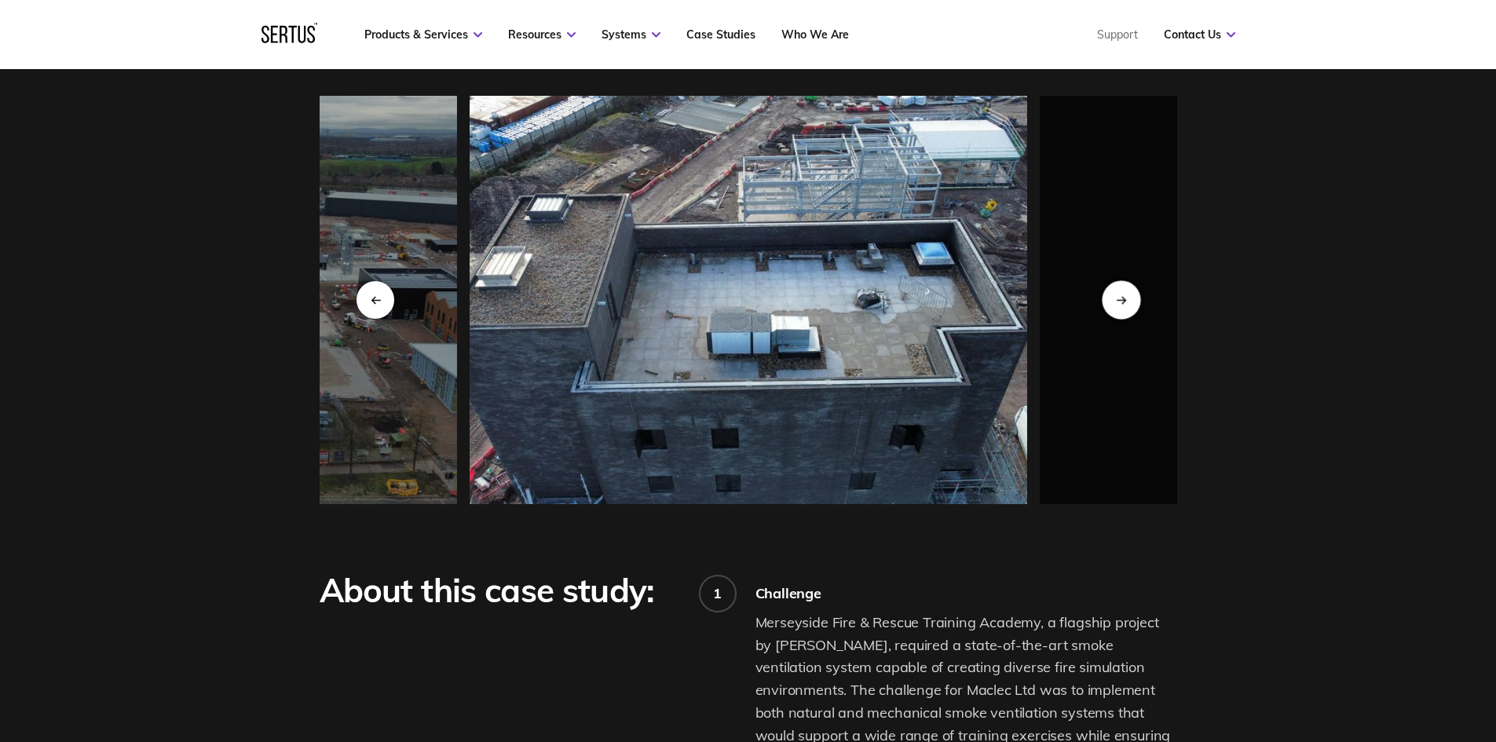
click at [1121, 295] on icon "Next slide" at bounding box center [1121, 299] width 10 height 9
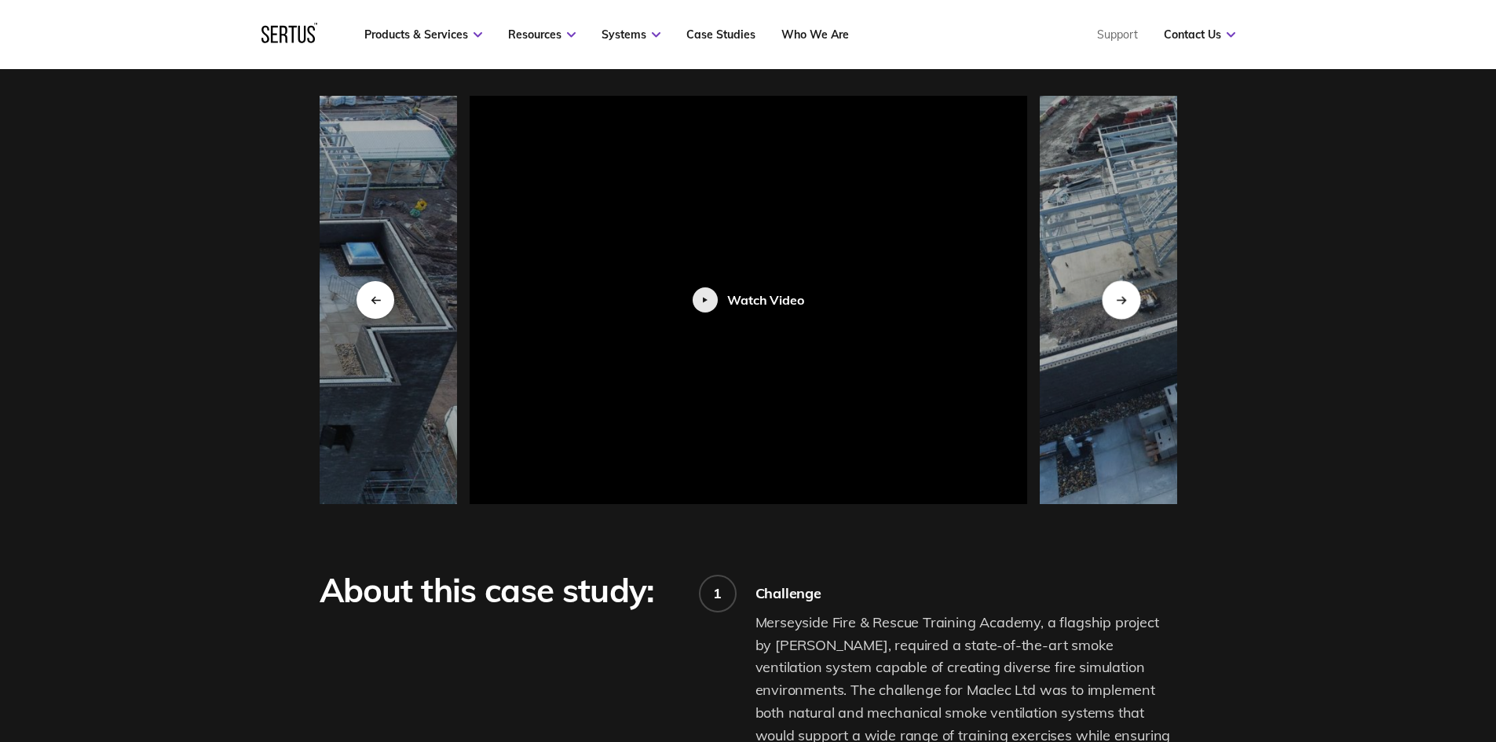
click at [1121, 295] on icon "Next slide" at bounding box center [1121, 299] width 10 height 9
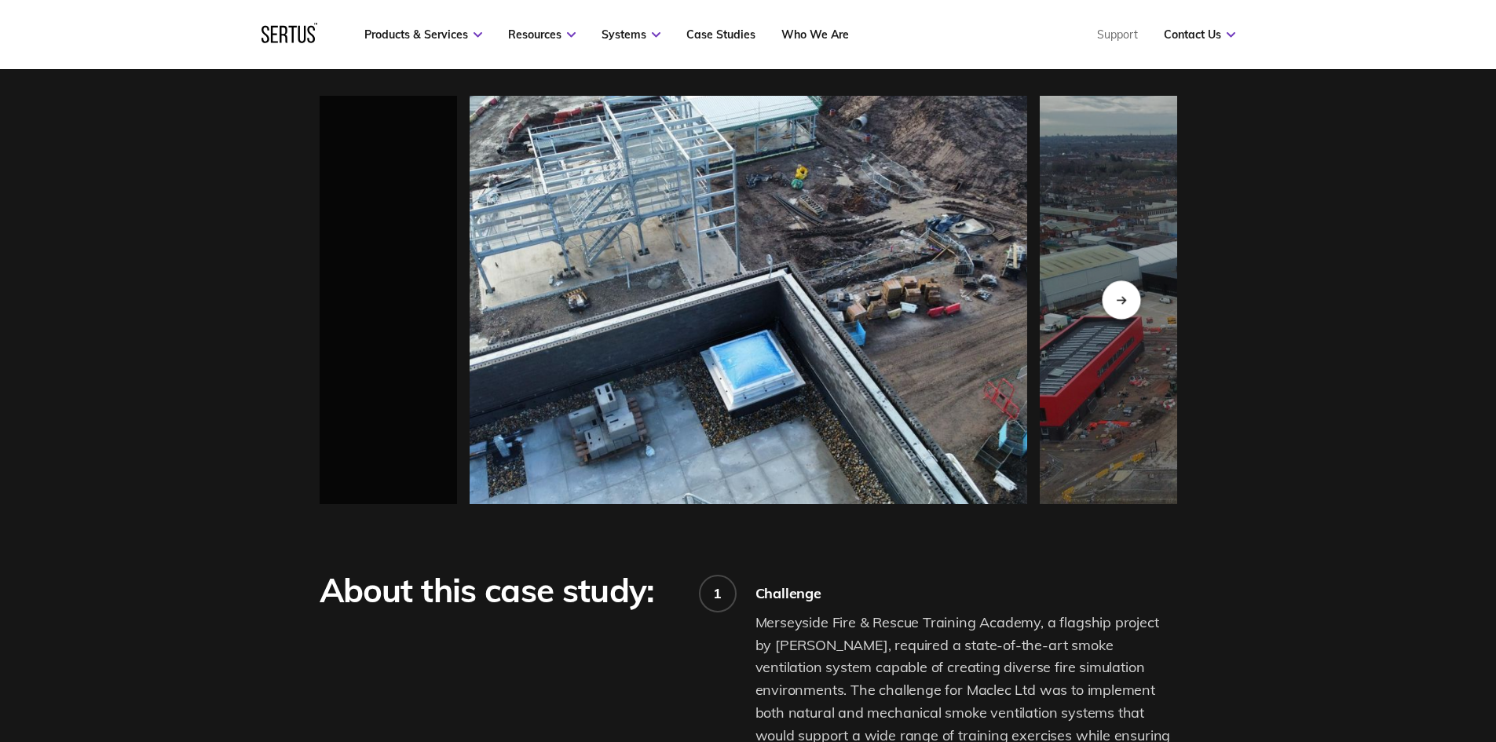
click at [1121, 295] on icon "Next slide" at bounding box center [1121, 299] width 10 height 9
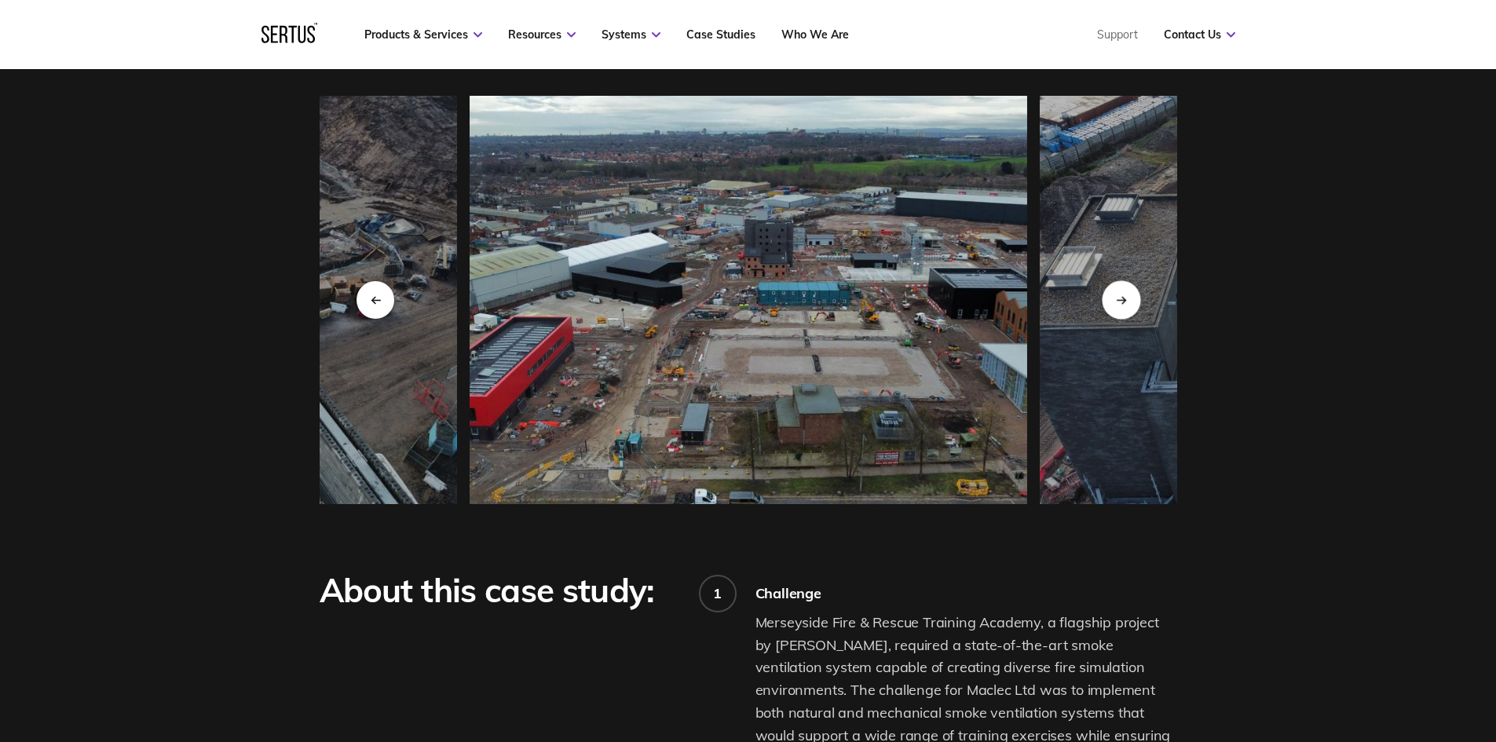
click at [1121, 295] on icon "Next slide" at bounding box center [1121, 299] width 10 height 9
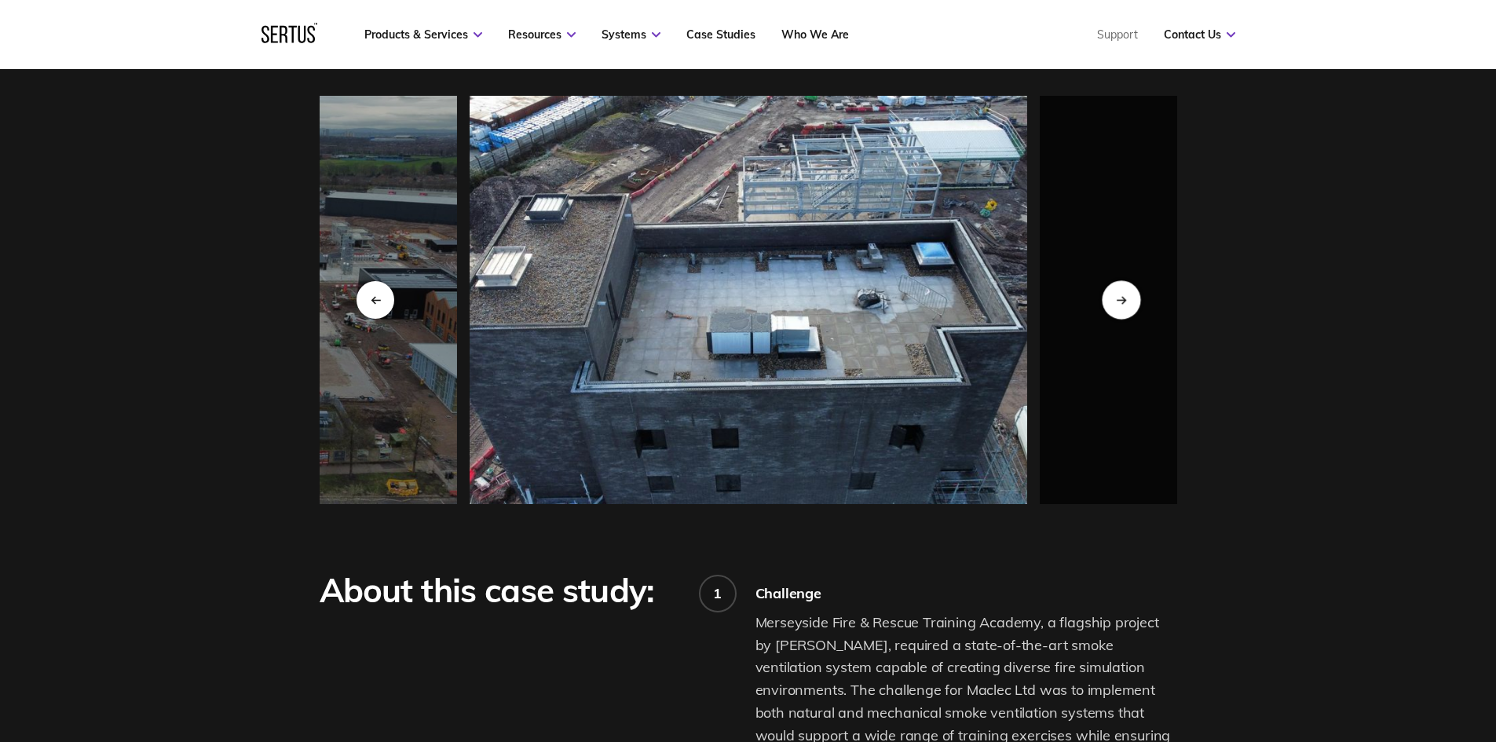
click at [1121, 295] on icon "Next slide" at bounding box center [1121, 299] width 10 height 9
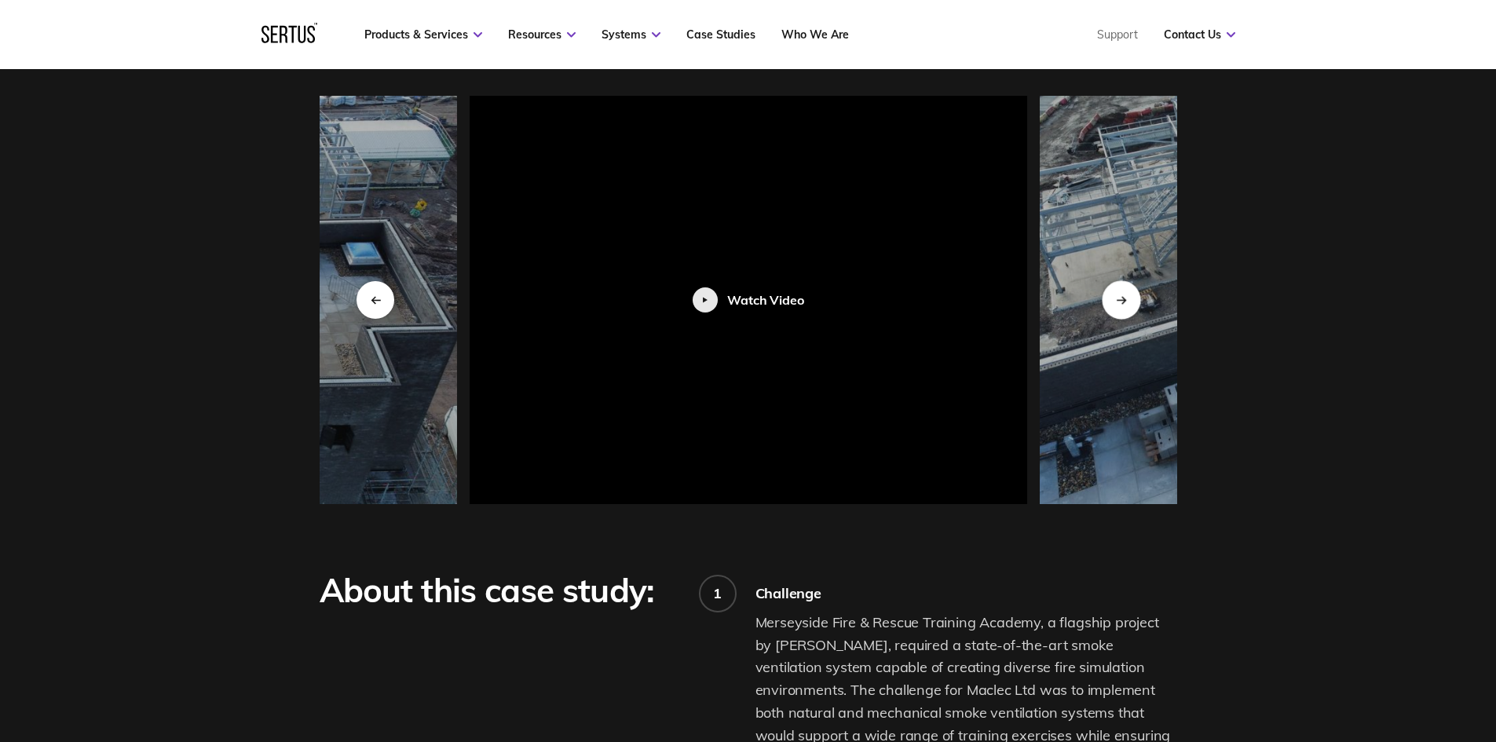
click at [1121, 295] on icon "Next slide" at bounding box center [1121, 299] width 10 height 9
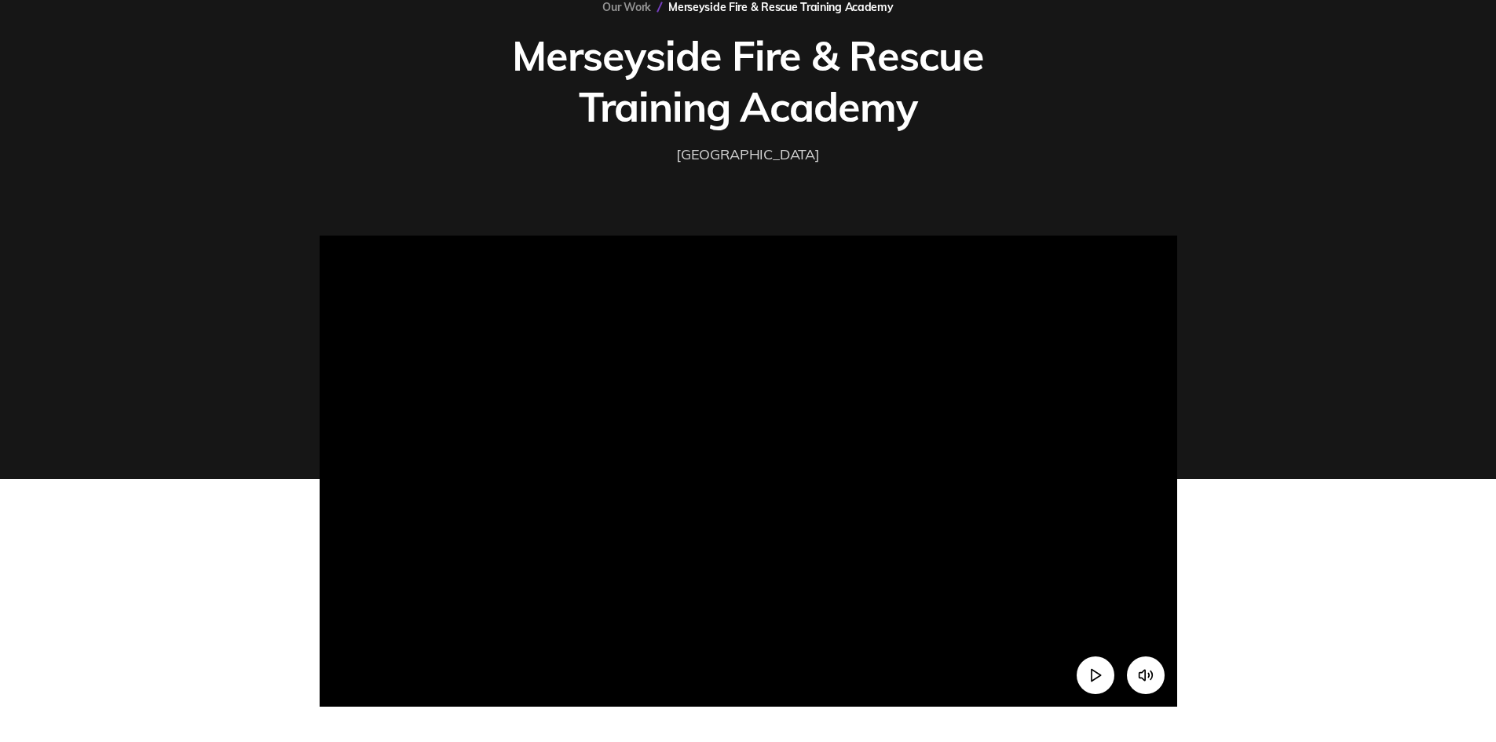
scroll to position [0, 0]
